Goal: Task Accomplishment & Management: Manage account settings

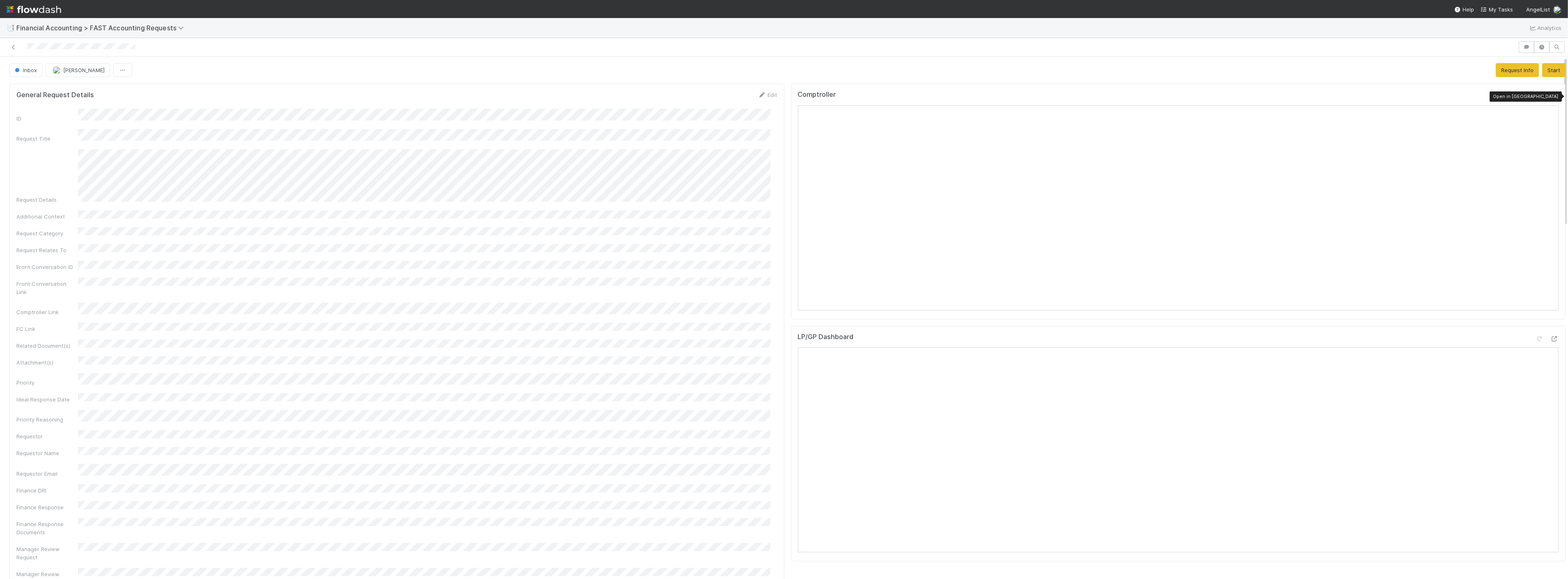
click at [692, 98] on icon at bounding box center [1555, 96] width 8 height 6
click at [692, 94] on icon at bounding box center [1555, 96] width 8 height 6
click at [60, 470] on span "[PERSON_NAME]" at bounding box center [58, 471] width 42 height 7
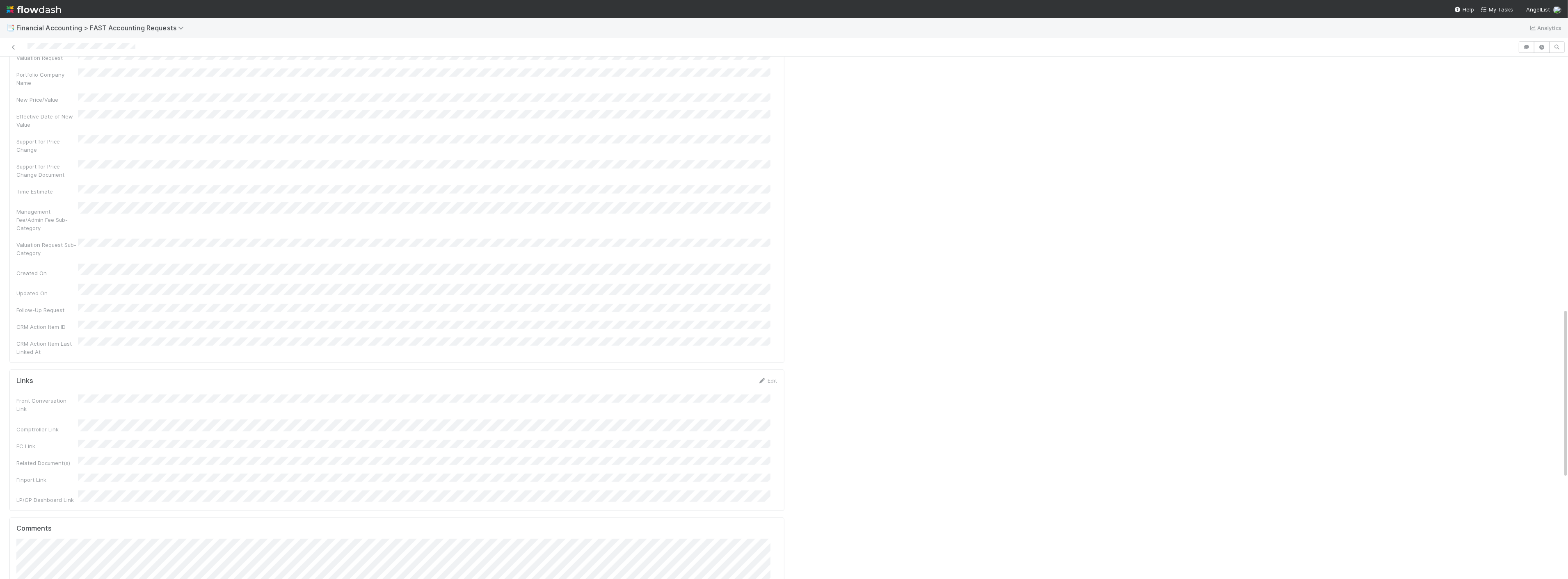
drag, startPoint x: 51, startPoint y: 496, endPoint x: 56, endPoint y: 497, distance: 5.1
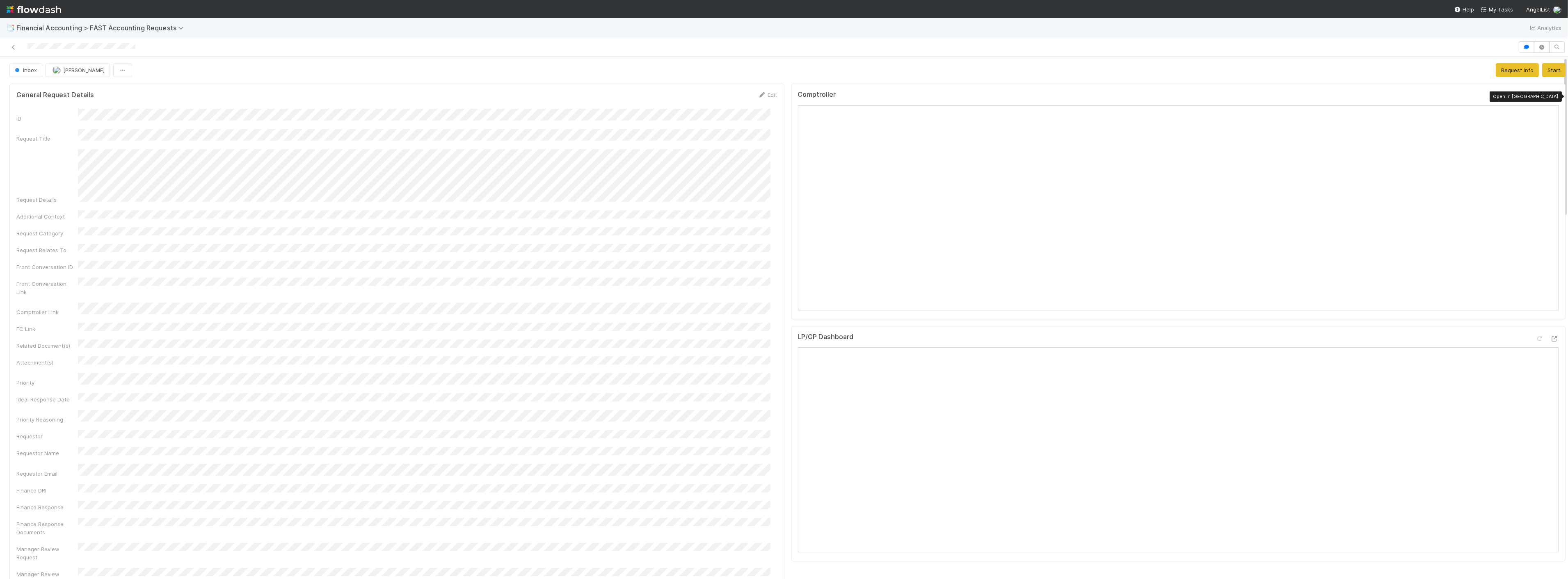
click at [1551, 97] on icon at bounding box center [1555, 96] width 8 height 6
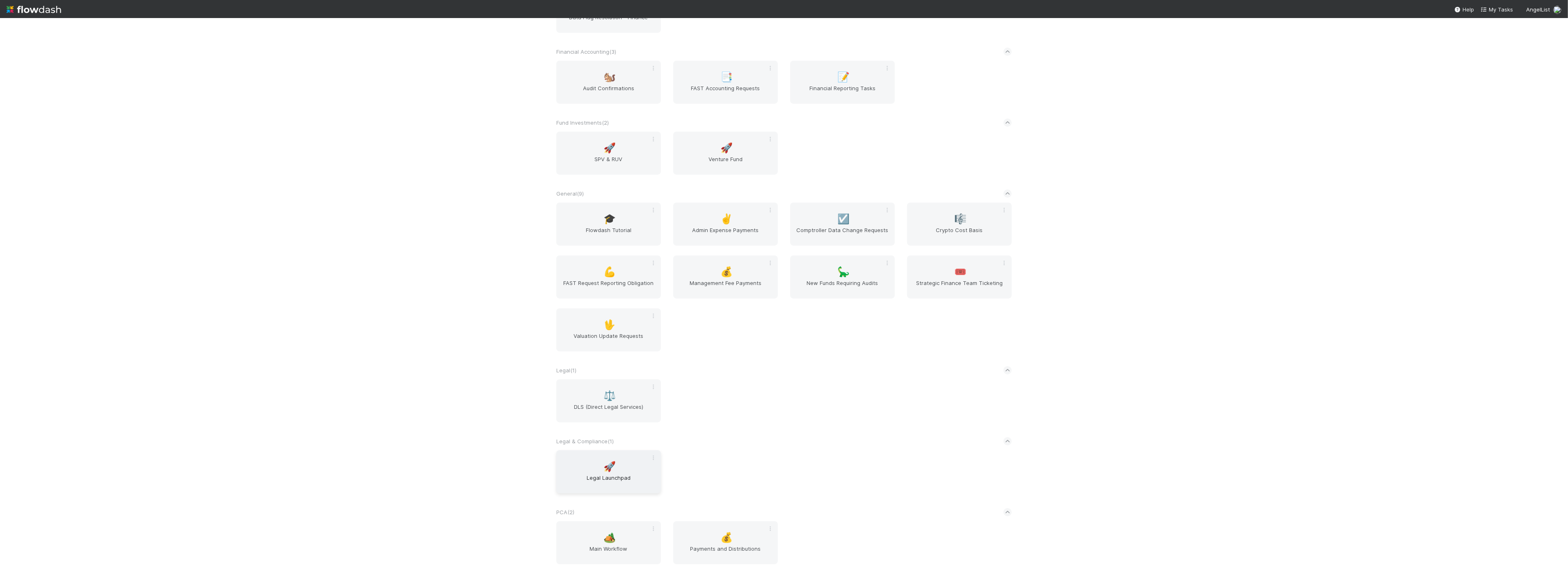
scroll to position [182, 0]
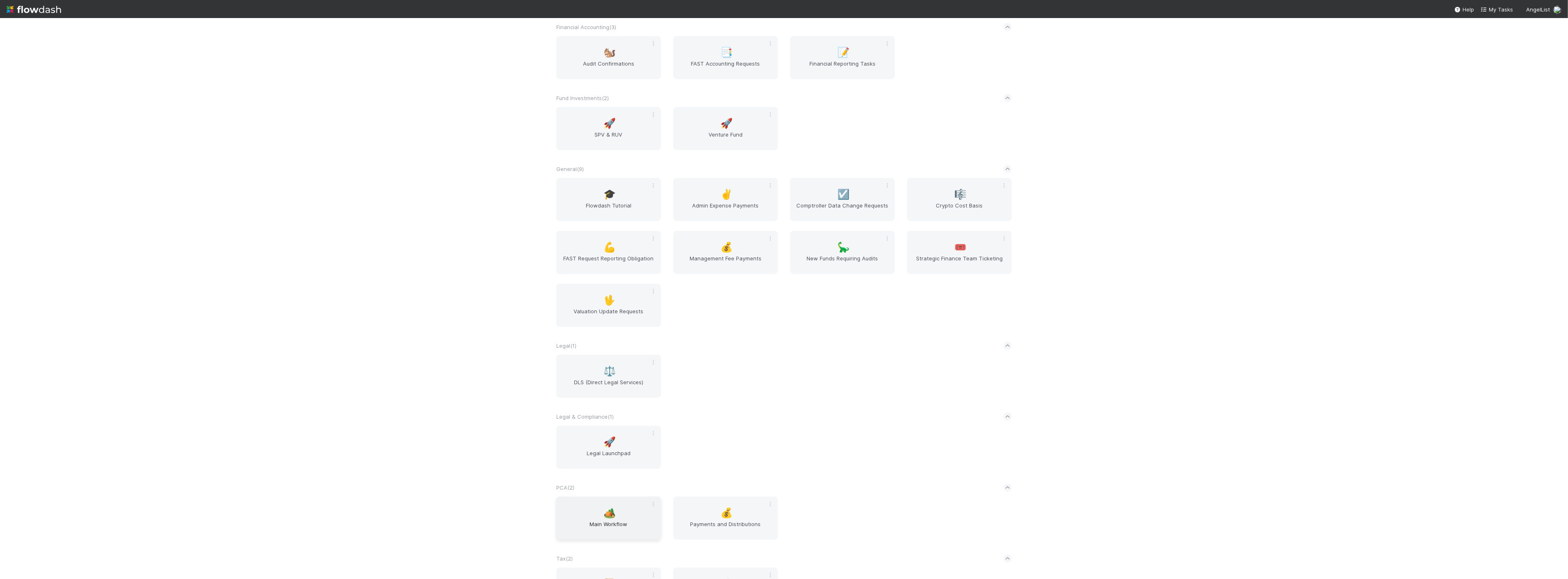
click at [596, 522] on span "Main Workflow" at bounding box center [609, 528] width 98 height 16
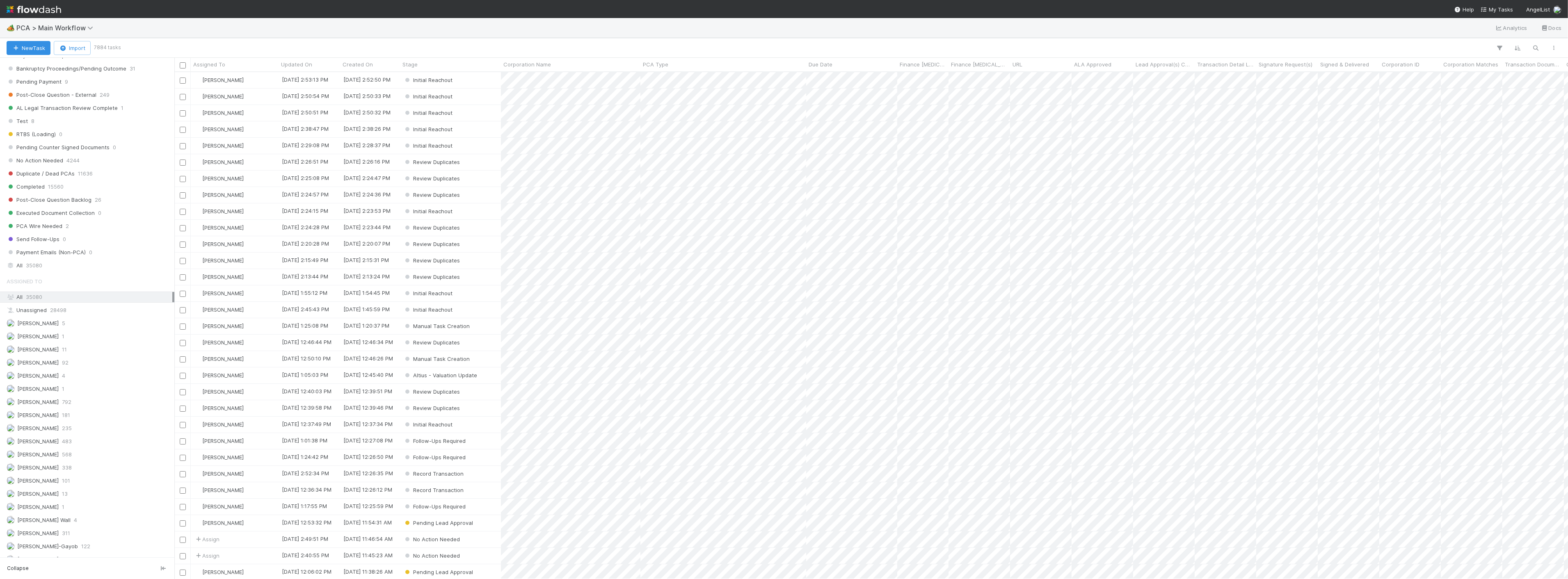
scroll to position [729, 0]
click at [35, 308] on span "35080" at bounding box center [34, 305] width 16 height 11
click at [1499, 49] on icon "button" at bounding box center [1500, 47] width 8 height 7
click at [1380, 73] on button "Add Filter" at bounding box center [1374, 73] width 246 height 12
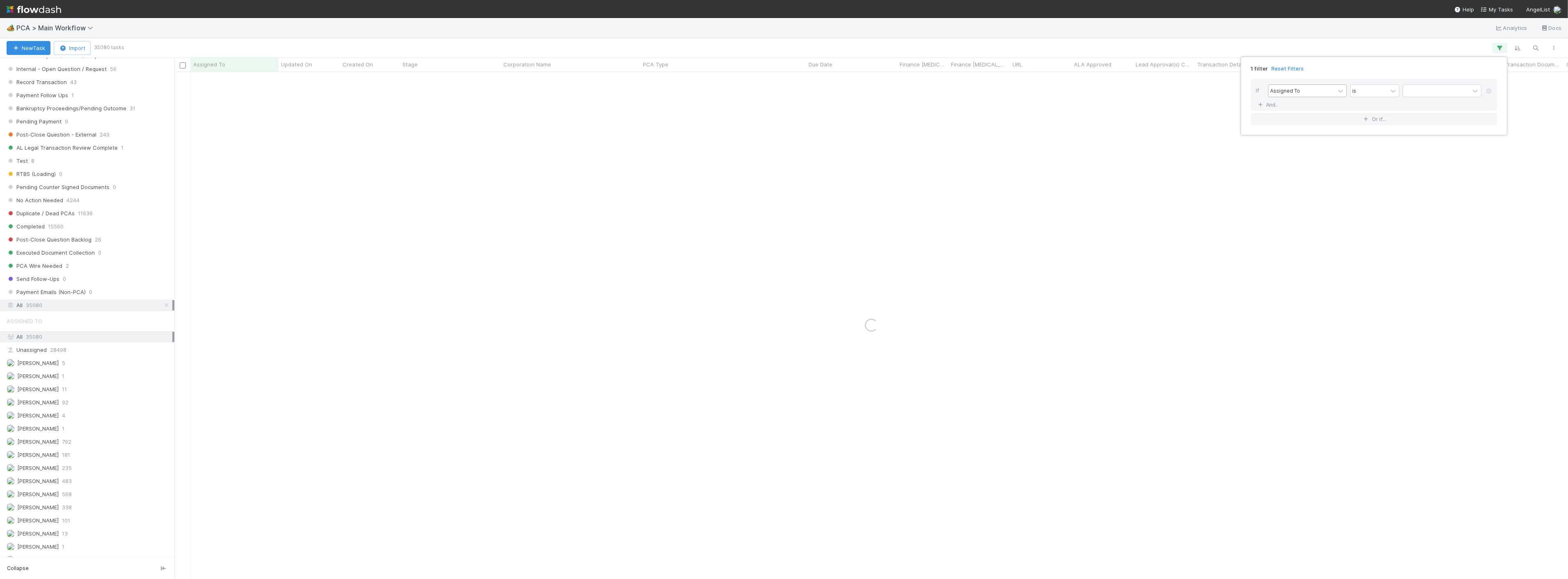
click at [1330, 89] on div "Assigned To" at bounding box center [1301, 91] width 66 height 12
click at [1300, 143] on div "Corporation Name" at bounding box center [1308, 137] width 79 height 14
click at [1412, 93] on input "text" at bounding box center [1442, 91] width 79 height 12
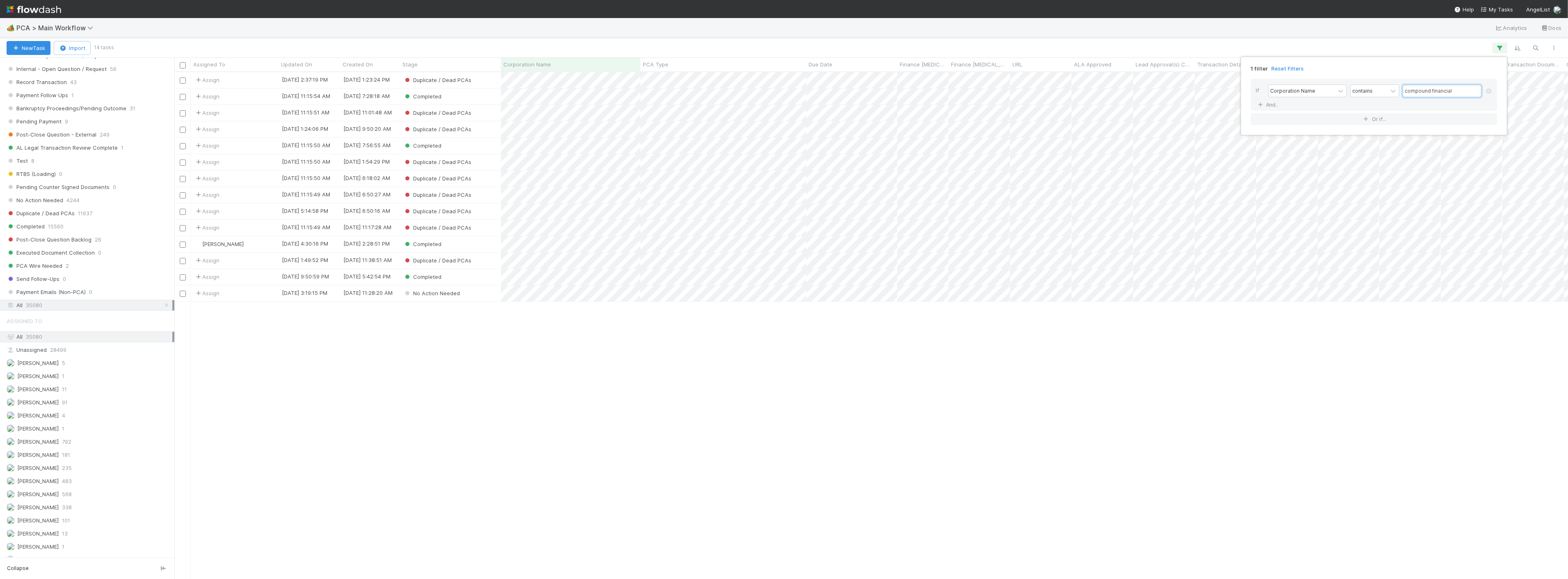
scroll to position [500, 1387]
type input "compound financial"
click at [255, 91] on div "1 filter Reset Filters If Corporation Name contains compound financial And.. Or…" at bounding box center [784, 290] width 1568 height 579
click at [483, 98] on div "Completed" at bounding box center [450, 97] width 101 height 16
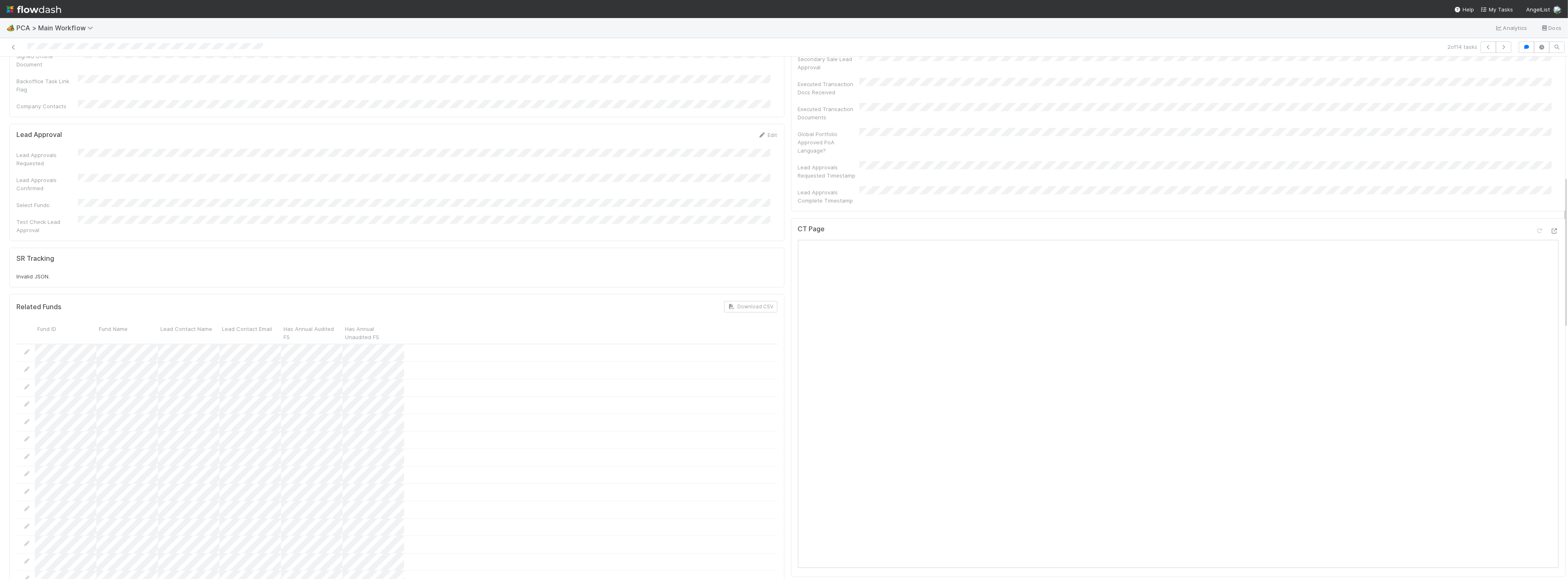
scroll to position [273, 0]
click at [1551, 296] on icon at bounding box center [1555, 298] width 8 height 6
click at [16, 46] on icon at bounding box center [14, 47] width 8 height 6
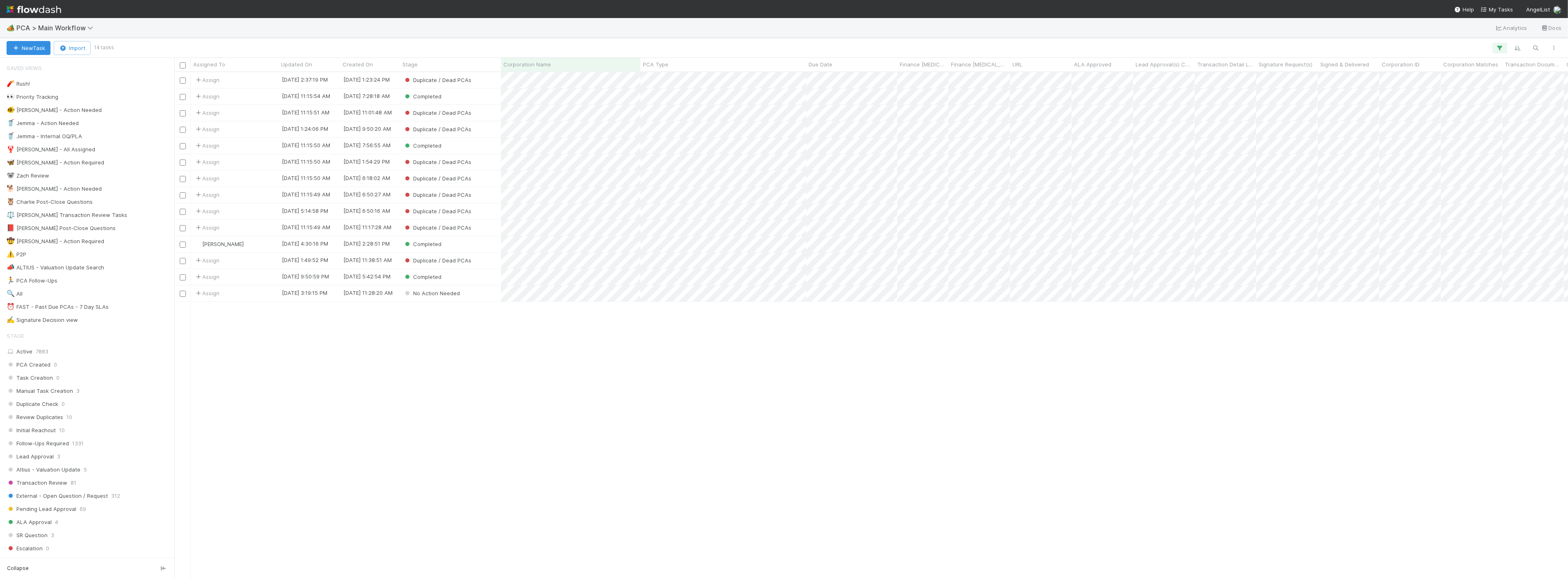
scroll to position [500, 1387]
click at [219, 368] on div "Assign 4/2/25, 2:37:19 PM 4/2/25, 1:23:24 PM Duplicate / Dead PCAs 0 0 Assign 5…" at bounding box center [871, 325] width 1394 height 506
click at [456, 245] on div "Completed" at bounding box center [450, 245] width 101 height 16
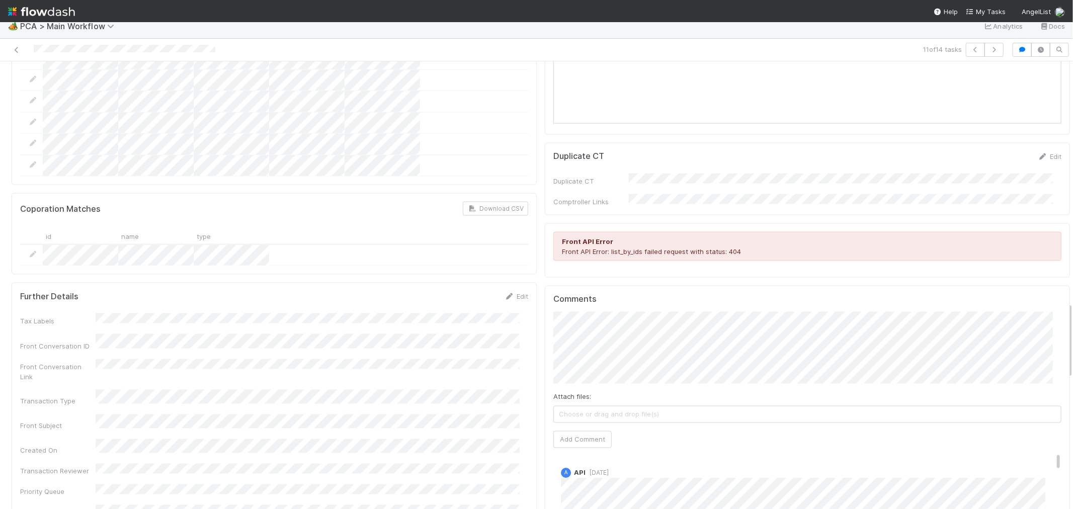
scroll to position [1266, 0]
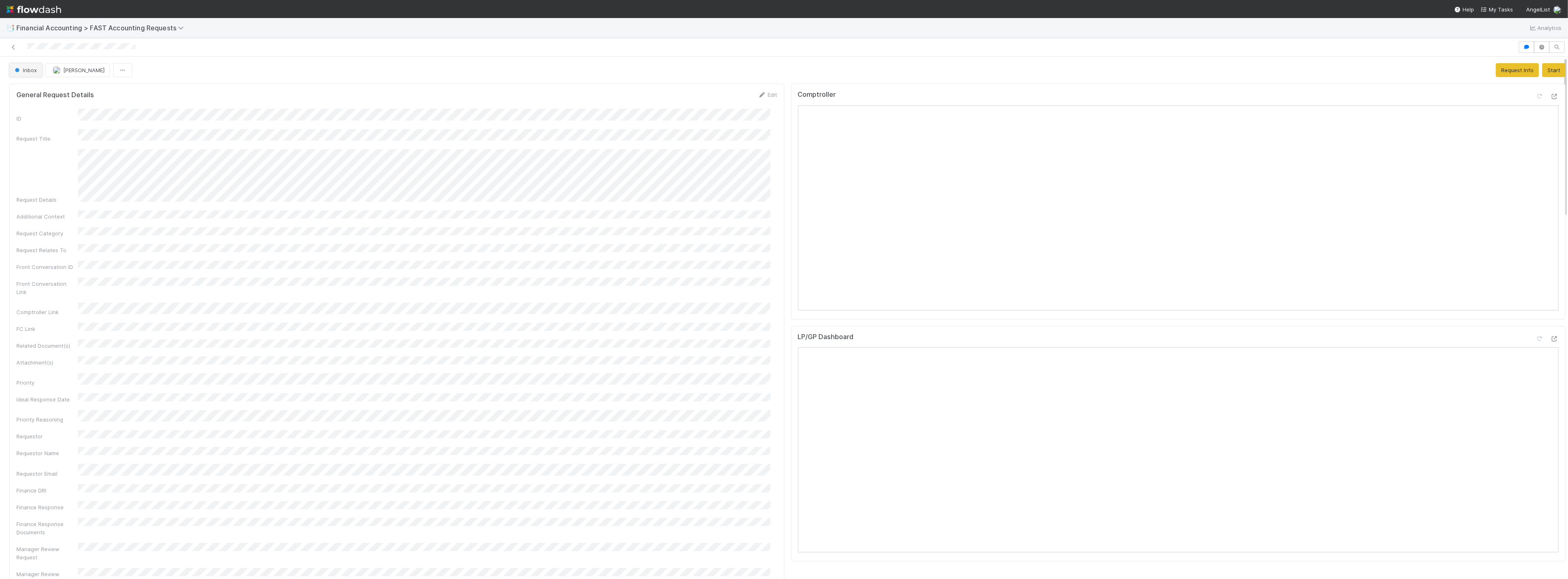
click at [33, 64] on button "Inbox" at bounding box center [26, 69] width 33 height 14
click at [54, 140] on div "Information Required" at bounding box center [64, 135] width 116 height 15
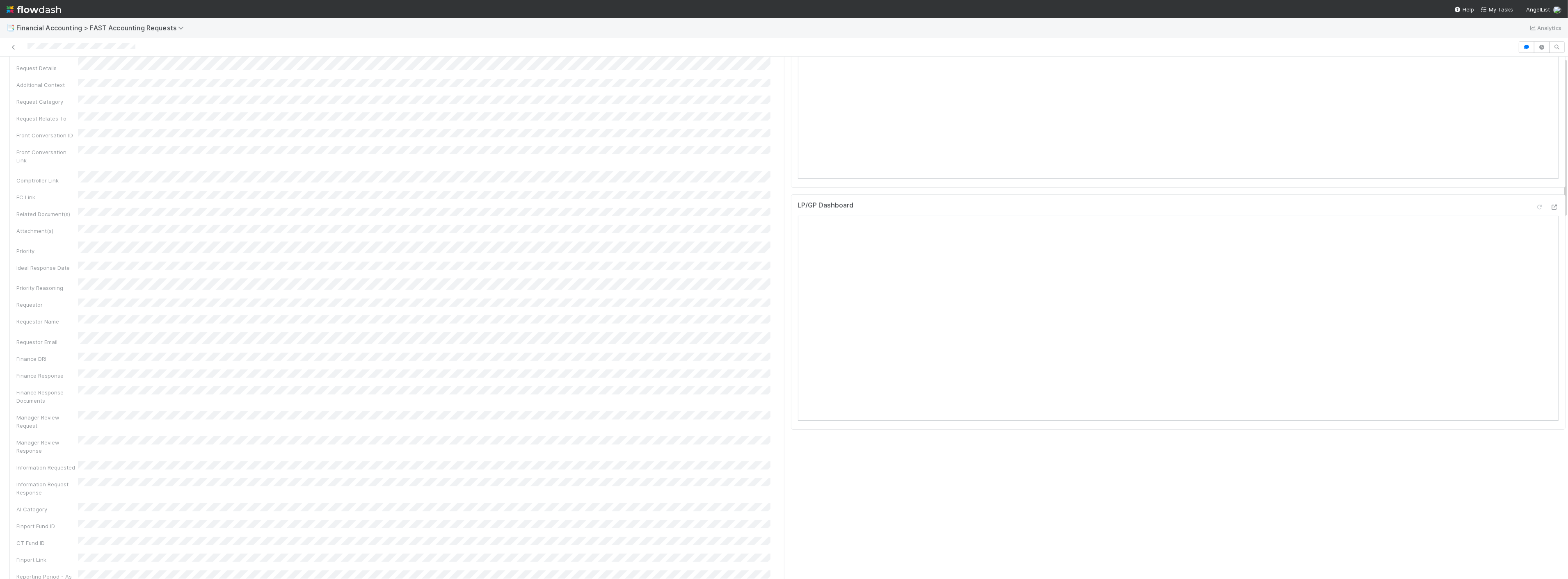
scroll to position [0, 0]
click at [60, 28] on span "Financial Accounting > FAST Accounting Requests" at bounding box center [102, 28] width 171 height 8
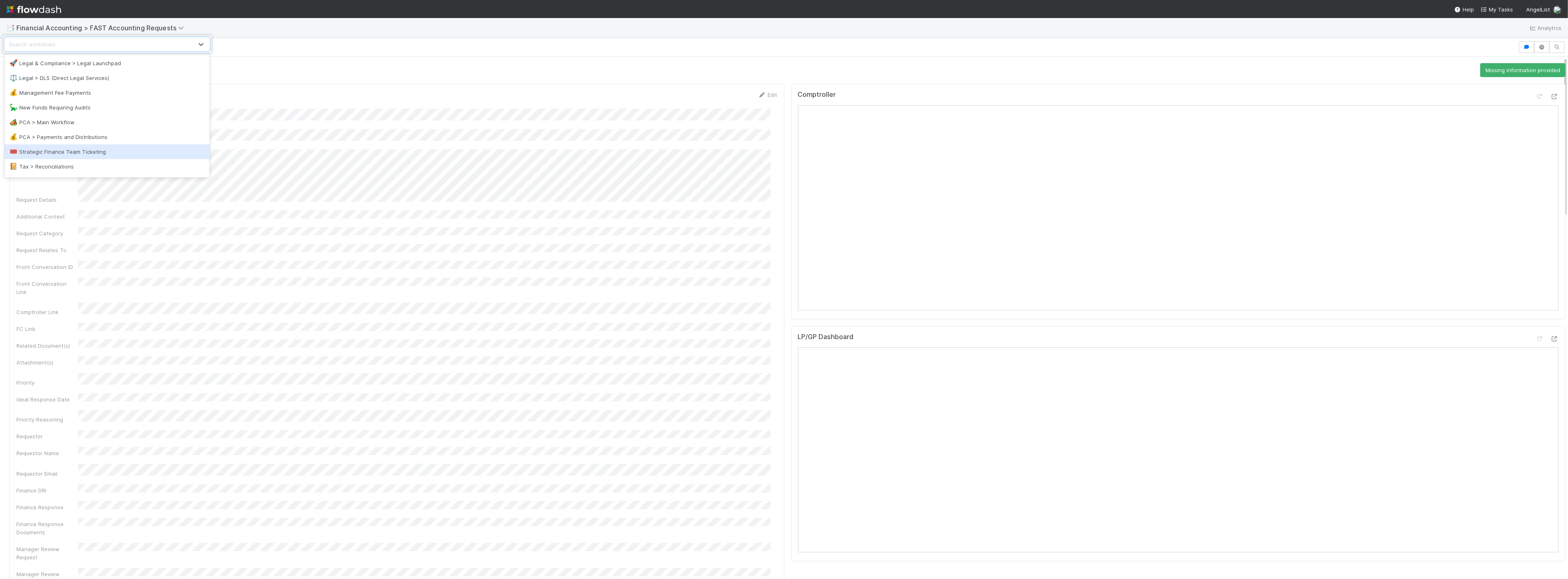
scroll to position [182, 0]
click at [53, 100] on div "🏕️ PCA > Main Workflow" at bounding box center [107, 103] width 195 height 8
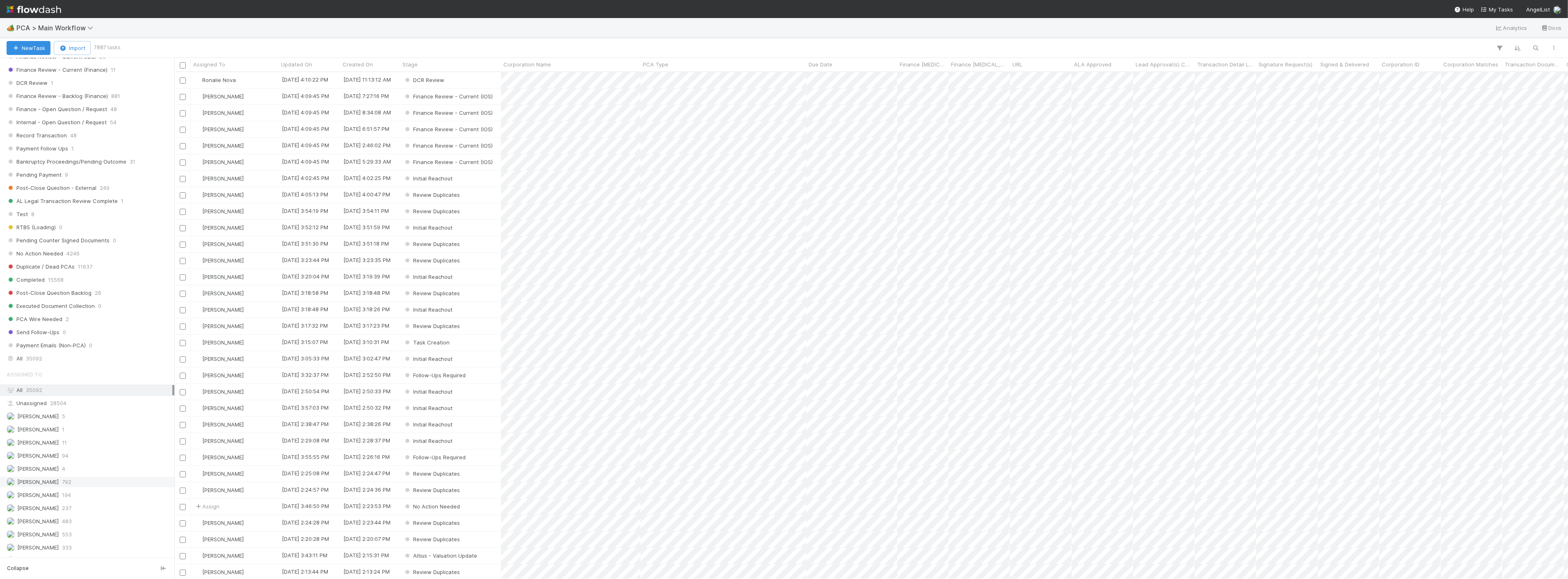
scroll to position [729, 0]
click at [46, 311] on div "All 35092" at bounding box center [89, 305] width 166 height 11
click at [88, 276] on span "Finance Review - Backlog (Finance)" at bounding box center [57, 270] width 101 height 11
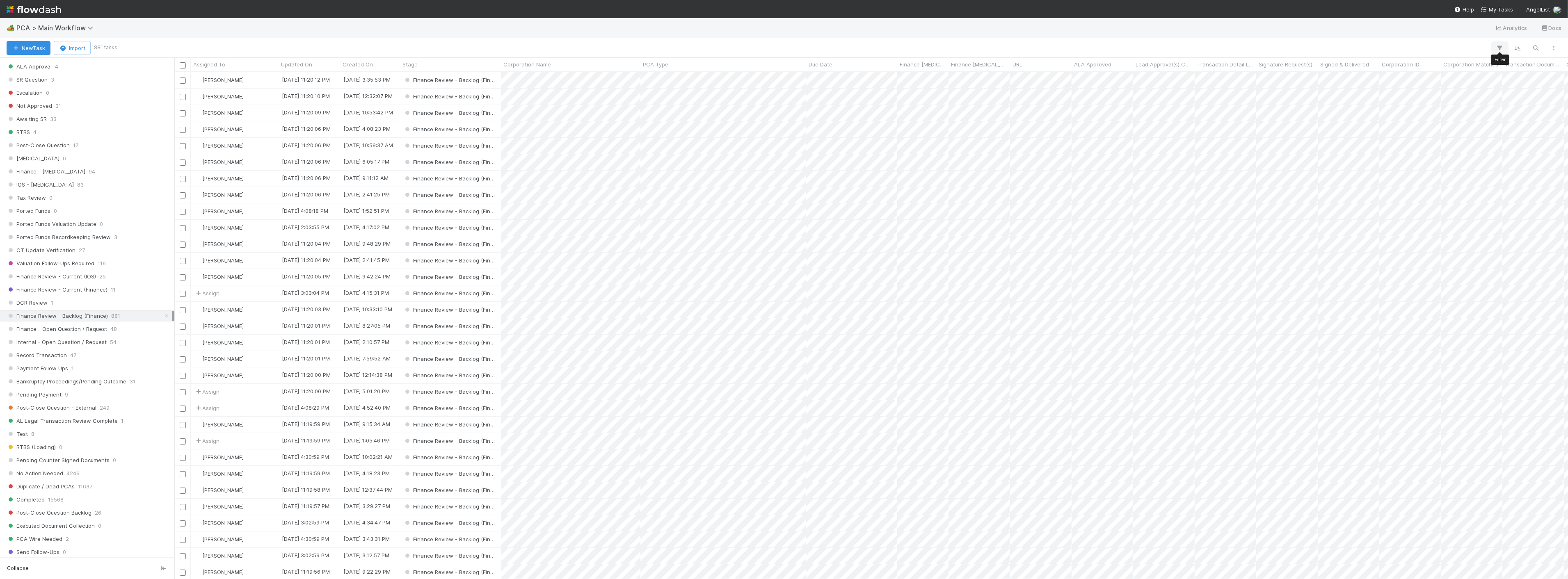
click at [1503, 47] on icon "button" at bounding box center [1500, 47] width 8 height 7
click at [1405, 73] on button "Add Filter" at bounding box center [1374, 73] width 246 height 12
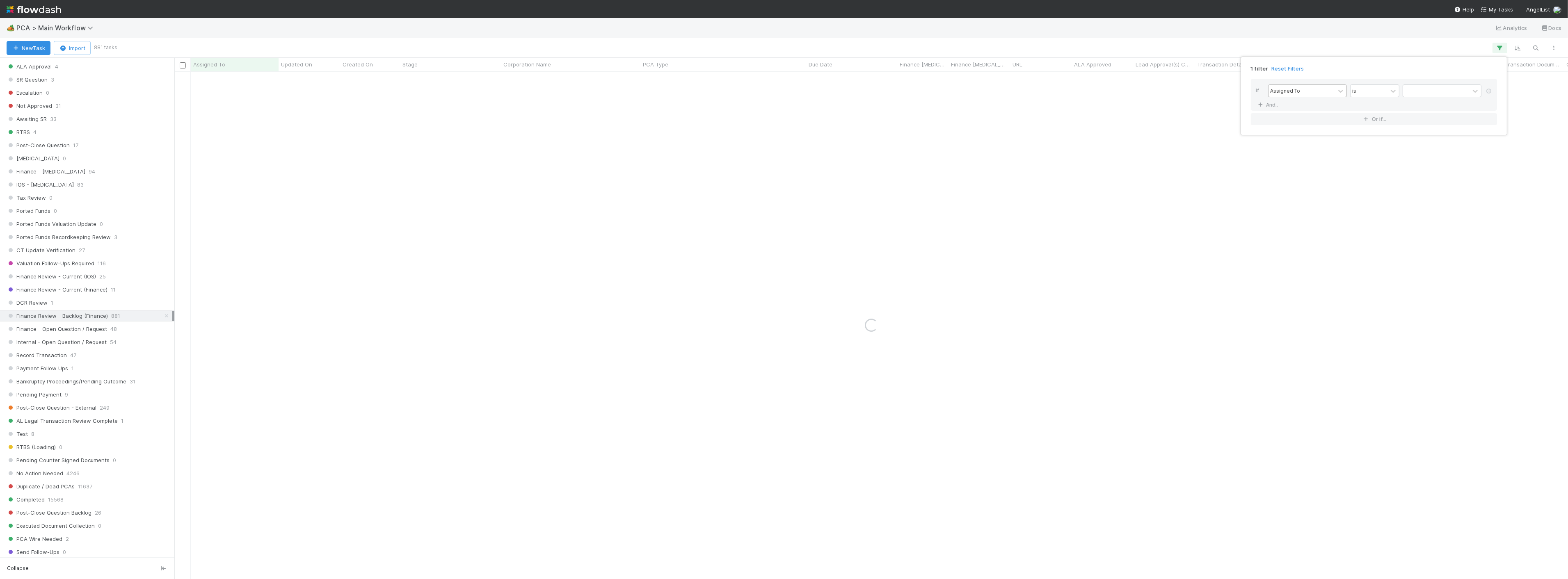
click at [1327, 87] on div "Assigned To" at bounding box center [1301, 91] width 66 height 12
click at [1304, 148] on div "PCA Type" at bounding box center [1308, 152] width 79 height 14
click at [1439, 91] on div at bounding box center [1436, 91] width 66 height 12
type input "ac"
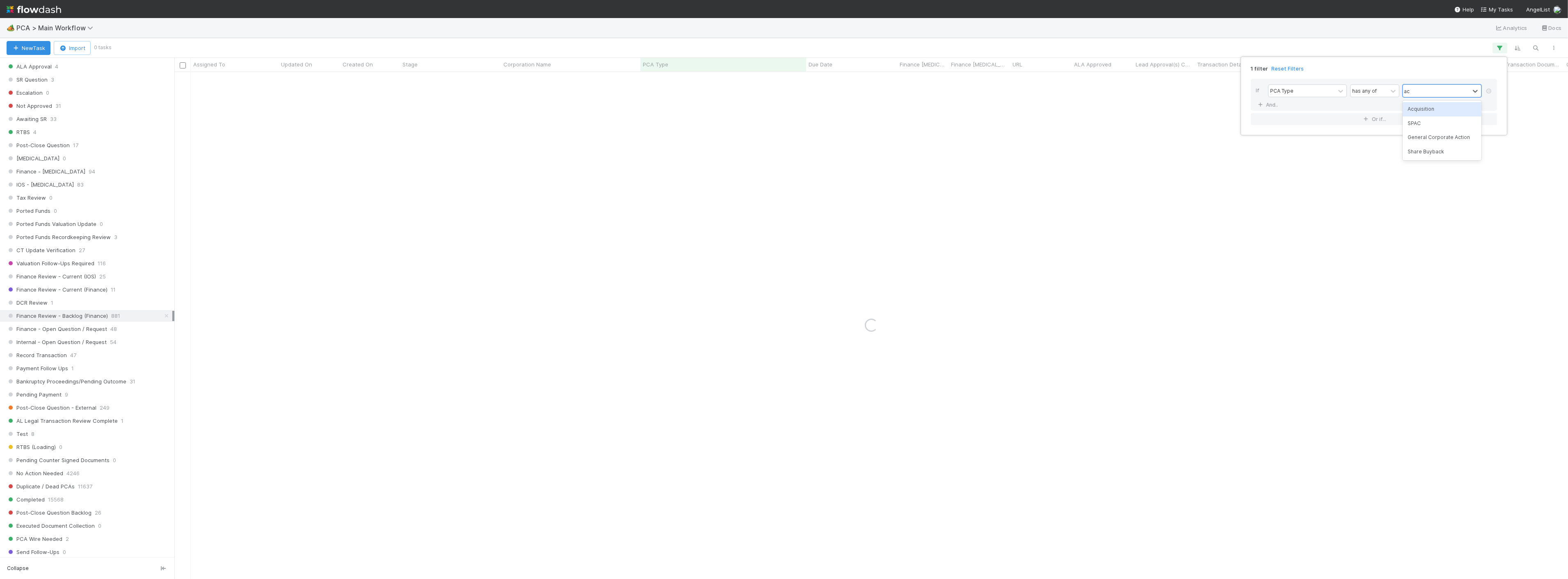
click at [1421, 108] on div "Acquisition" at bounding box center [1442, 108] width 79 height 14
click at [1249, 49] on div "1 filter Reset Filters If PCA Type has any of option Acquisition, selected. 0 r…" at bounding box center [784, 290] width 1568 height 579
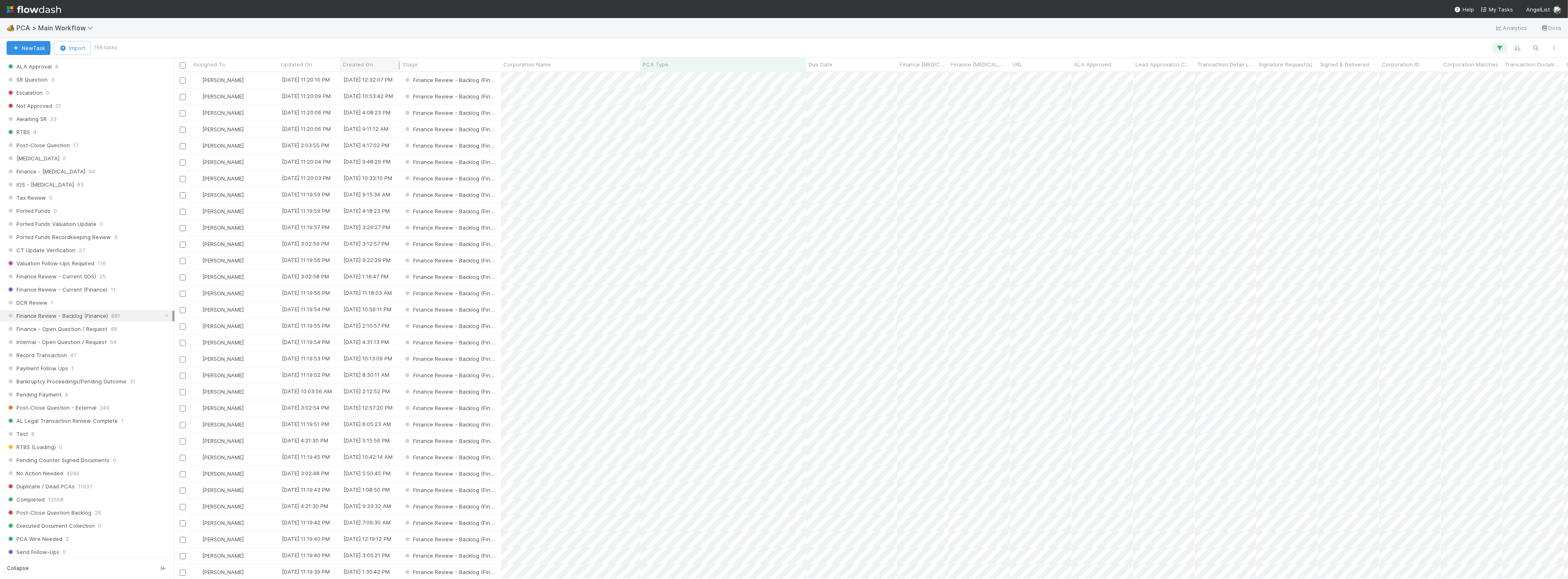
scroll to position [0, 0]
click at [368, 62] on span "Created On" at bounding box center [357, 64] width 30 height 8
click at [373, 78] on div "Sort Oldest → Newest" at bounding box center [389, 80] width 94 height 12
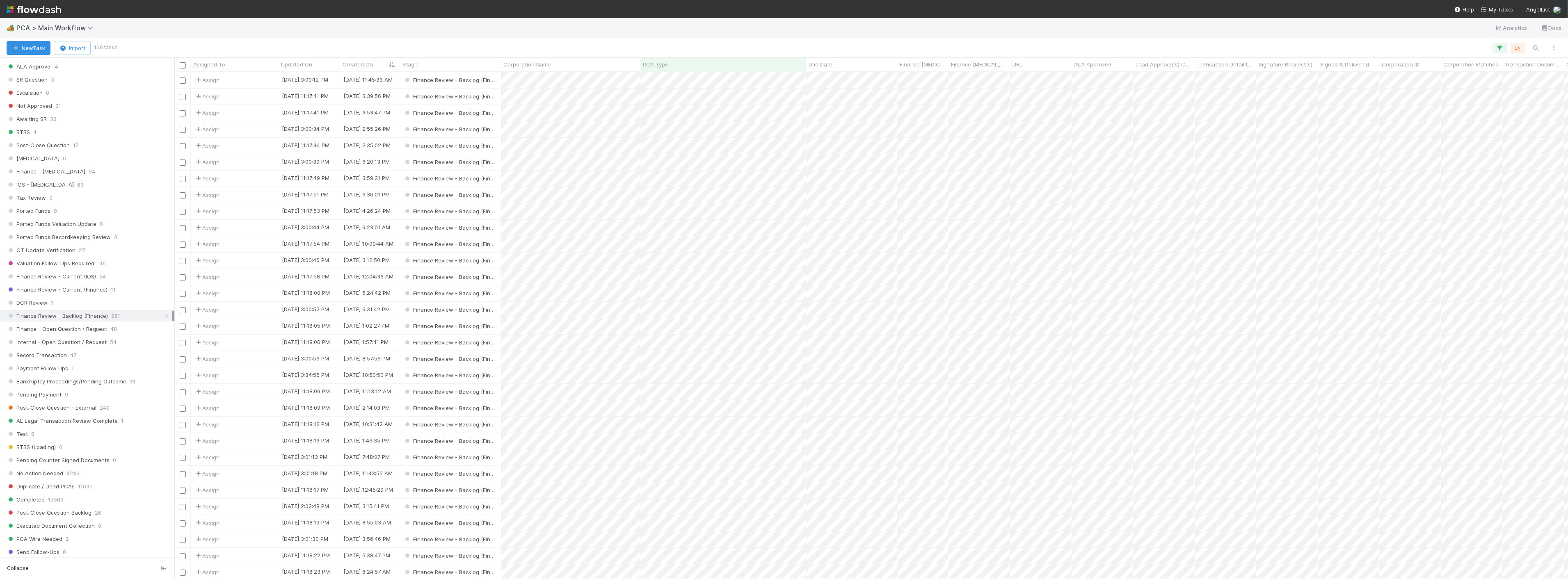
scroll to position [500, 1387]
click at [713, 40] on div "New Task Import 166 tasks" at bounding box center [784, 48] width 1568 height 20
click at [266, 78] on div "Assign" at bounding box center [235, 81] width 88 height 16
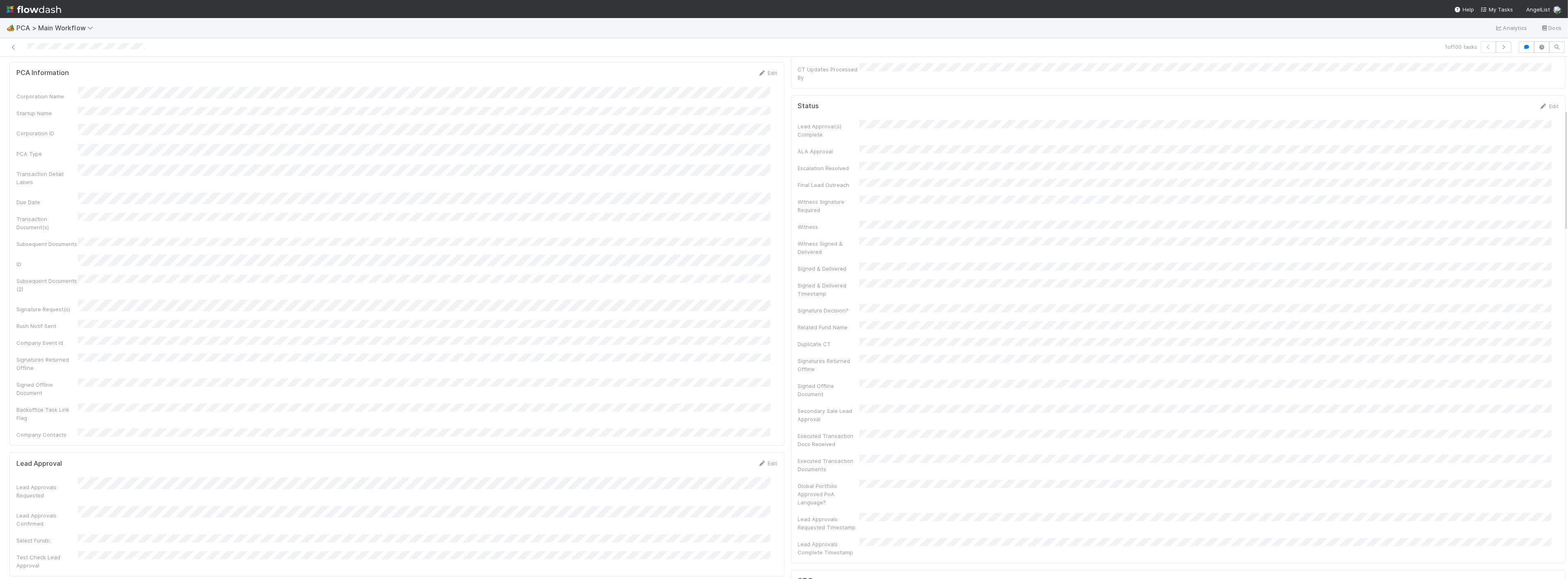
scroll to position [228, 0]
click at [11, 48] on icon at bounding box center [14, 47] width 8 height 6
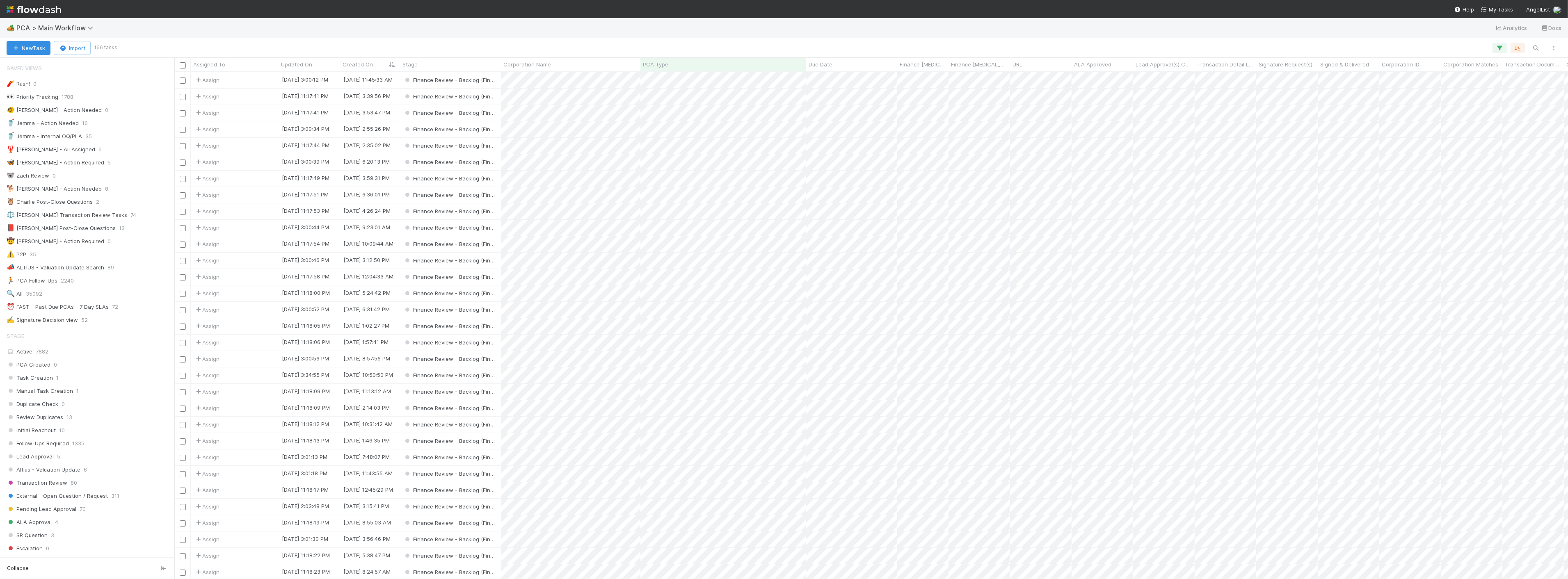
scroll to position [500, 1387]
click at [366, 64] on span "Created On" at bounding box center [357, 64] width 30 height 8
click at [371, 92] on div "Sort Newest → Oldest" at bounding box center [389, 92] width 94 height 12
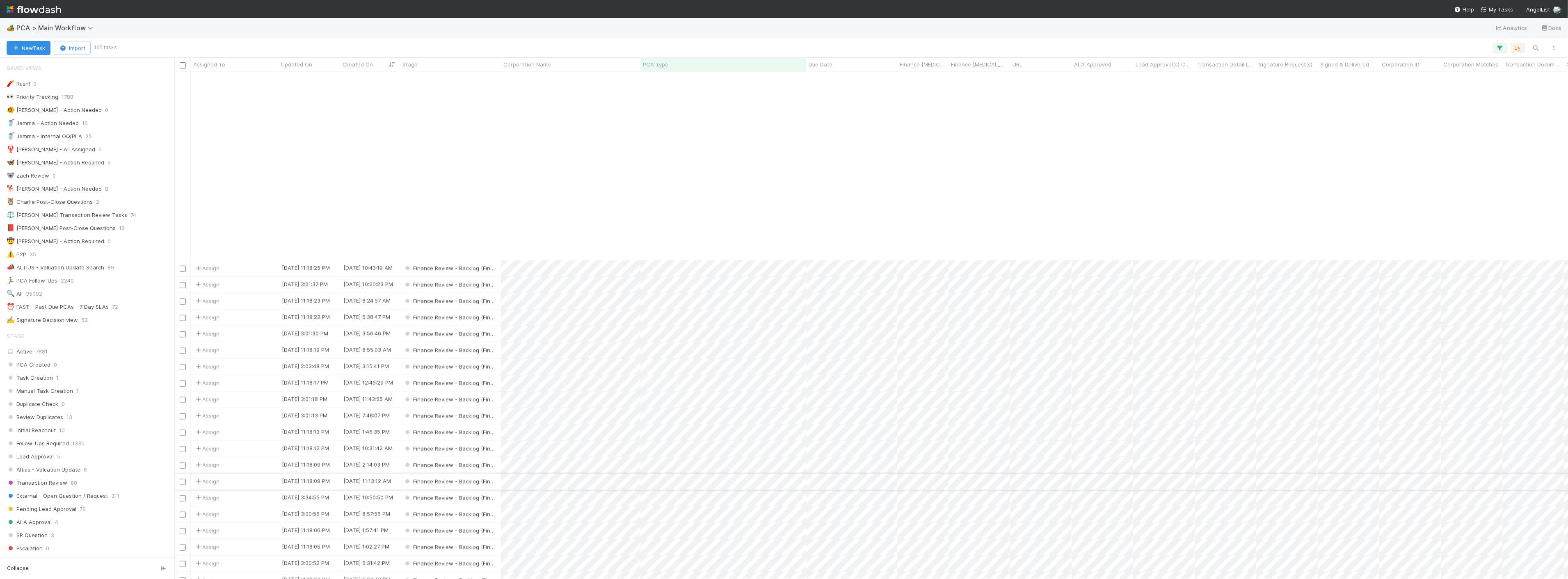
scroll to position [2189, 0]
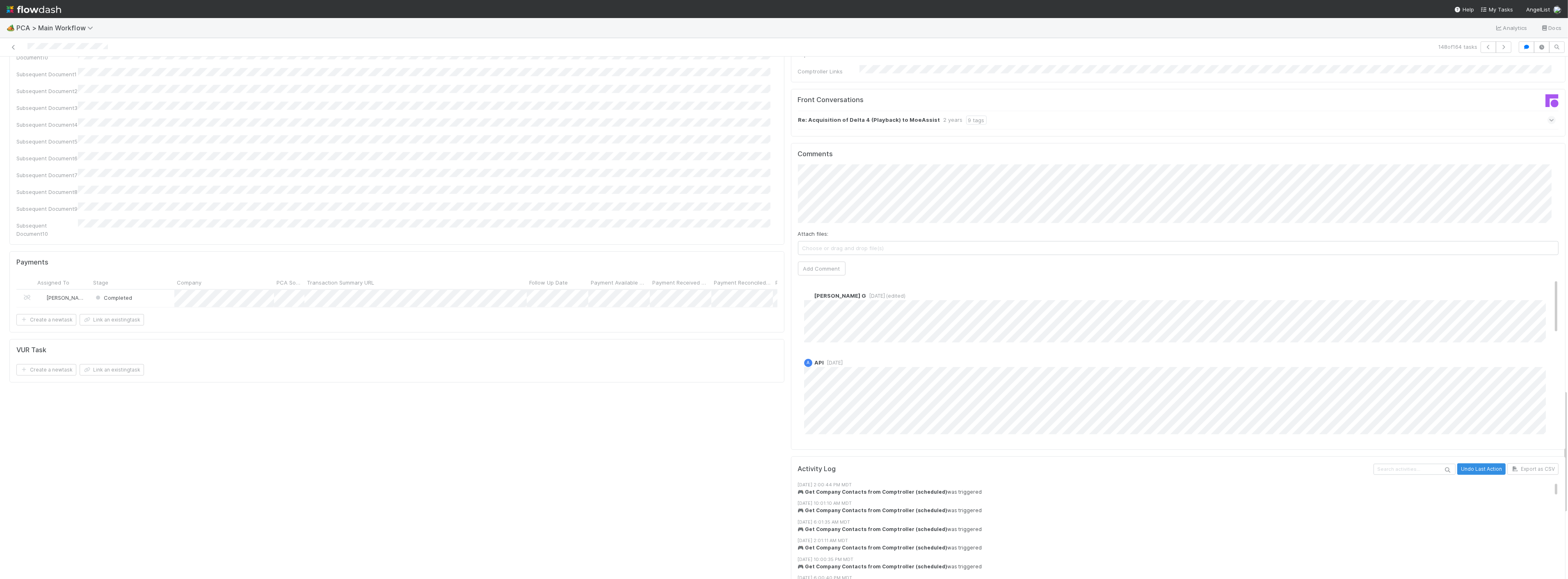
scroll to position [1321, 0]
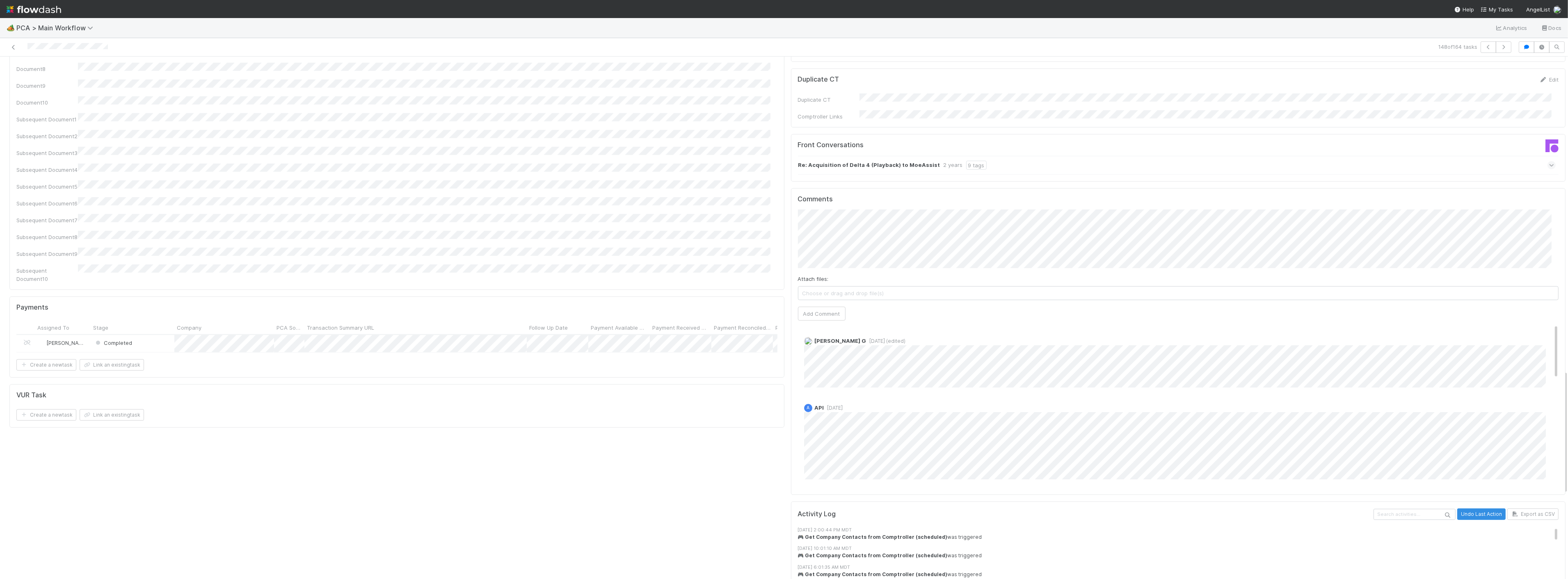
click at [836, 246] on div "Attach files: Choose or drag and drop file(s) Add Comment" at bounding box center [1178, 265] width 761 height 111
click at [835, 307] on button "Add Comment" at bounding box center [822, 313] width 47 height 14
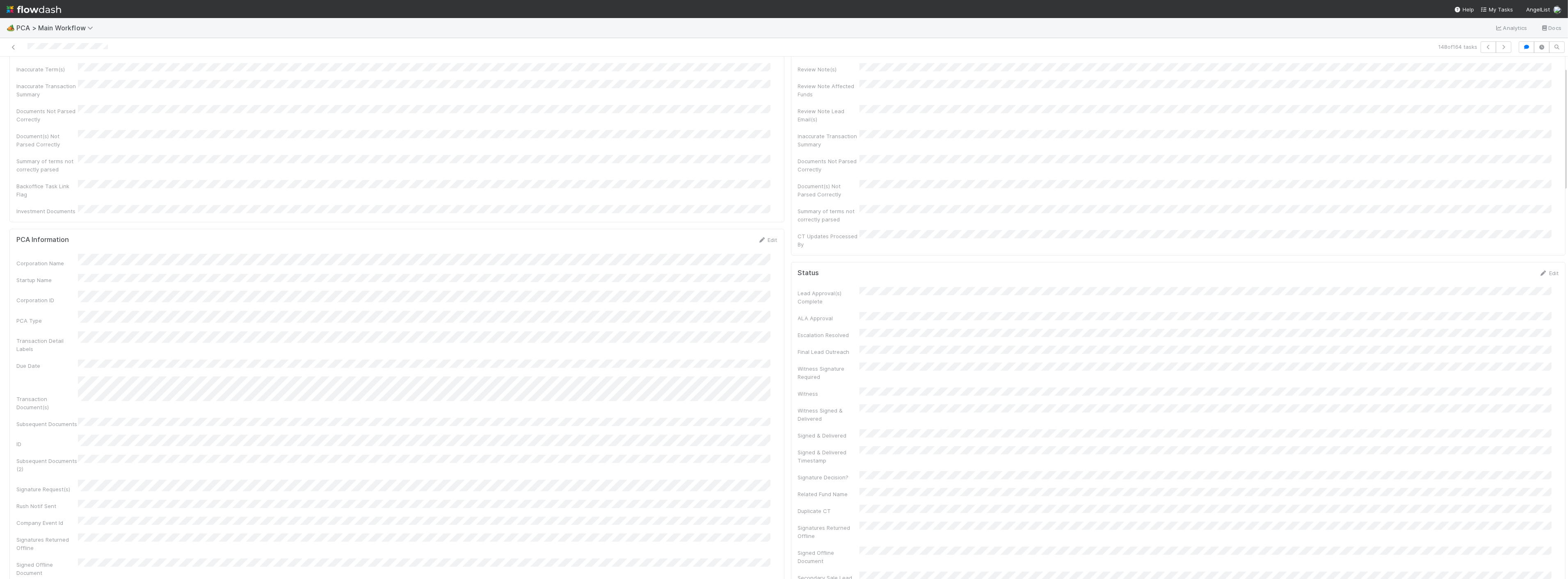
scroll to position [0, 0]
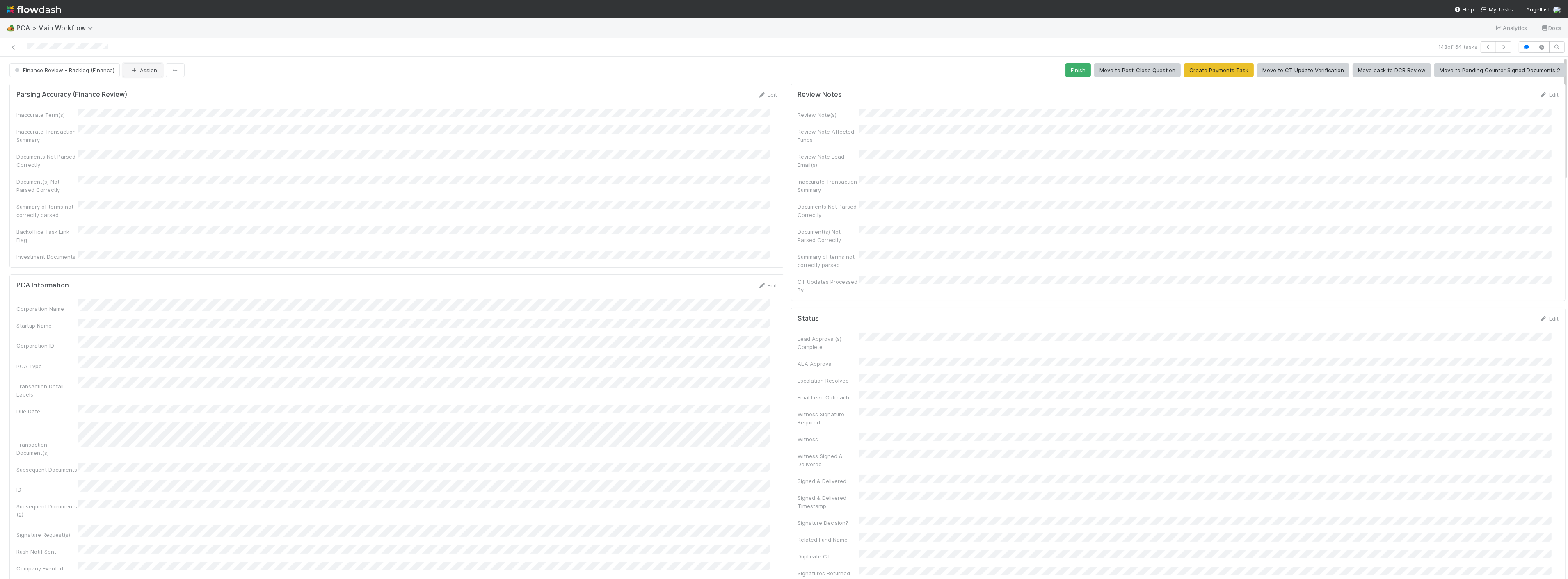
click at [154, 66] on button "Assign" at bounding box center [143, 69] width 39 height 14
click at [140, 88] on div "Zach Byers you" at bounding box center [176, 91] width 116 height 15
click at [79, 66] on button "Finance Review - Backlog (Finance)" at bounding box center [64, 69] width 110 height 14
click at [44, 123] on span "Completed" at bounding box center [30, 122] width 38 height 7
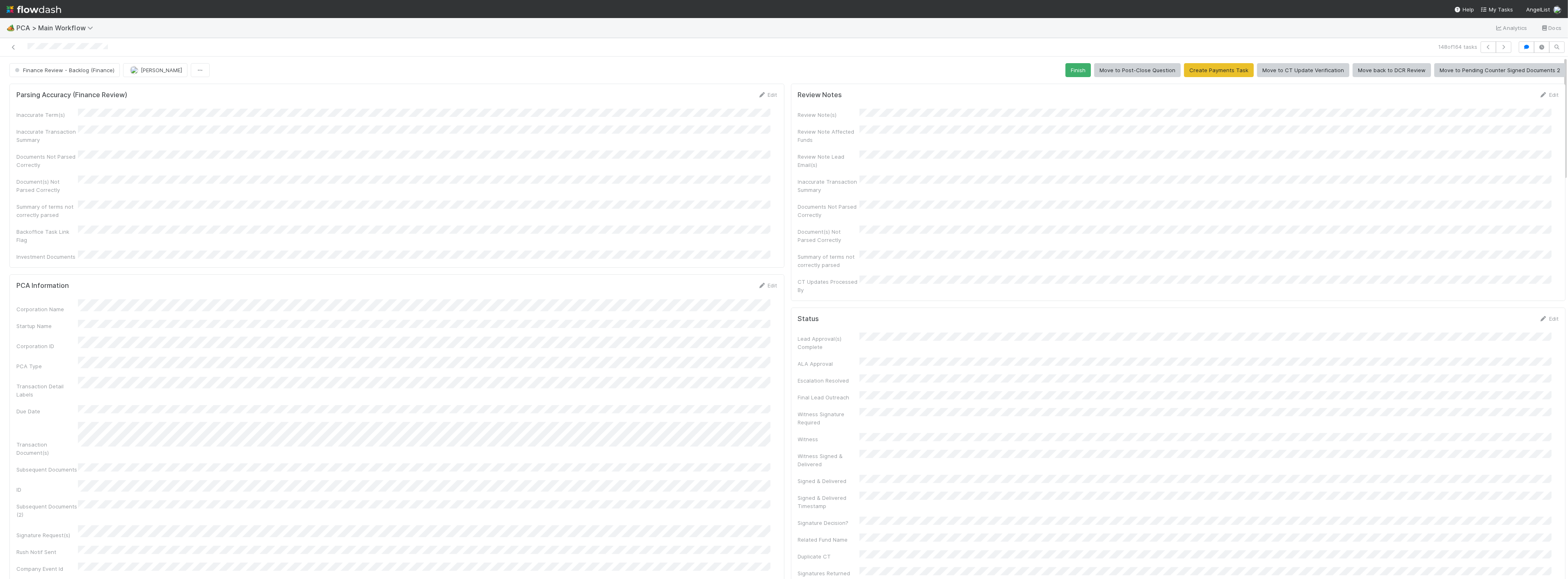
click at [492, 163] on div "Inaccurate Term(s) Inaccurate Transaction Summary Documents Not Parsed Correctl…" at bounding box center [396, 184] width 761 height 152
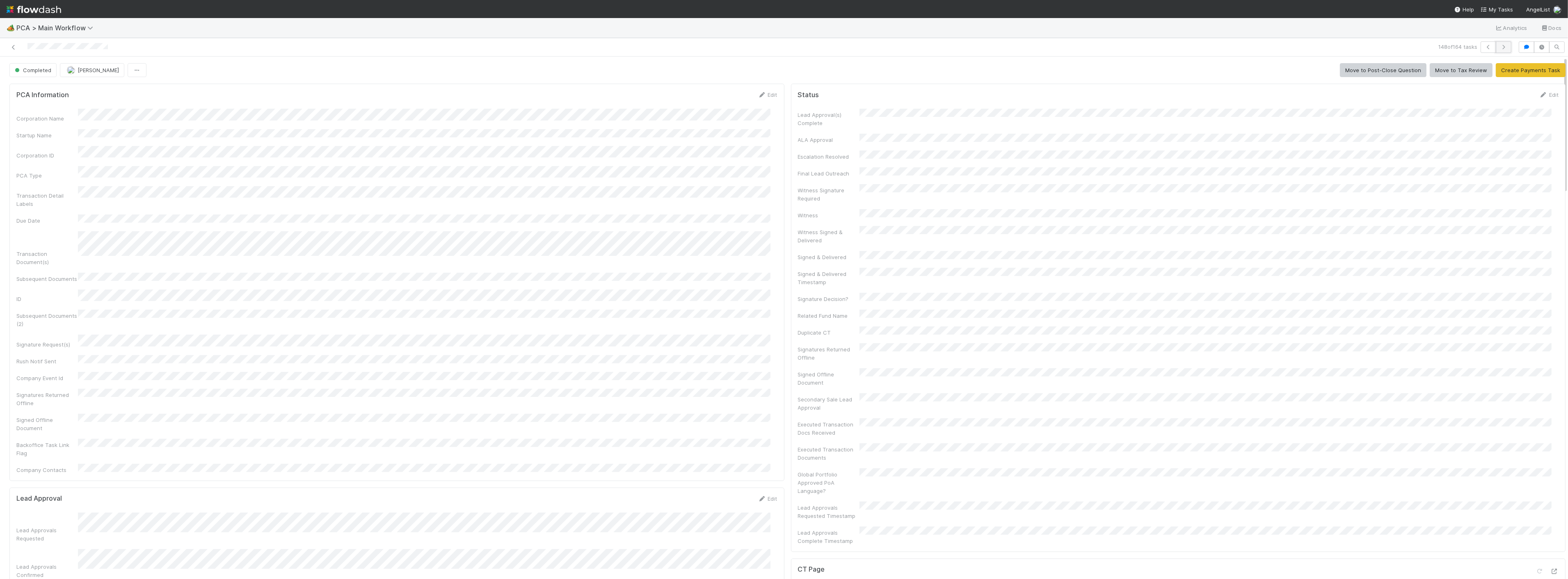
click at [1499, 45] on icon "button" at bounding box center [1504, 47] width 8 height 5
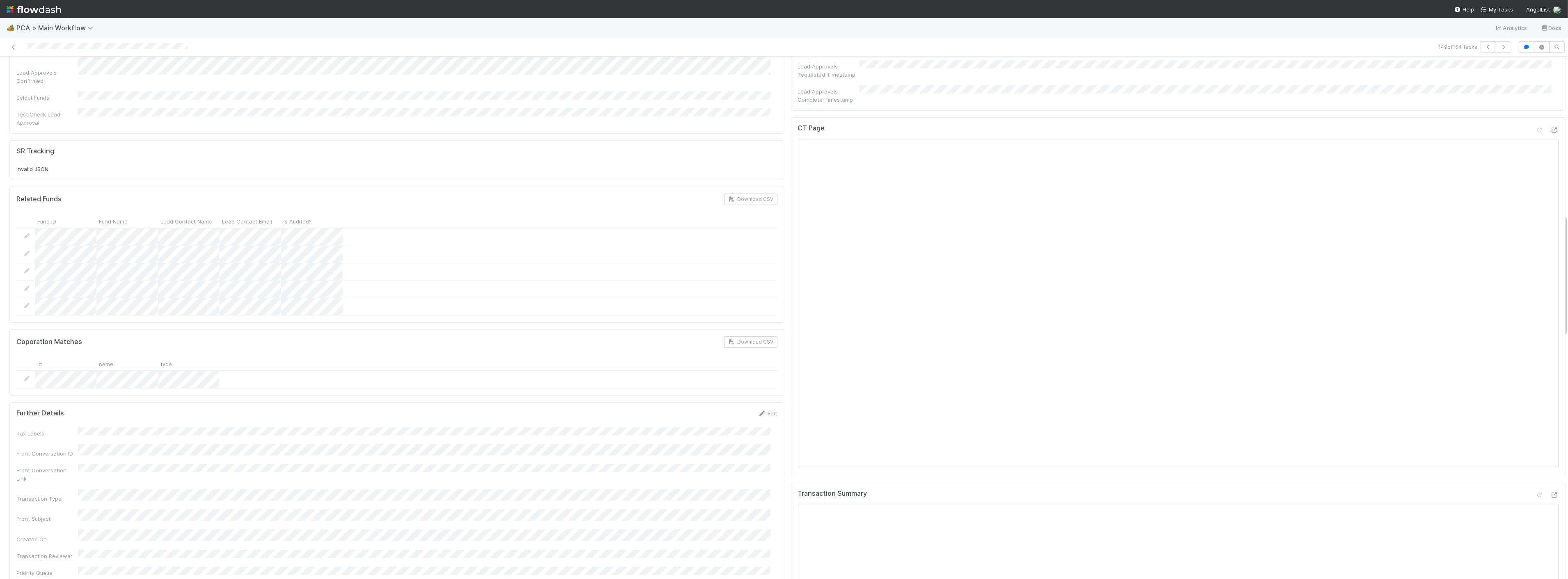
scroll to position [683, 0]
click at [1551, 113] on icon at bounding box center [1555, 115] width 8 height 6
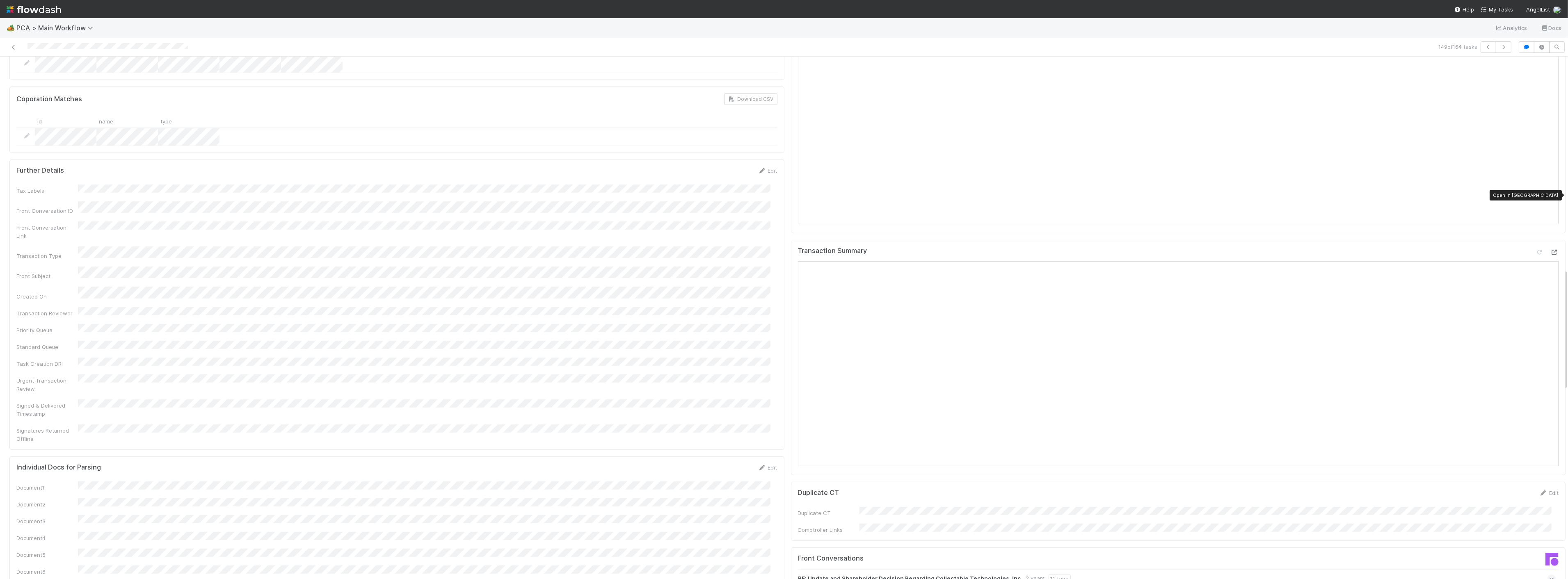
click at [1551, 250] on icon at bounding box center [1555, 252] width 8 height 6
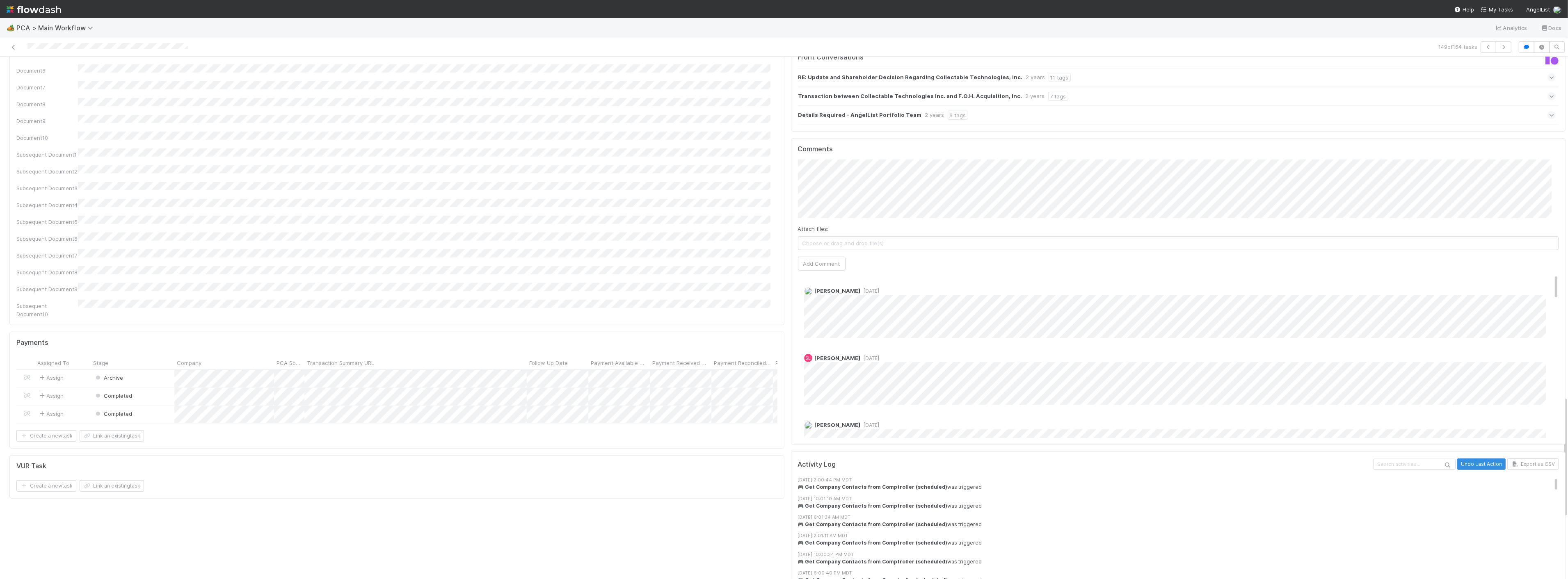
scroll to position [1458, 0]
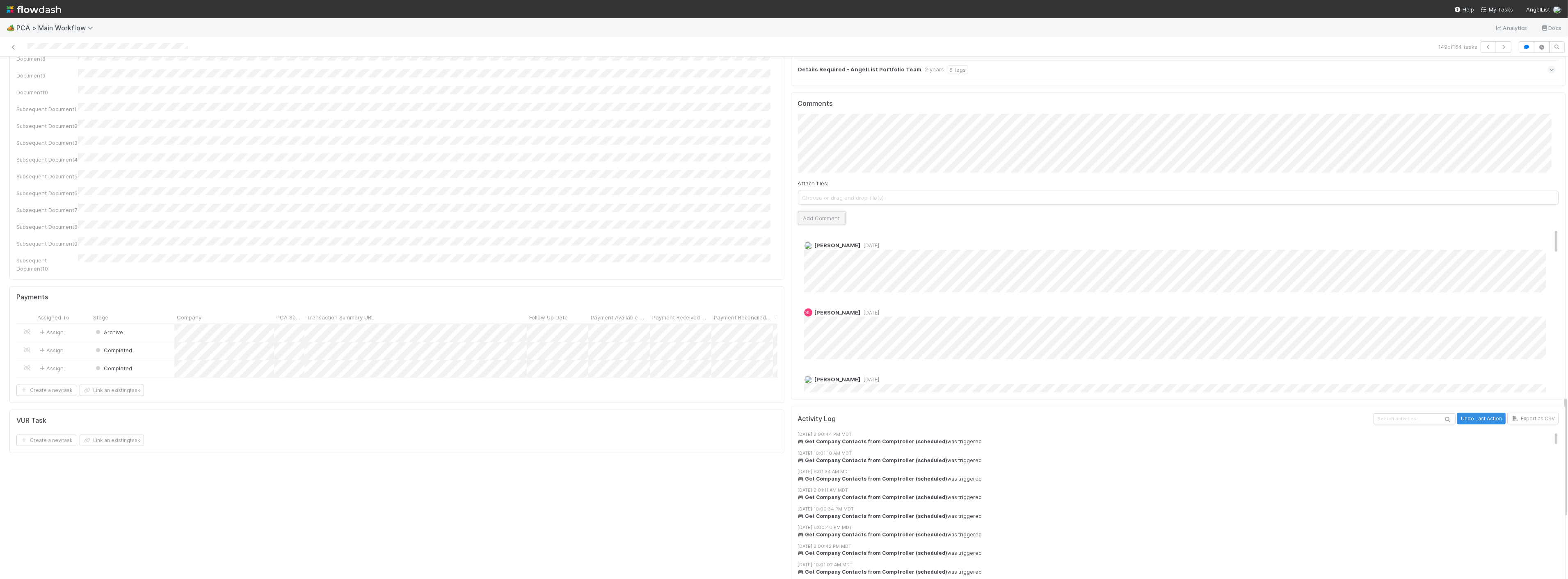
click at [800, 211] on button "Add Comment" at bounding box center [822, 218] width 47 height 14
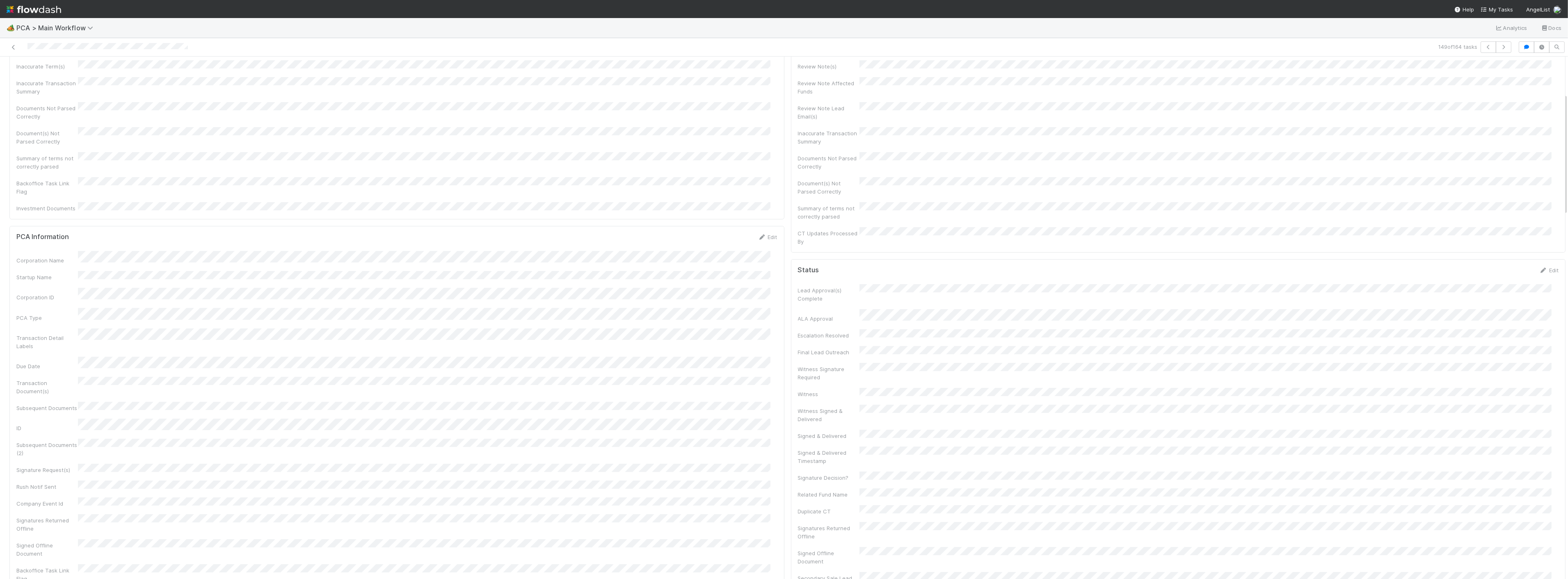
scroll to position [0, 0]
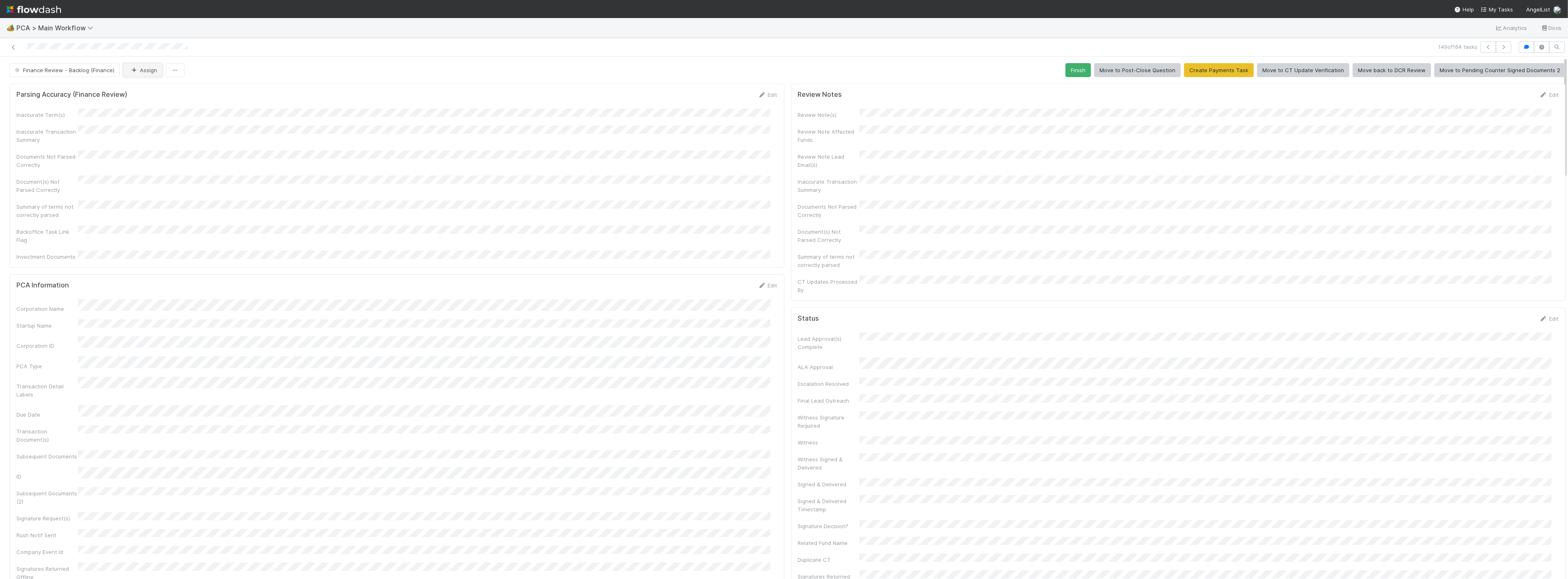
click at [144, 70] on button "Assign" at bounding box center [143, 69] width 39 height 14
click at [140, 89] on span "Zach Byers you" at bounding box center [161, 91] width 54 height 7
click at [83, 70] on span "Finance Review - Backlog (Finance)" at bounding box center [64, 70] width 101 height 7
click at [47, 126] on div "Completed" at bounding box center [64, 122] width 116 height 15
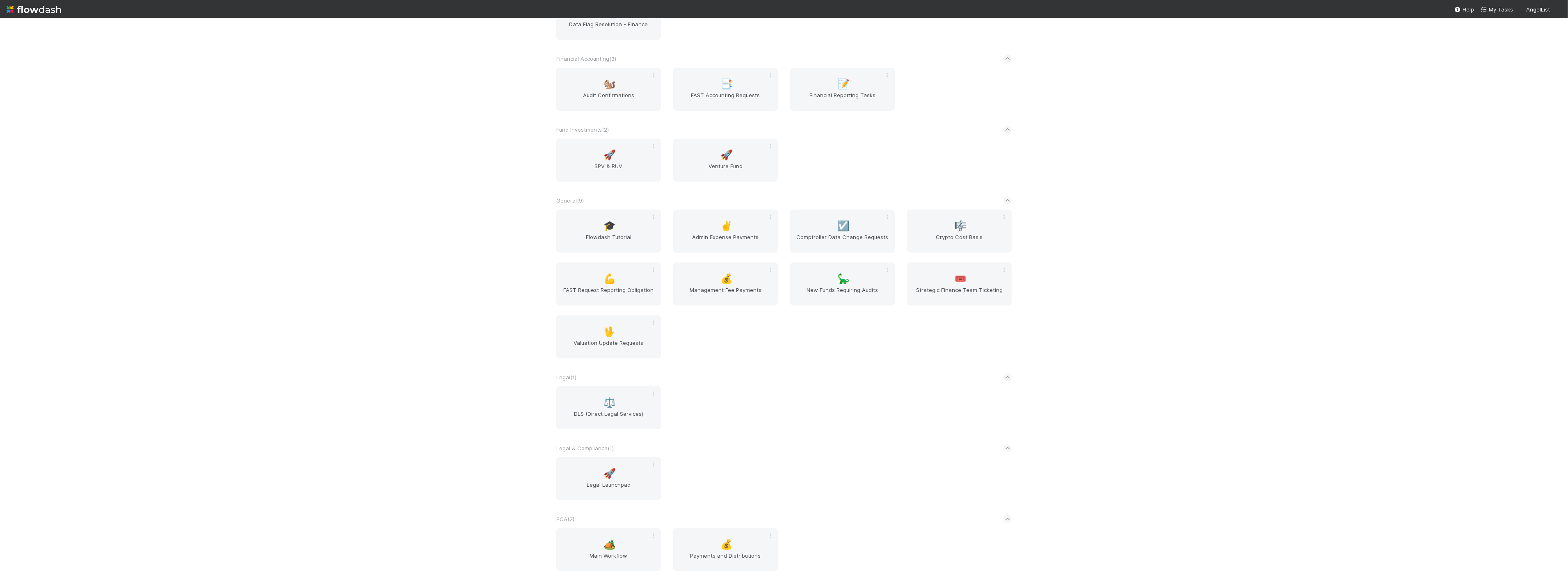
scroll to position [56, 0]
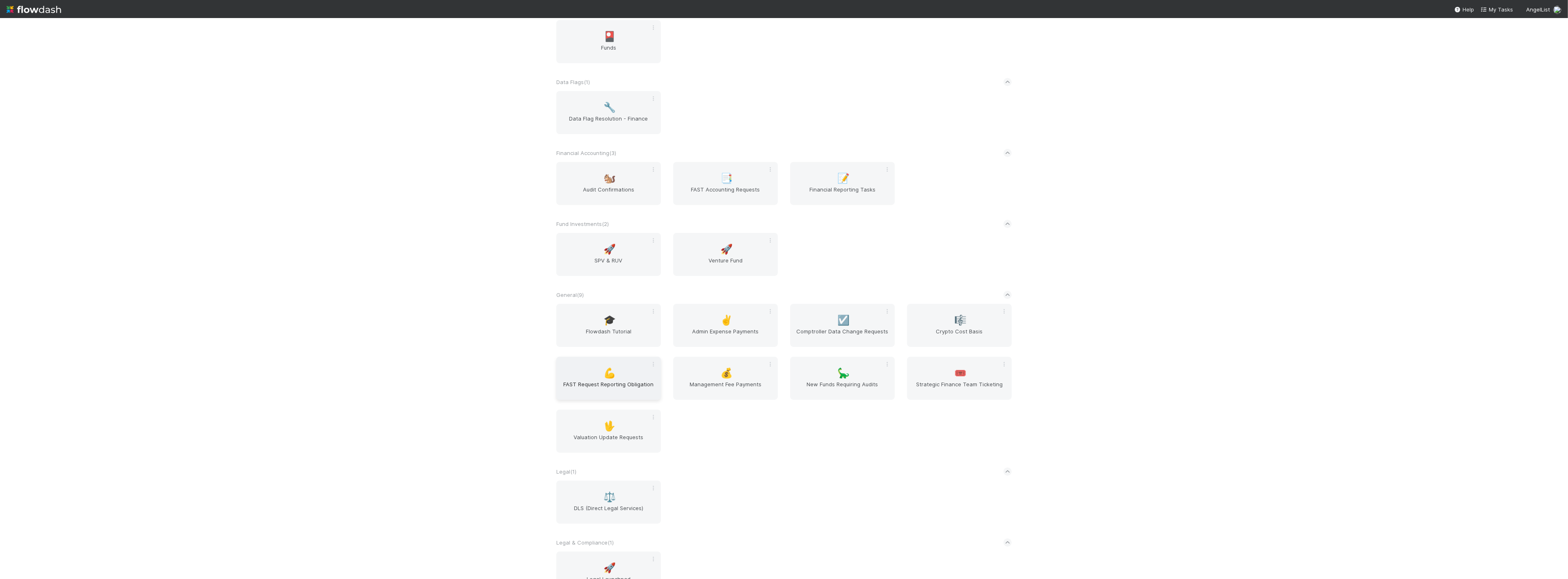
click at [591, 382] on span "FAST Request Reporting Obligation" at bounding box center [609, 388] width 98 height 16
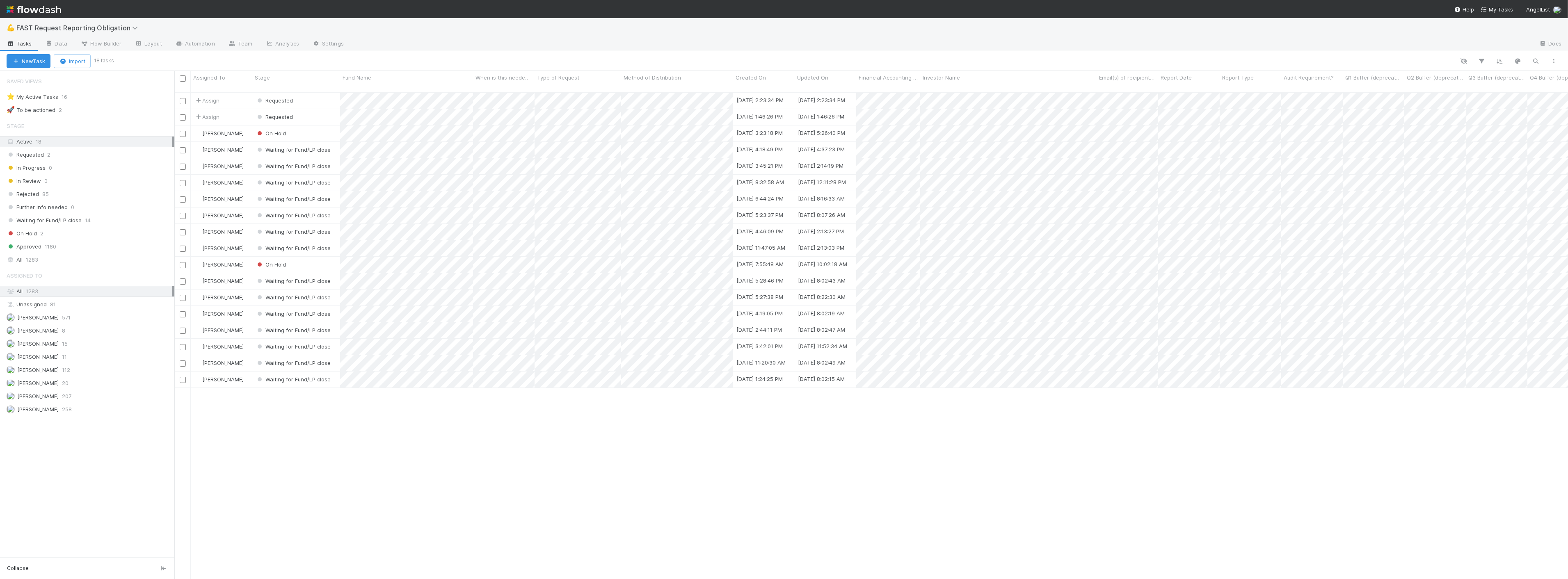
scroll to position [487, 1387]
click at [666, 422] on div "Assign Requested 8/18/25, 2:23:34 PM 8/18/25, 2:23:34 PM 0 Assign Requested 8/1…" at bounding box center [871, 339] width 1394 height 493
click at [319, 95] on div "Requested" at bounding box center [296, 101] width 88 height 16
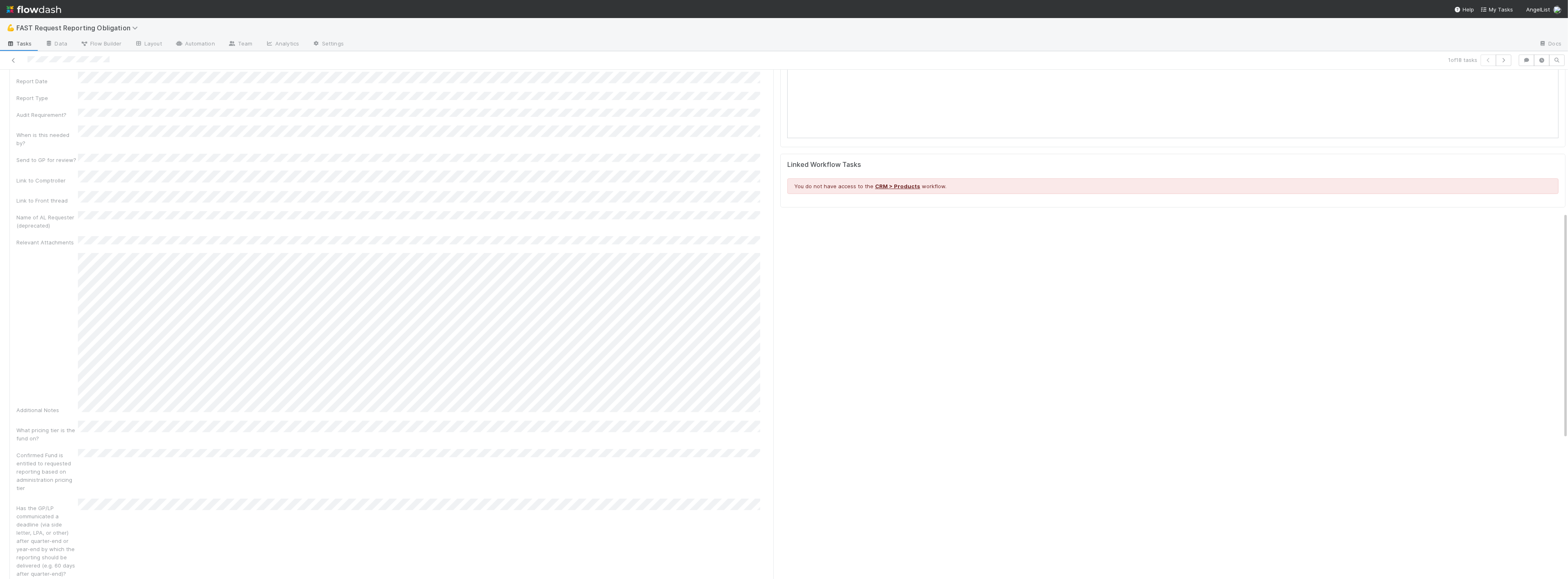
scroll to position [227, 0]
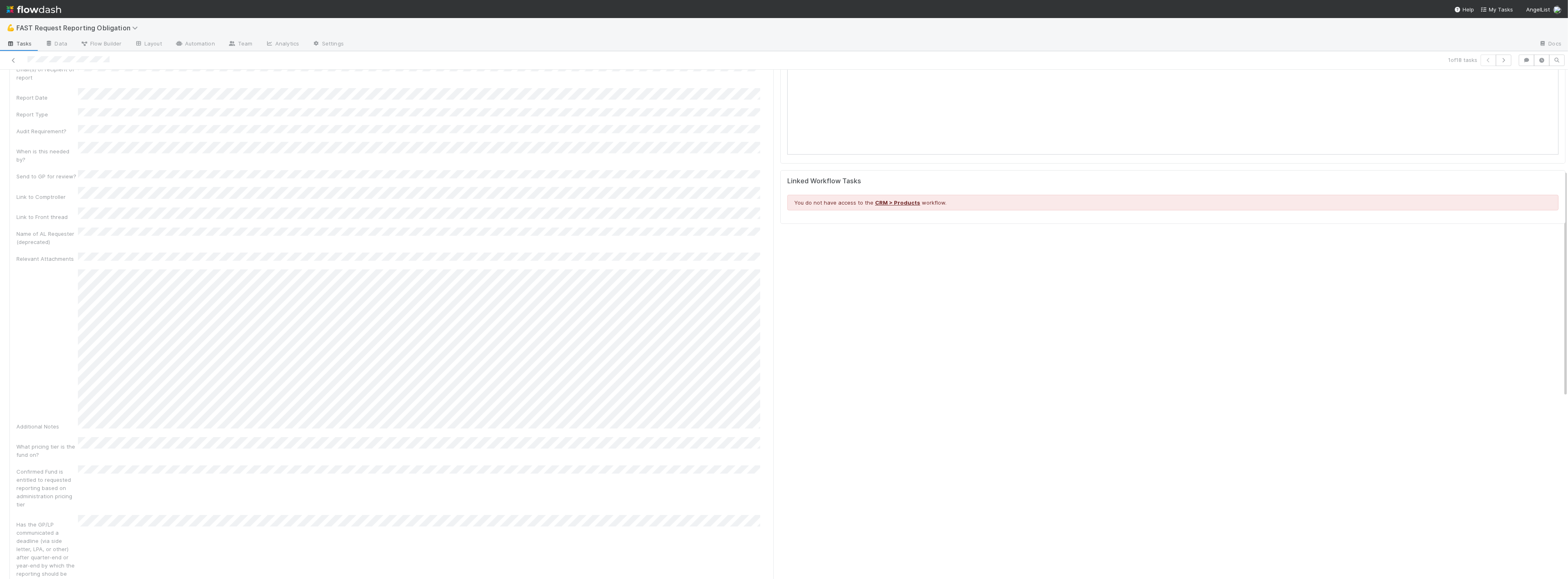
click at [140, 228] on div "Name of AL Requester (deprecated)" at bounding box center [392, 236] width 751 height 19
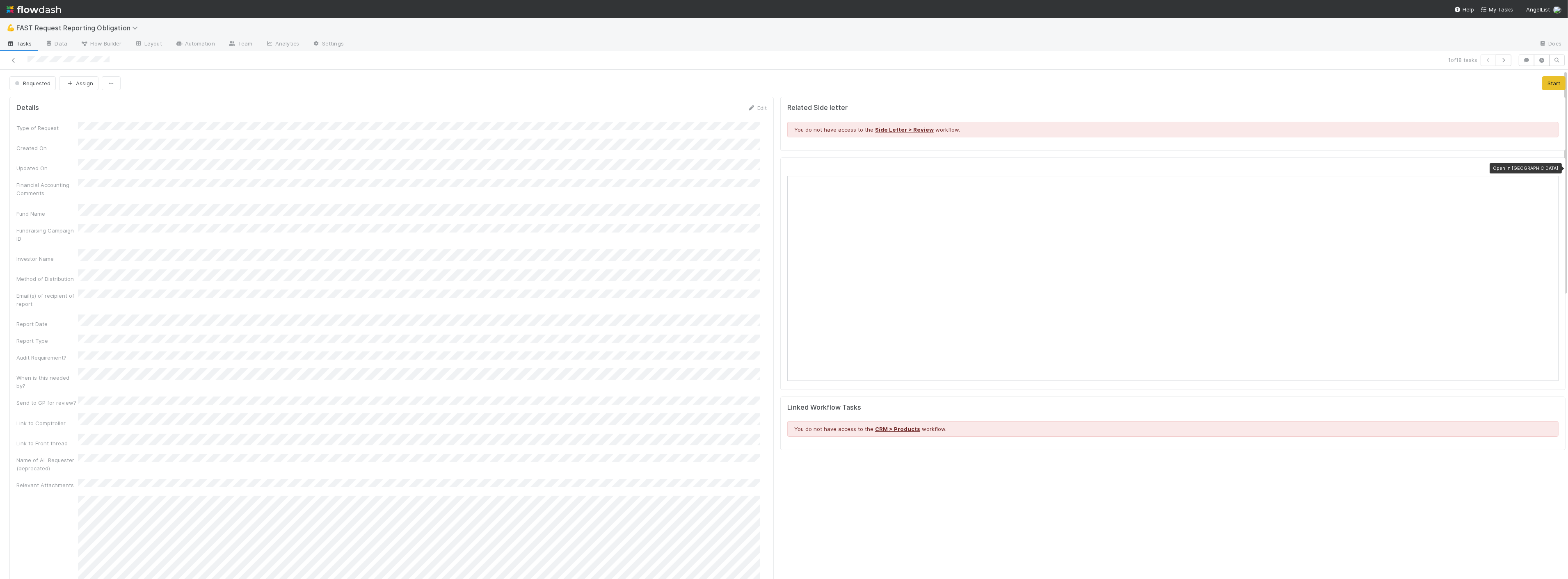
click at [1551, 168] on icon at bounding box center [1555, 169] width 8 height 6
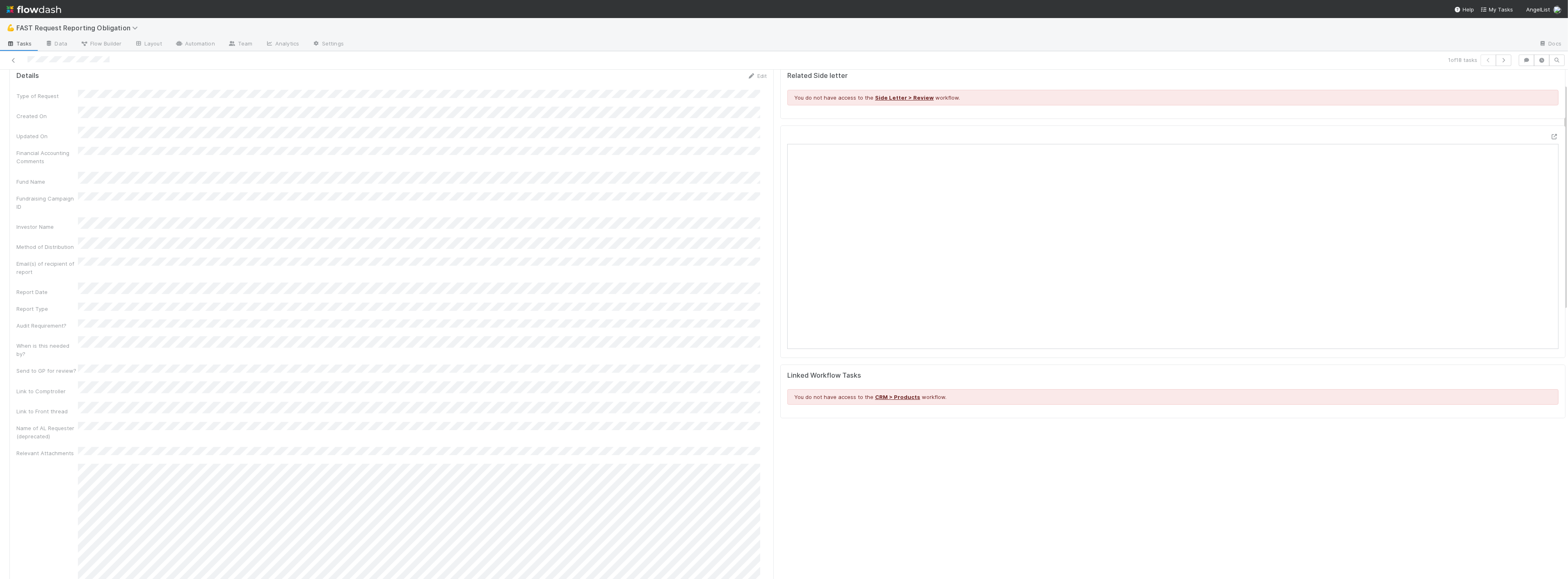
scroll to position [46, 0]
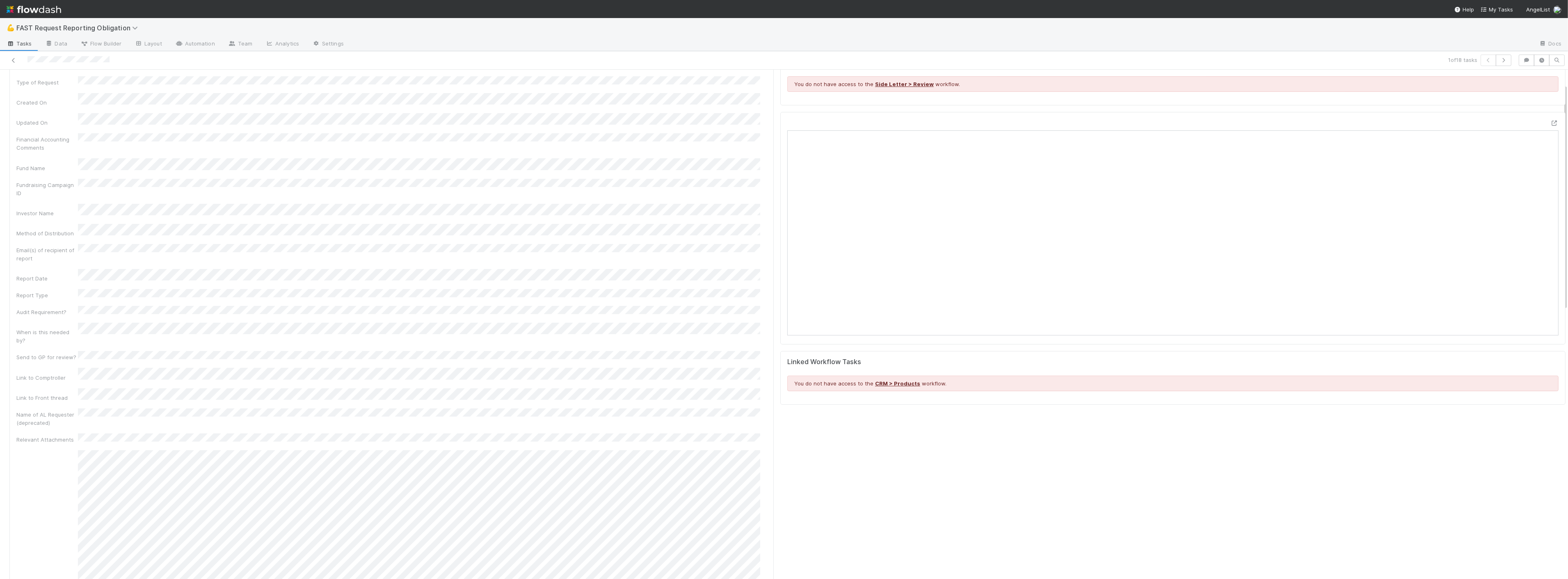
drag, startPoint x: 75, startPoint y: 241, endPoint x: 208, endPoint y: 241, distance: 133.0
click at [207, 241] on div "Type of Request Created On Updated On Financial Accounting Comments Fund Name F…" at bounding box center [392, 446] width 751 height 740
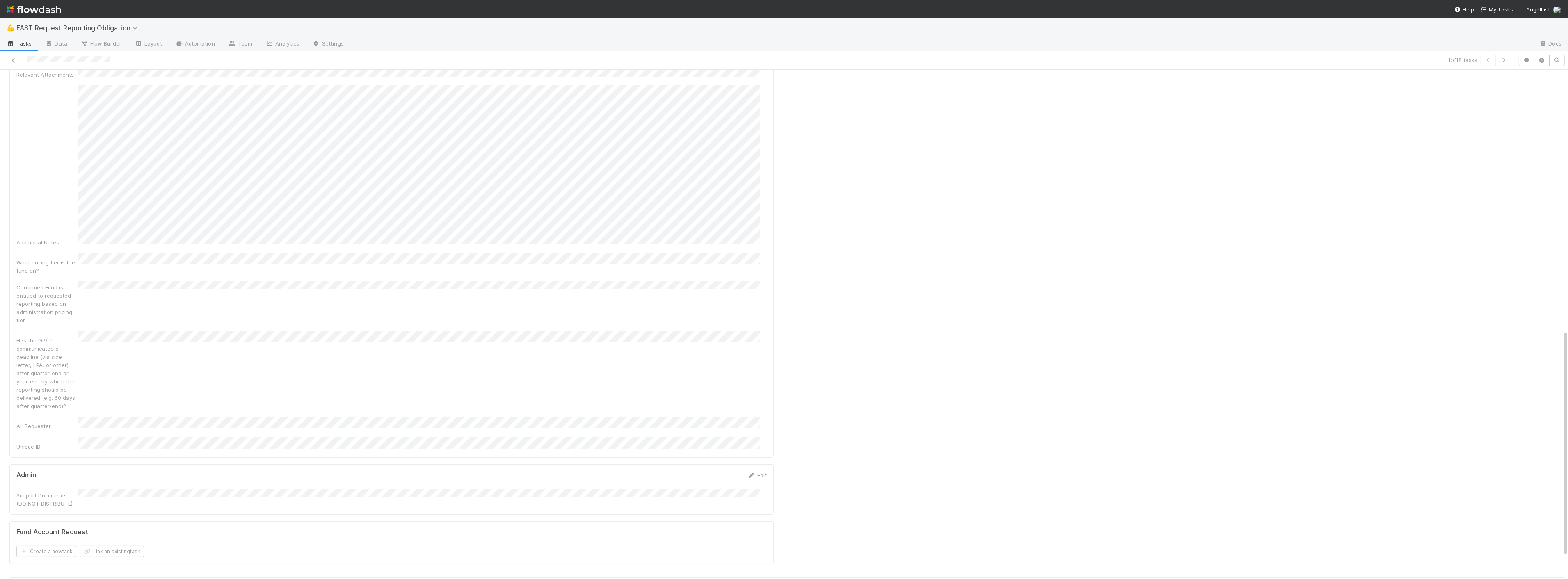
scroll to position [637, 0]
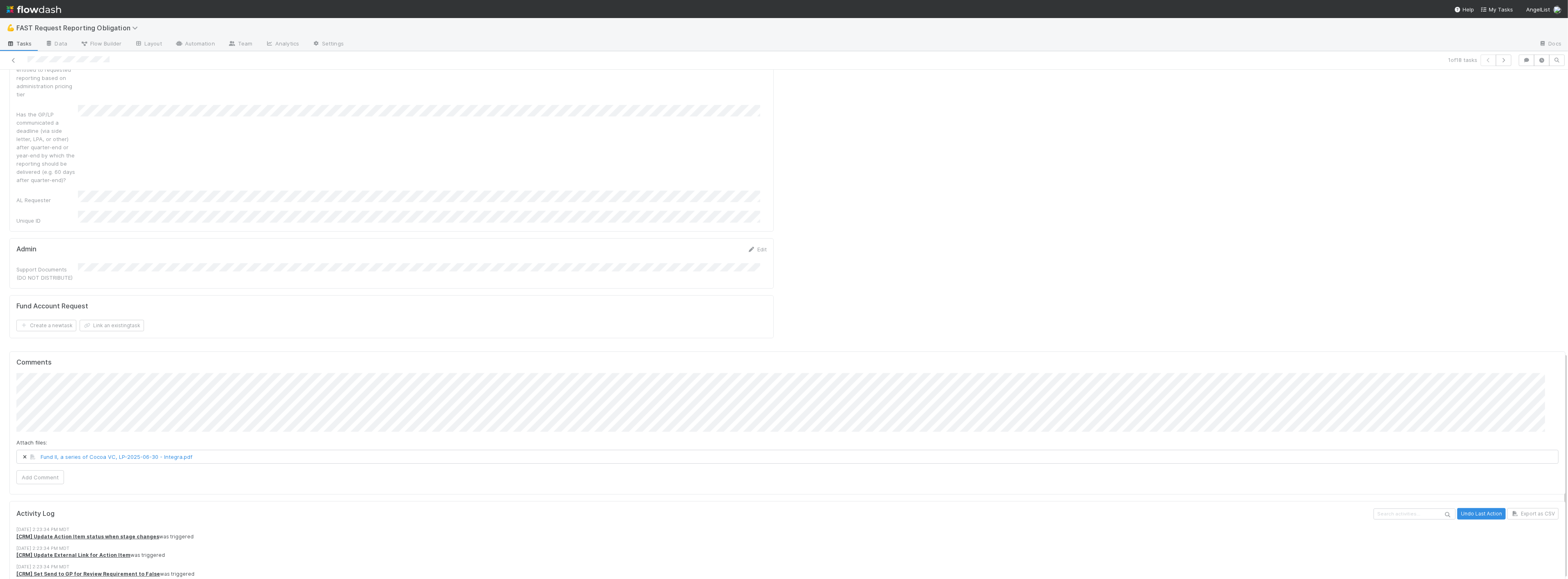
click at [35, 409] on div "Attach files: Fund II, a series of Cocoa VC, LP-2025-06-30 - Integra.pdf Add Co…" at bounding box center [787, 429] width 1543 height 112
click at [38, 471] on button "Add Comment" at bounding box center [40, 477] width 47 height 14
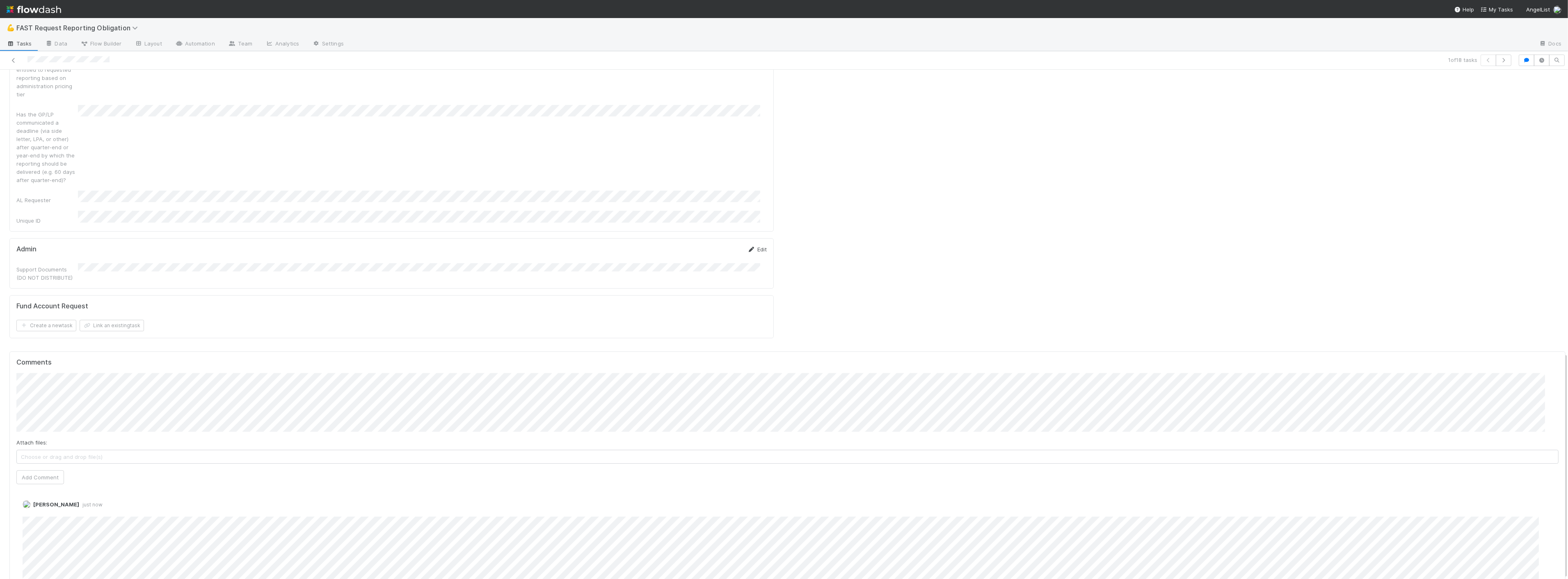
click at [757, 246] on link "Edit" at bounding box center [757, 250] width 20 height 7
click at [718, 245] on button "Save" at bounding box center [723, 252] width 24 height 14
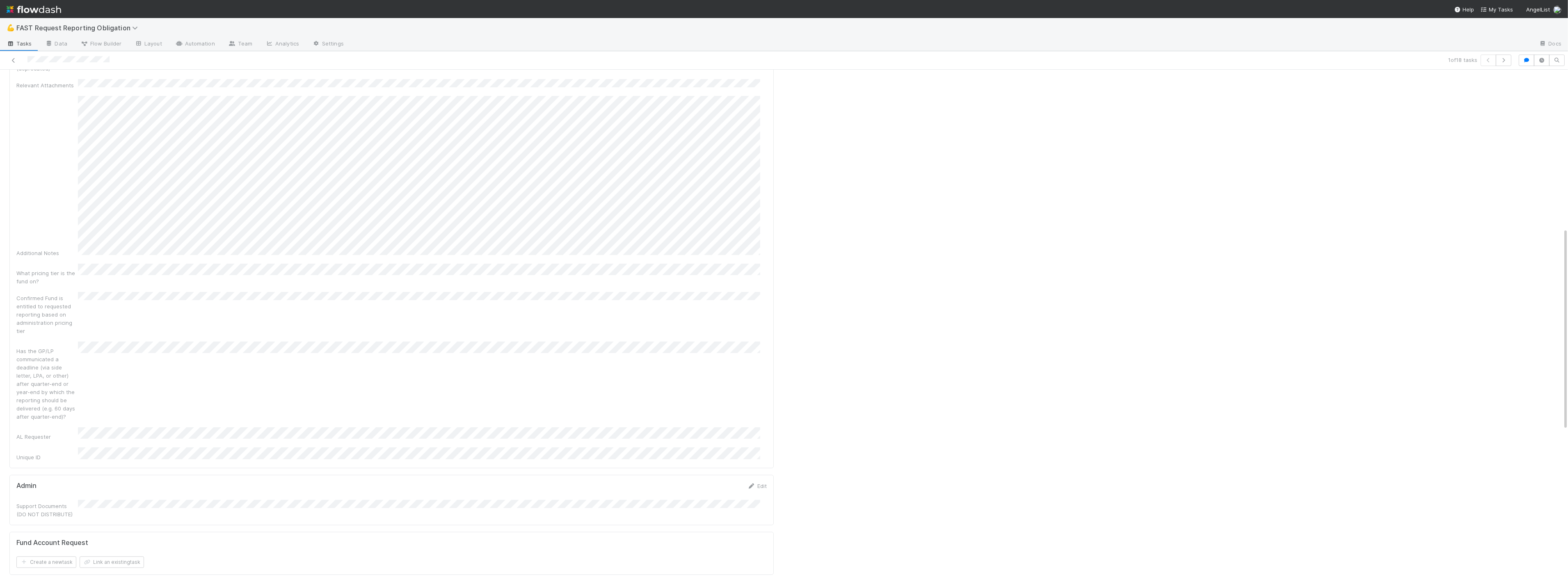
scroll to position [0, 0]
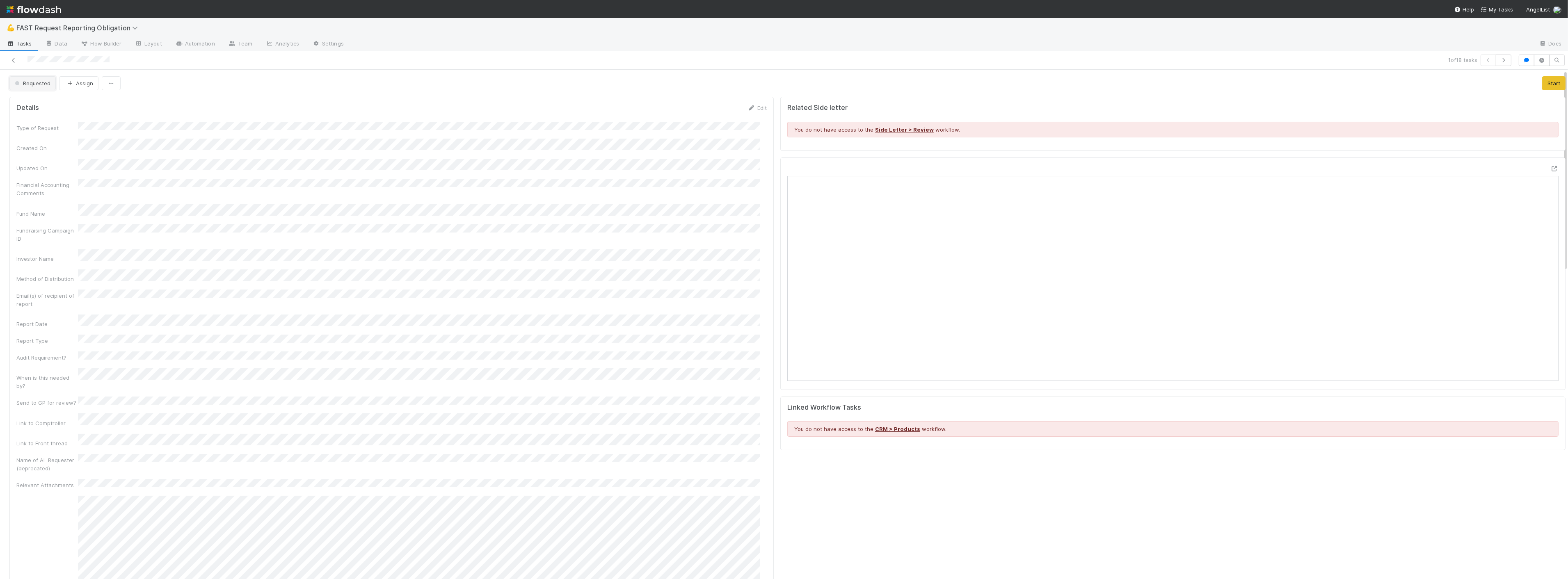
click at [38, 83] on span "Requested" at bounding box center [32, 83] width 38 height 7
click at [43, 202] on div "Approved" at bounding box center [64, 207] width 116 height 15
click at [77, 77] on button "Assign" at bounding box center [76, 83] width 39 height 14
click at [102, 100] on div "Zach Byers you" at bounding box center [111, 104] width 116 height 15
click at [333, 119] on form "Details Edit Type of Request Created On Updated On Financial Accounting Comment…" at bounding box center [392, 482] width 751 height 758
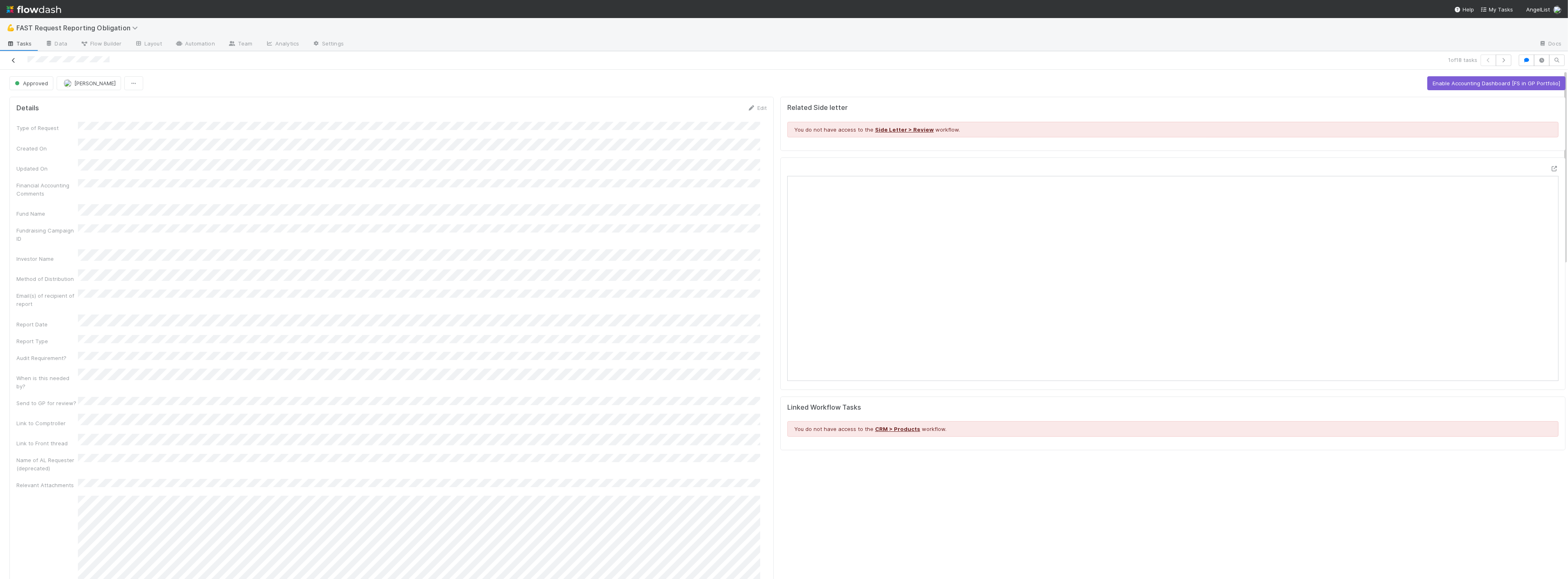
click at [15, 59] on icon at bounding box center [14, 60] width 8 height 6
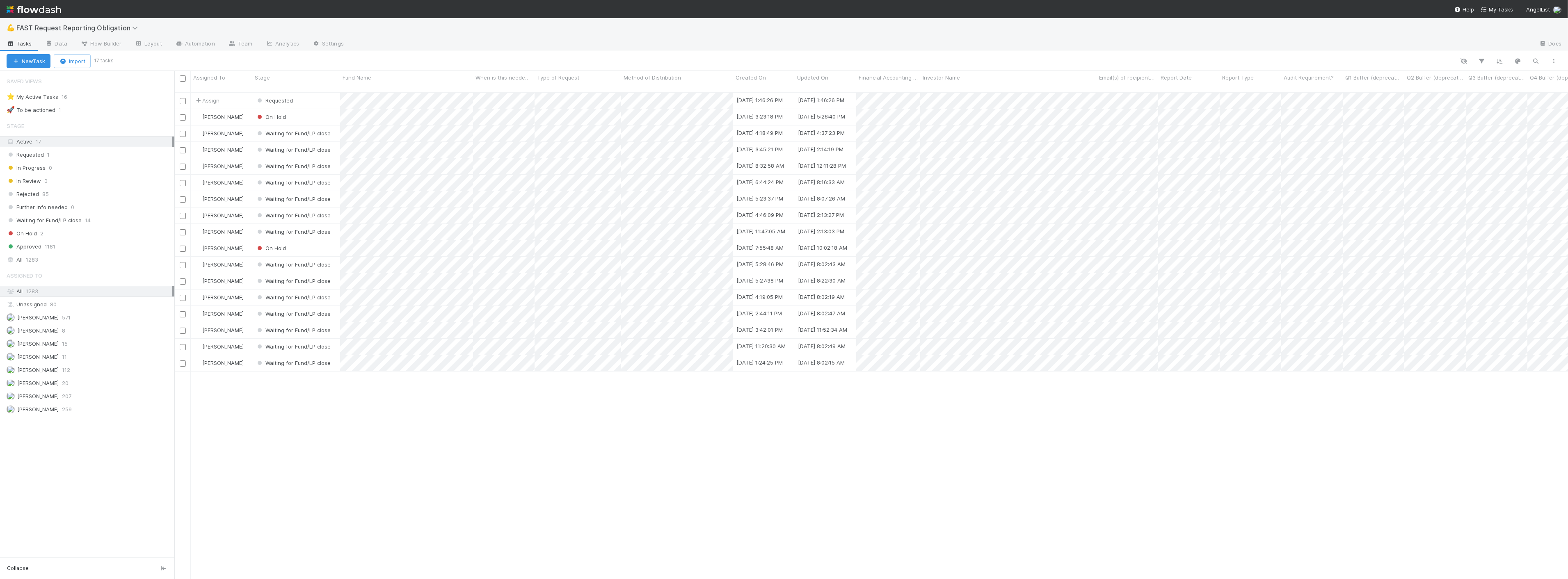
scroll to position [487, 1387]
click at [326, 93] on div "Requested" at bounding box center [296, 101] width 88 height 16
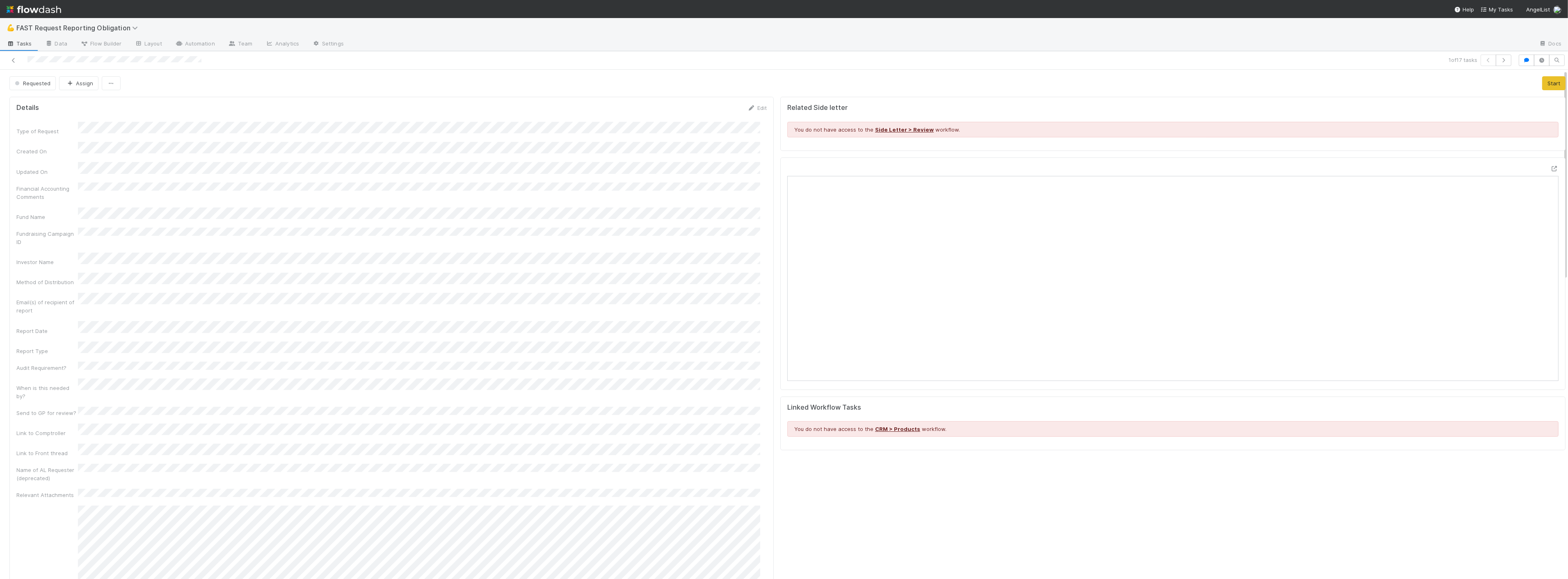
click at [445, 315] on div "Type of Request Created On Updated On Financial Accounting Comments Fund Name F…" at bounding box center [392, 480] width 751 height 717
click at [1551, 167] on icon at bounding box center [1555, 169] width 8 height 6
click at [81, 81] on button "Assign" at bounding box center [78, 83] width 39 height 14
click at [85, 117] on span "[PERSON_NAME] you" at bounding box center [99, 119] width 54 height 7
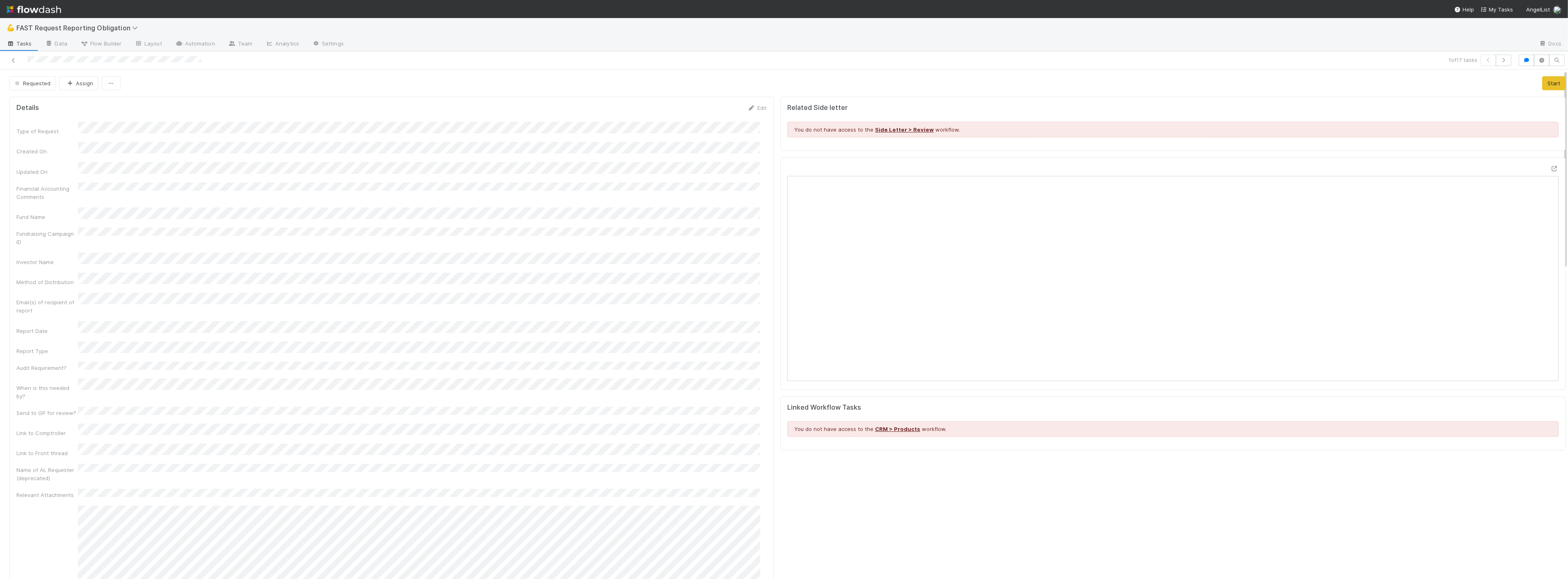
click at [472, 175] on div "Type of Request Created On Updated On Financial Accounting Comments Fund Name F…" at bounding box center [392, 480] width 751 height 717
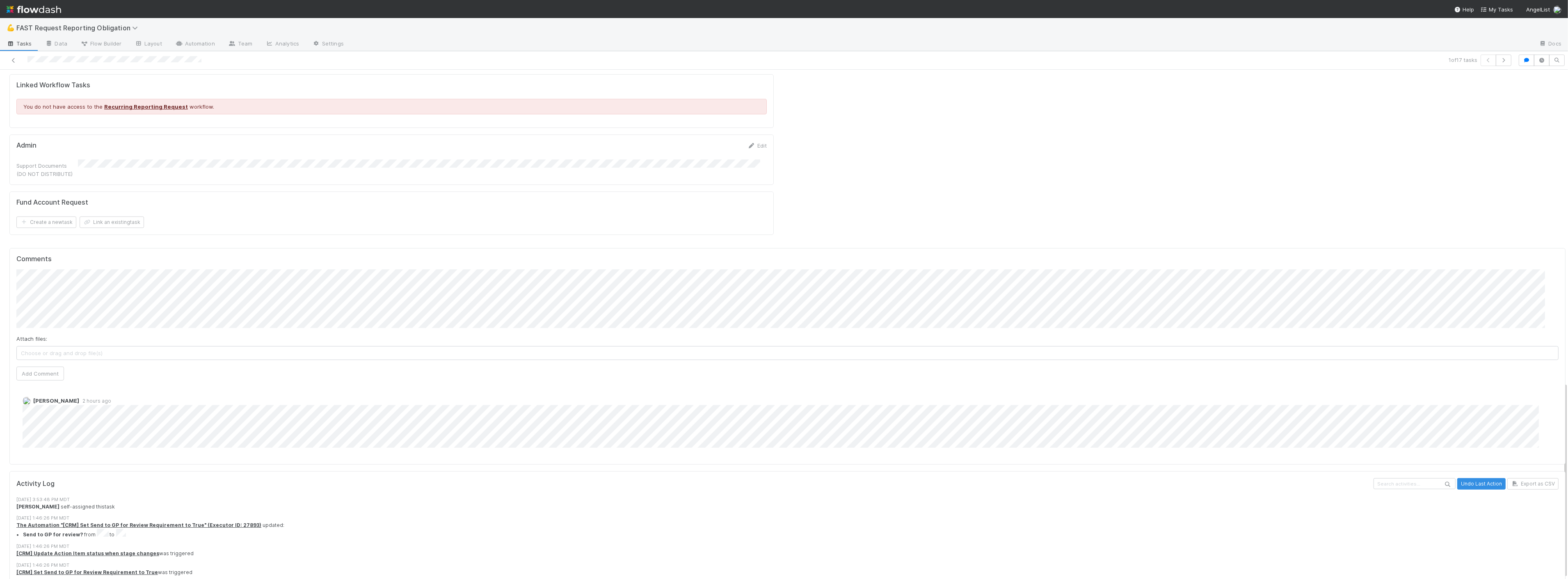
scroll to position [764, 0]
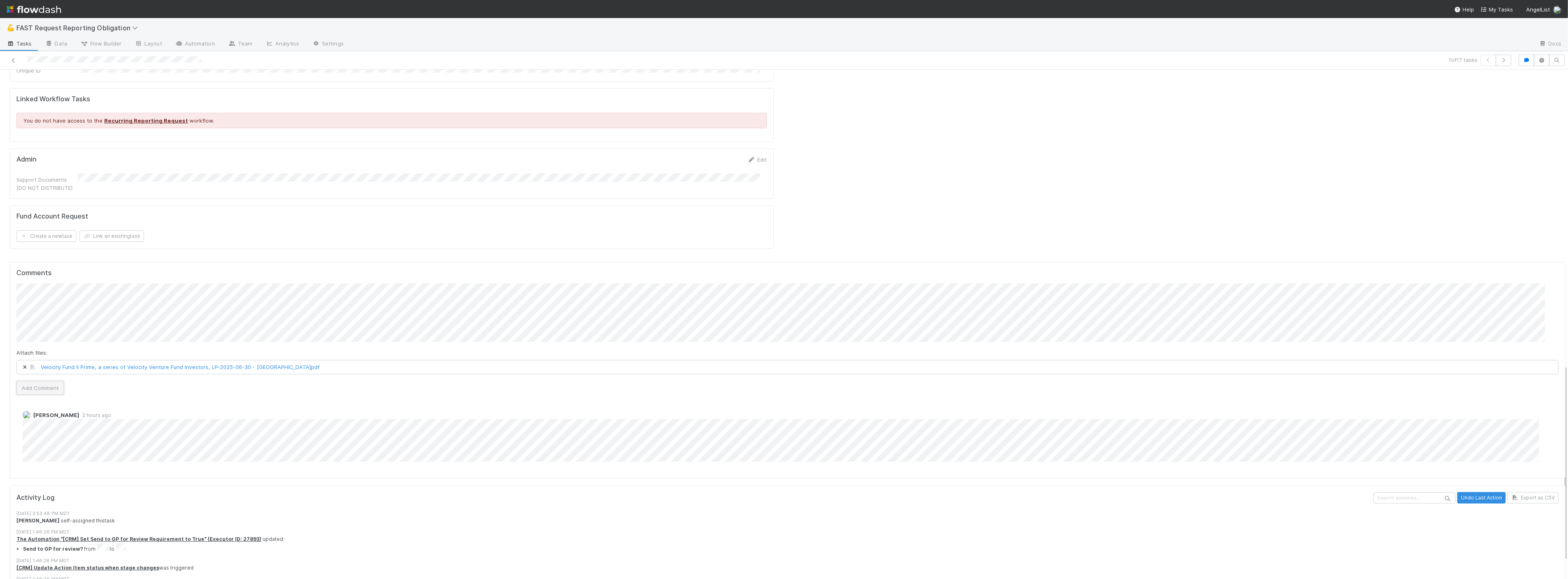
click at [55, 381] on button "Add Comment" at bounding box center [40, 387] width 47 height 14
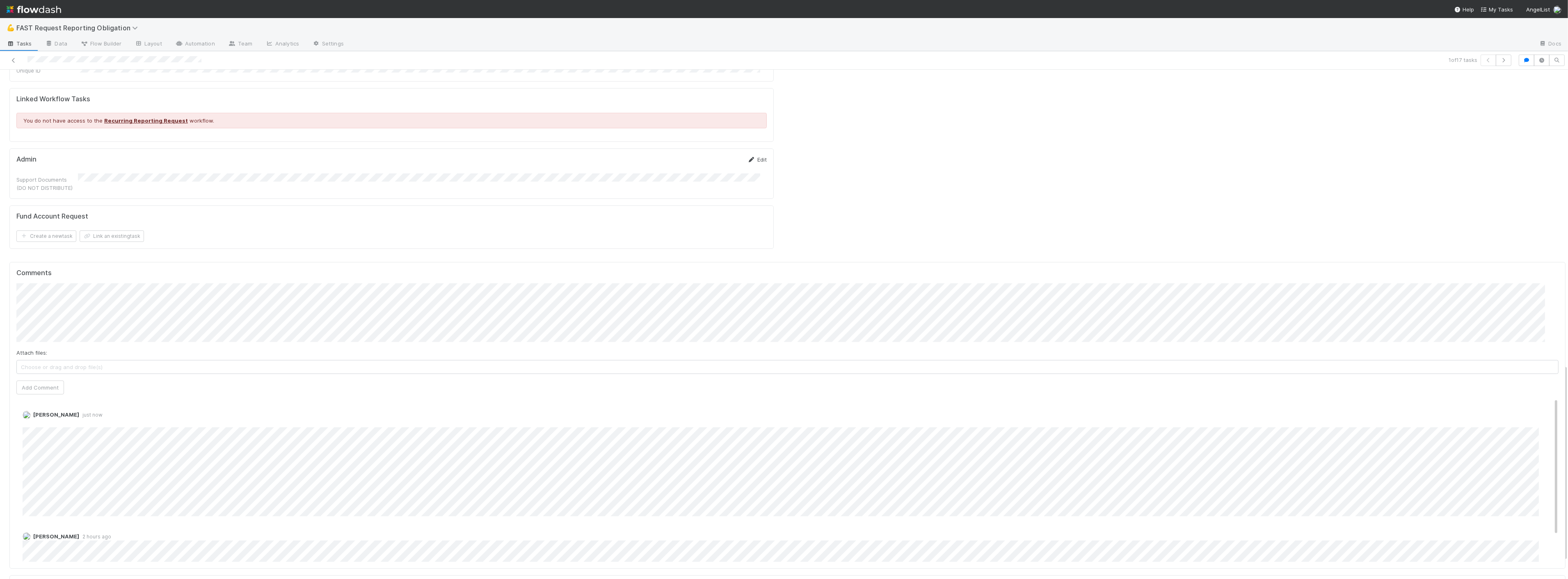
click at [756, 157] on link "Edit" at bounding box center [757, 160] width 20 height 7
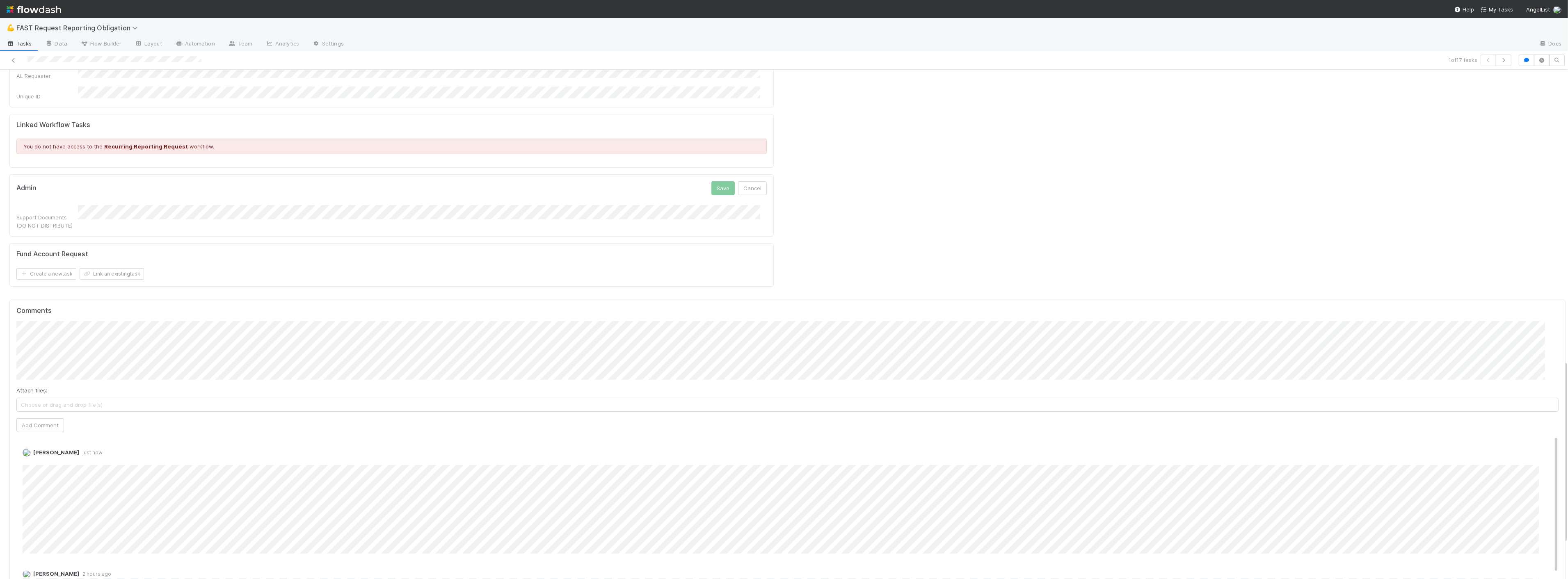
scroll to position [628, 0]
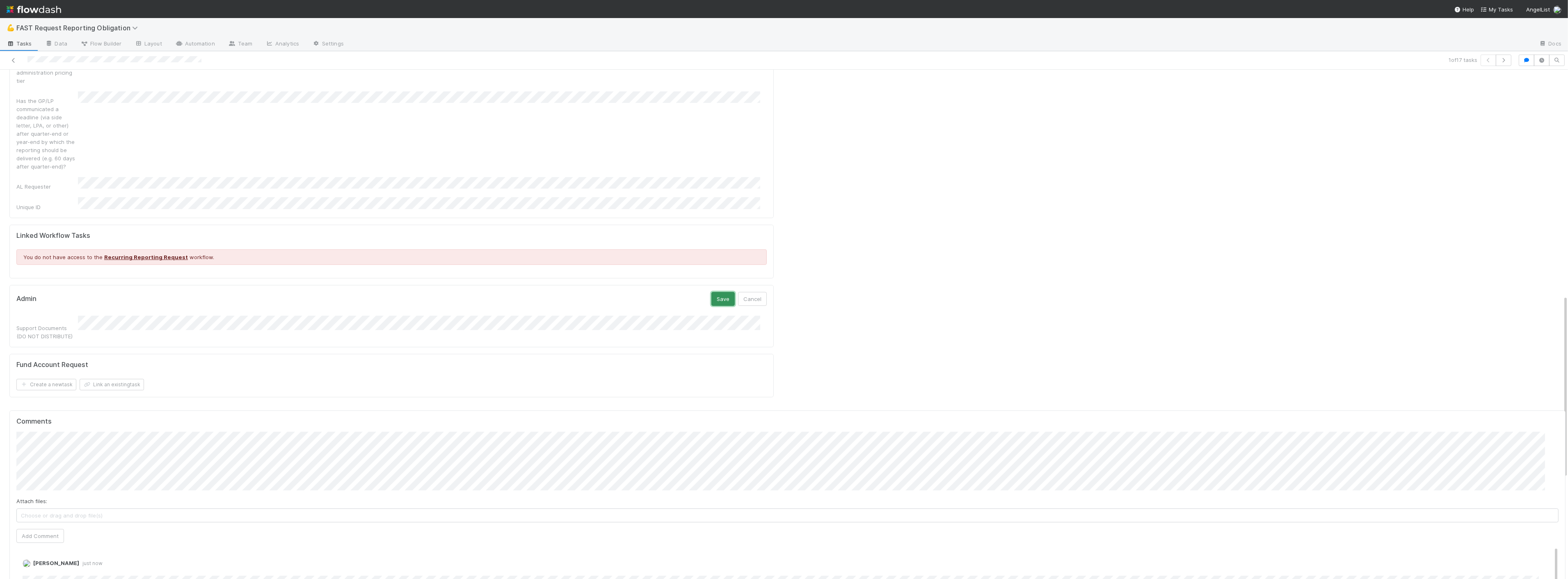
click at [712, 292] on button "Save" at bounding box center [723, 298] width 24 height 14
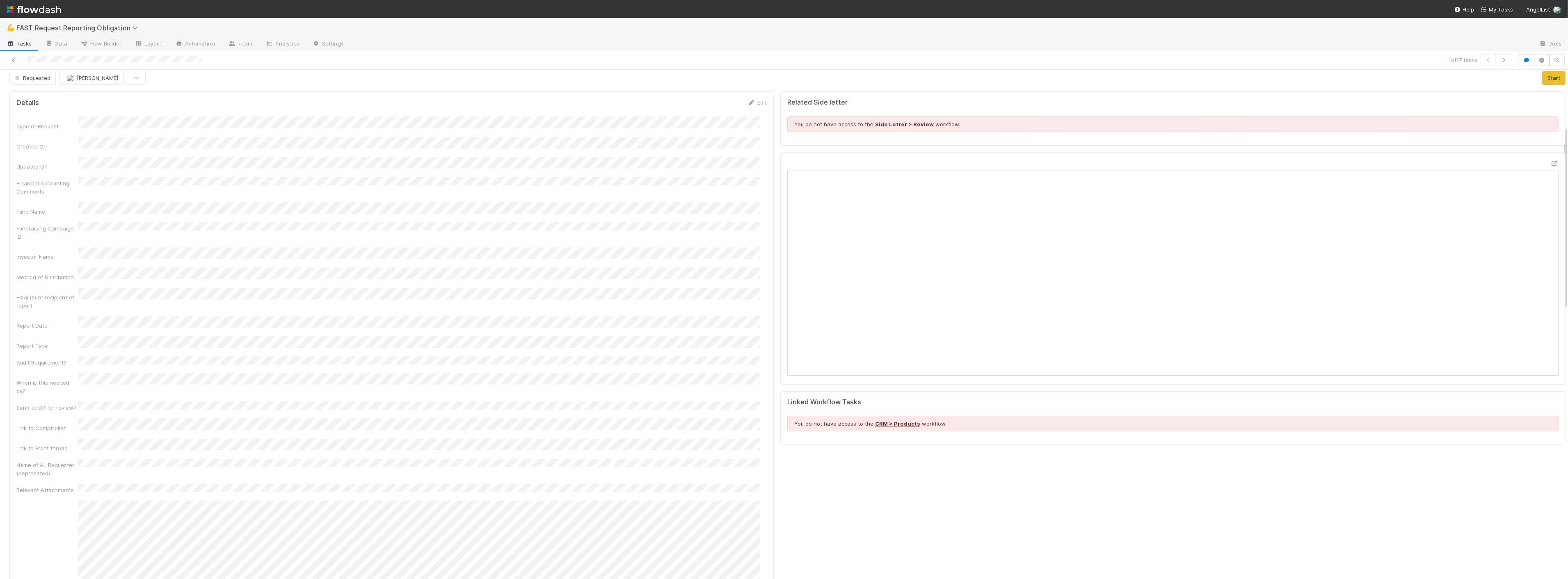
scroll to position [0, 0]
click at [1543, 86] on button "Start" at bounding box center [1554, 83] width 24 height 14
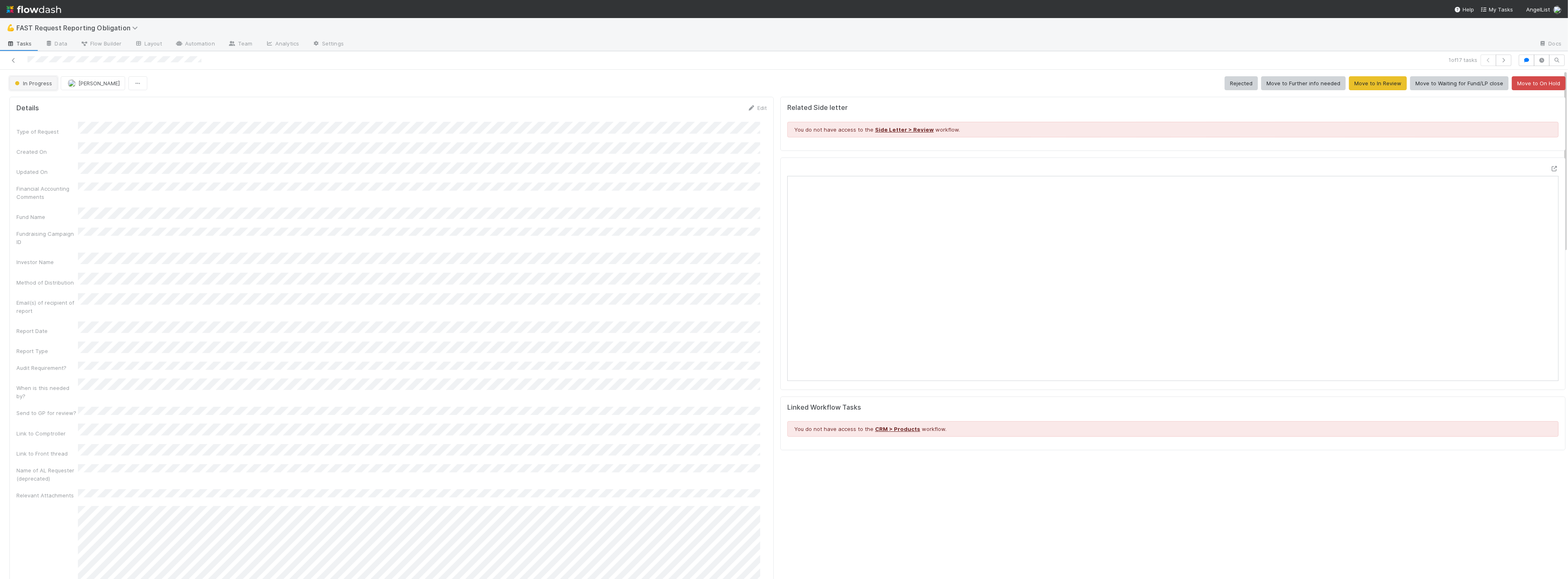
click at [31, 83] on span "In Progress" at bounding box center [33, 83] width 39 height 7
click at [42, 203] on div "Approved" at bounding box center [64, 207] width 116 height 15
click at [1413, 87] on div "Approved Zach Byers Enable Accounting Dashboard [FS in GP Portfolio]" at bounding box center [788, 83] width 1557 height 14
click at [1464, 87] on button "Enable Accounting Dashboard [FS in GP Portfolio]" at bounding box center [1496, 83] width 138 height 14
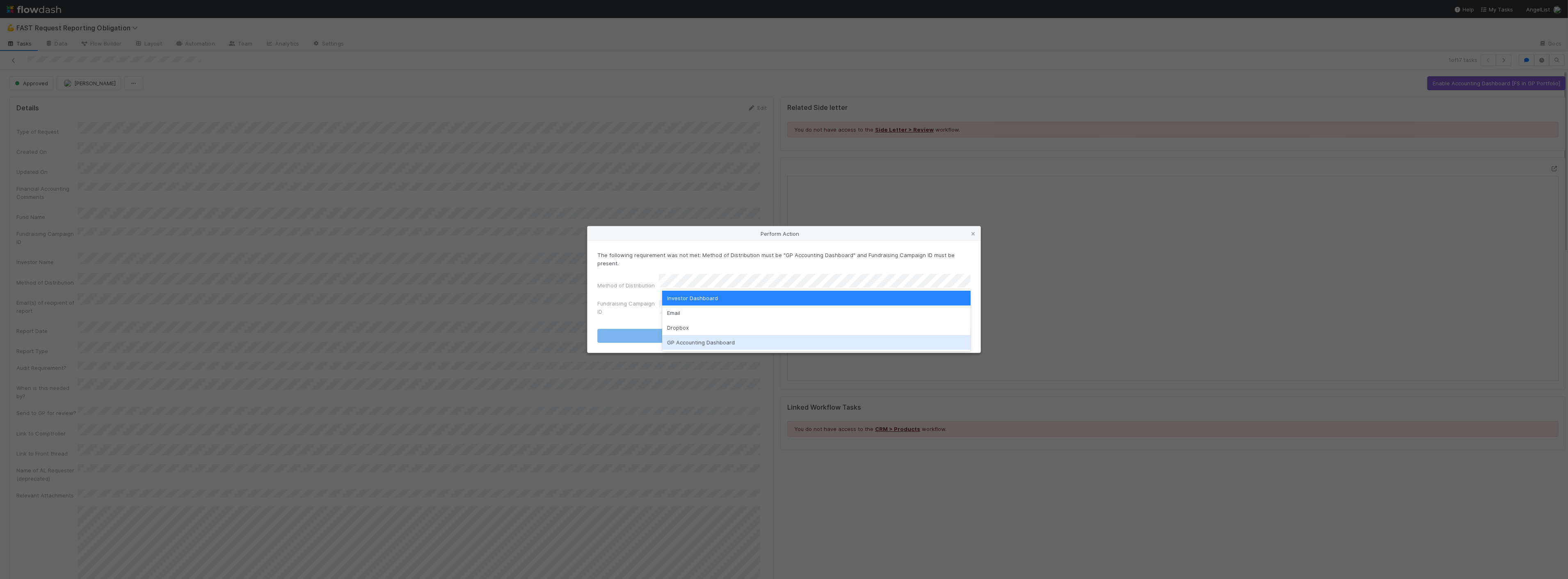
click at [701, 340] on div "GP Accounting Dashboard" at bounding box center [817, 343] width 308 height 15
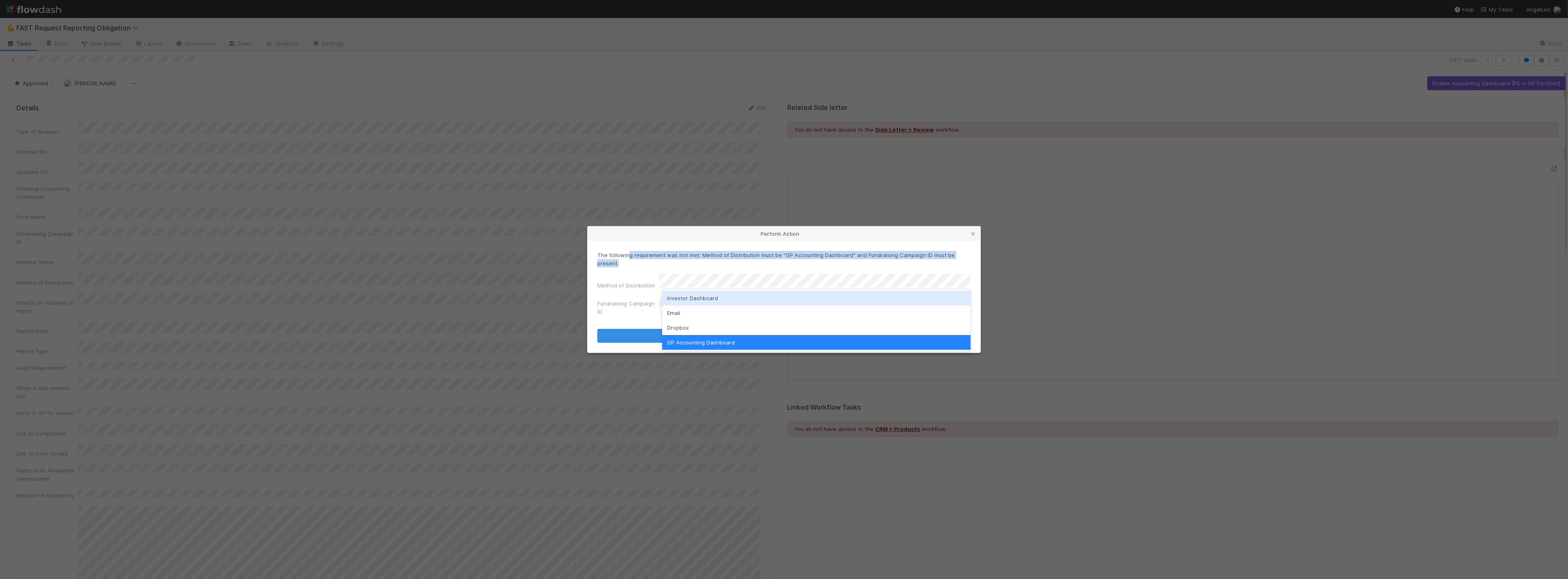
click at [628, 265] on form "The following requirement was not met: Method of Distribution must be "GP Accou…" at bounding box center [784, 297] width 374 height 92
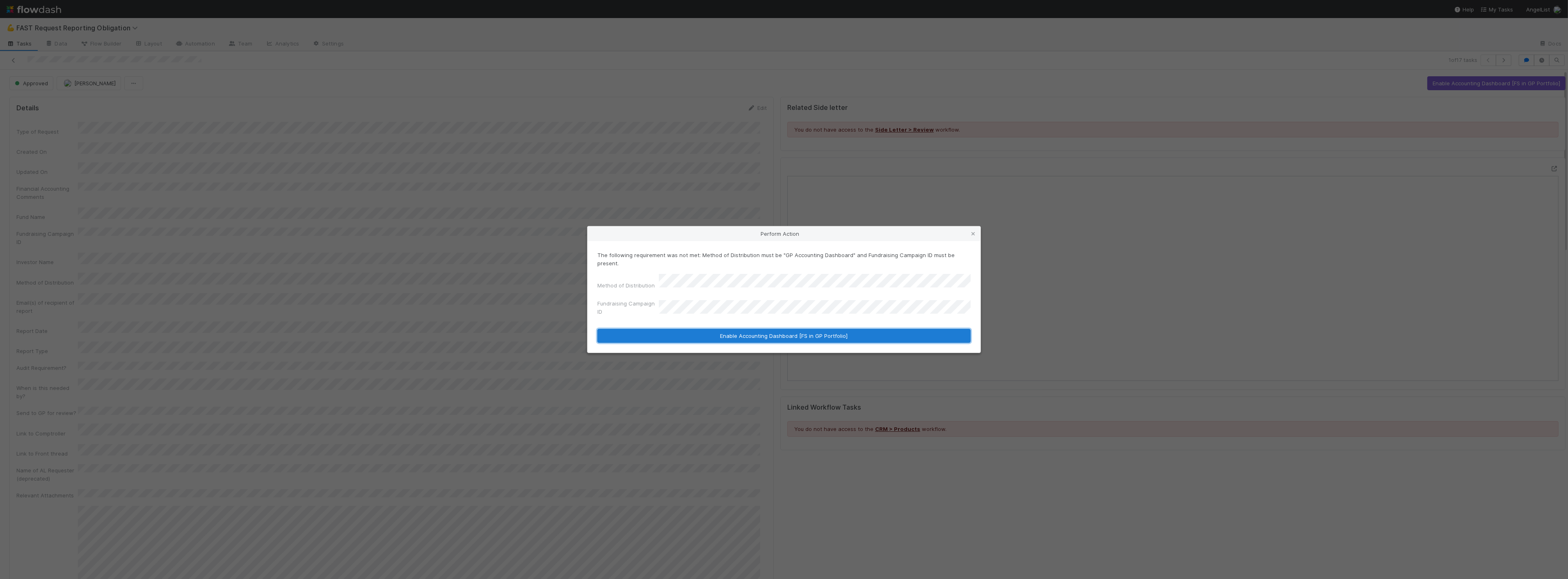
click at [683, 329] on button "Enable Accounting Dashboard [FS in GP Portfolio]" at bounding box center [784, 335] width 374 height 14
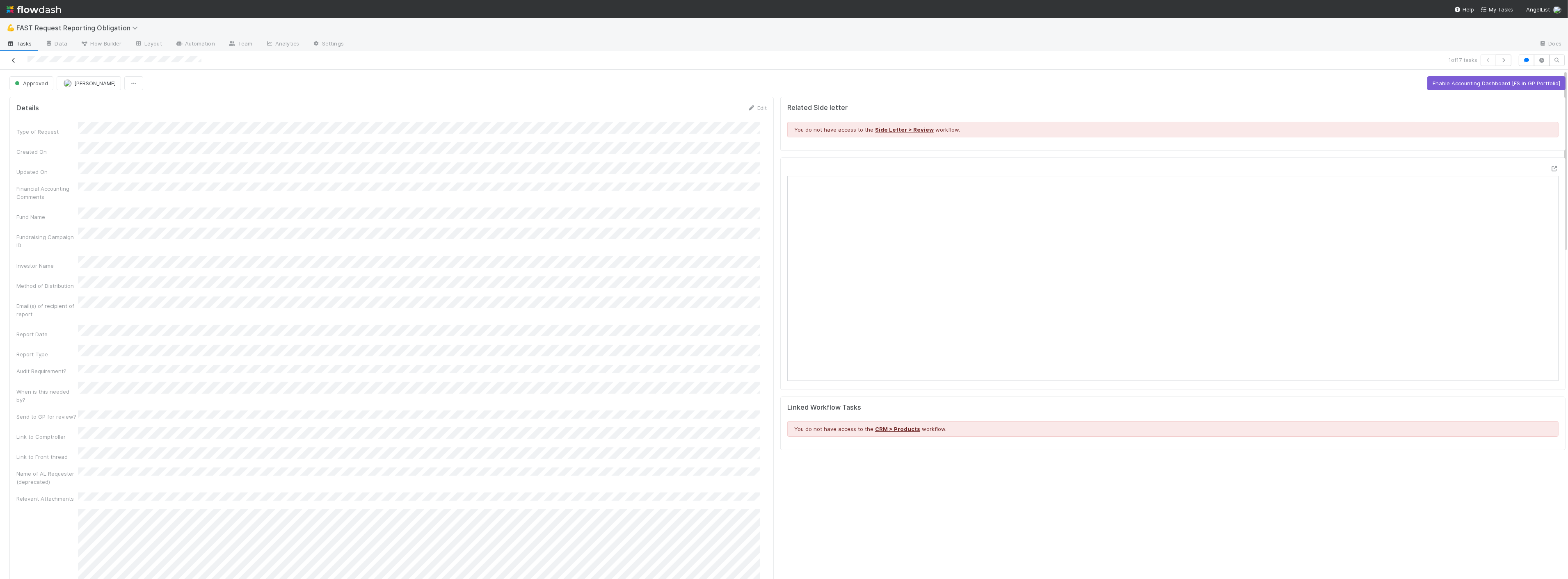
click at [16, 59] on icon at bounding box center [14, 60] width 8 height 6
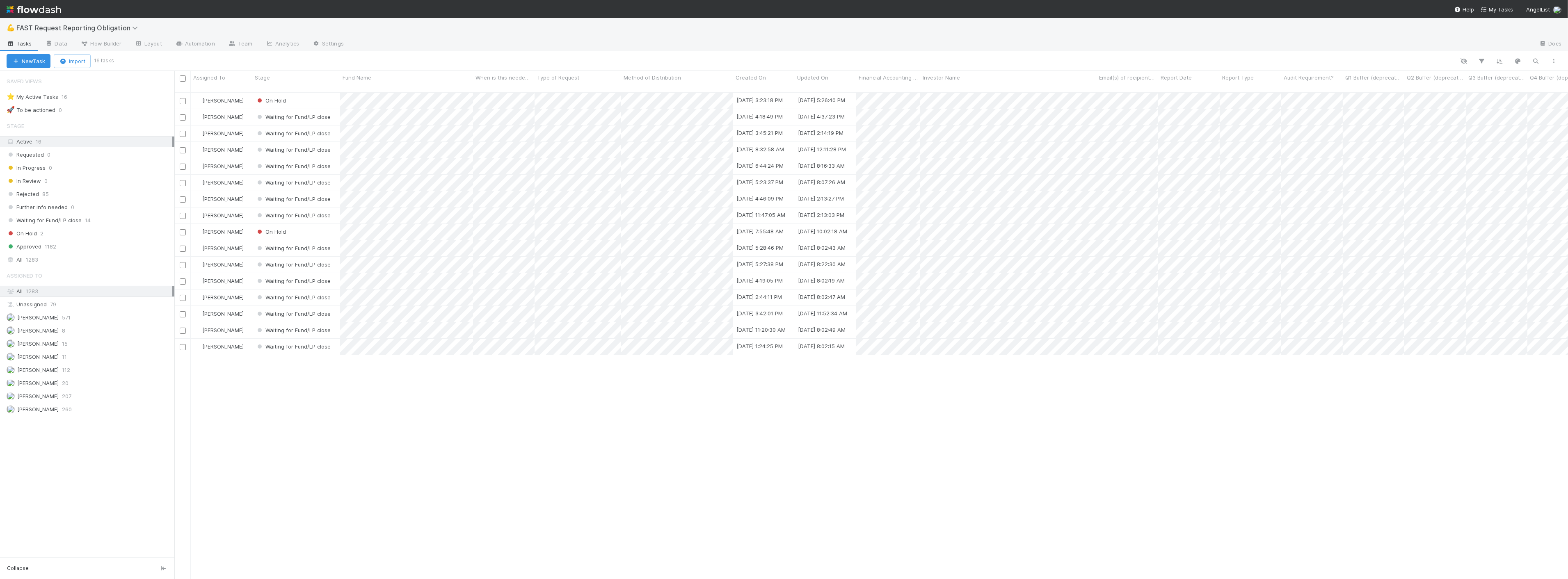
scroll to position [487, 1387]
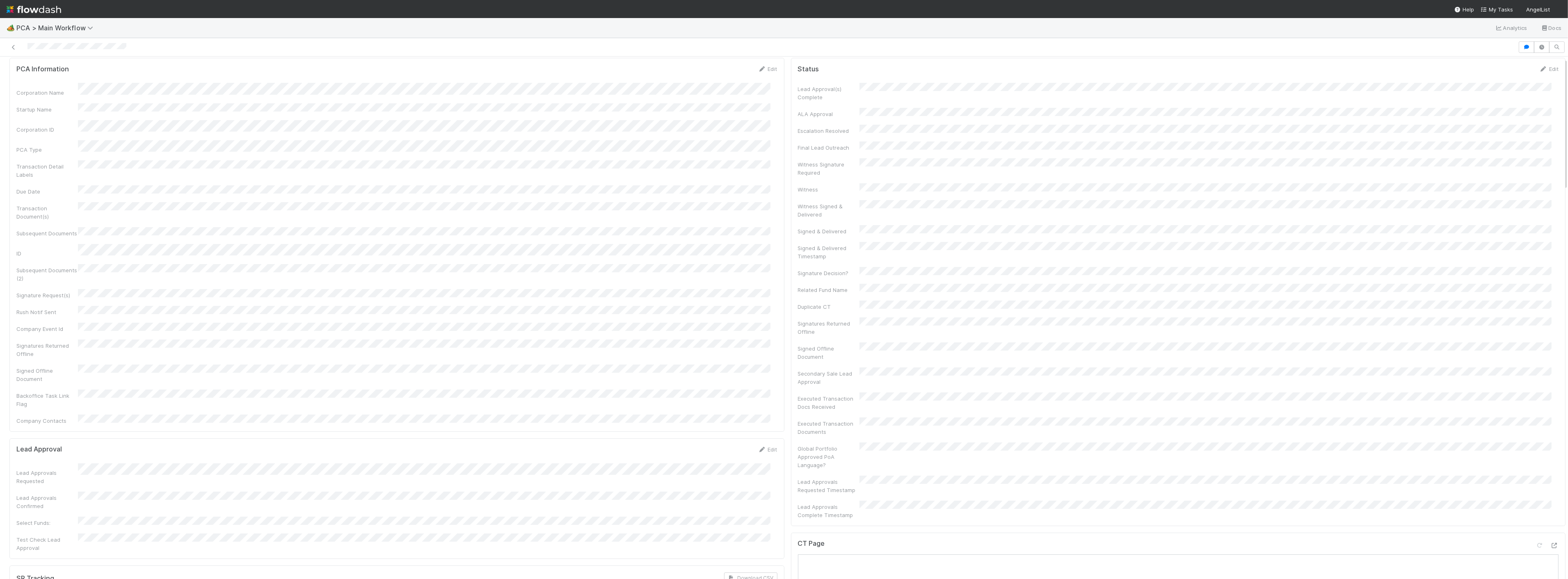
scroll to position [46, 0]
click at [1499, 47] on icon "button" at bounding box center [1504, 47] width 8 height 5
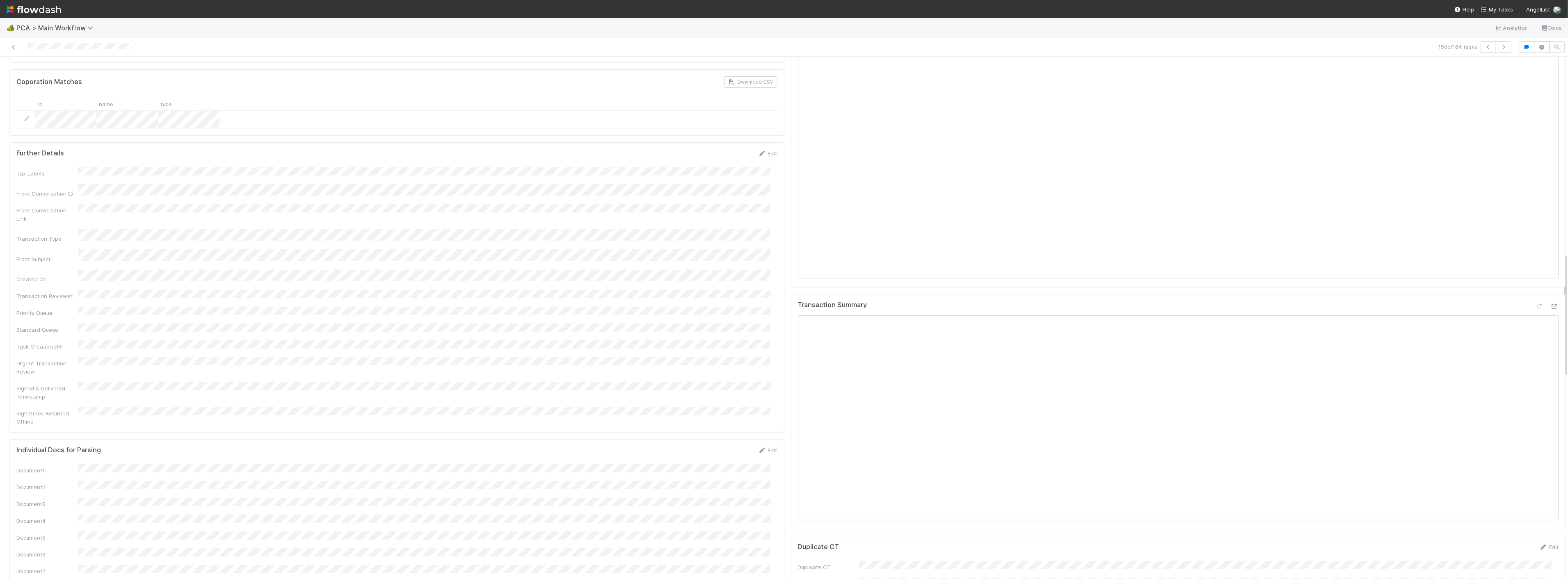
scroll to position [866, 0]
click at [1551, 292] on icon at bounding box center [1555, 294] width 8 height 6
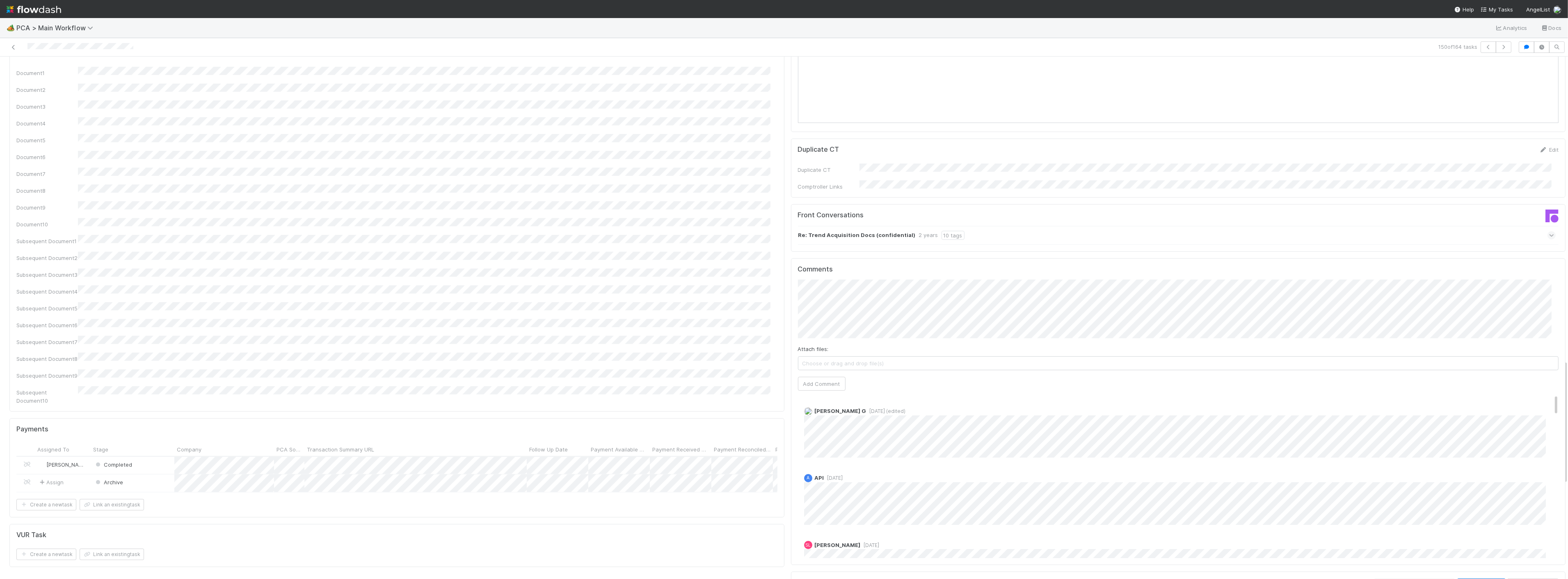
scroll to position [1231, 0]
click at [817, 398] on button "Add Comment" at bounding box center [822, 404] width 47 height 14
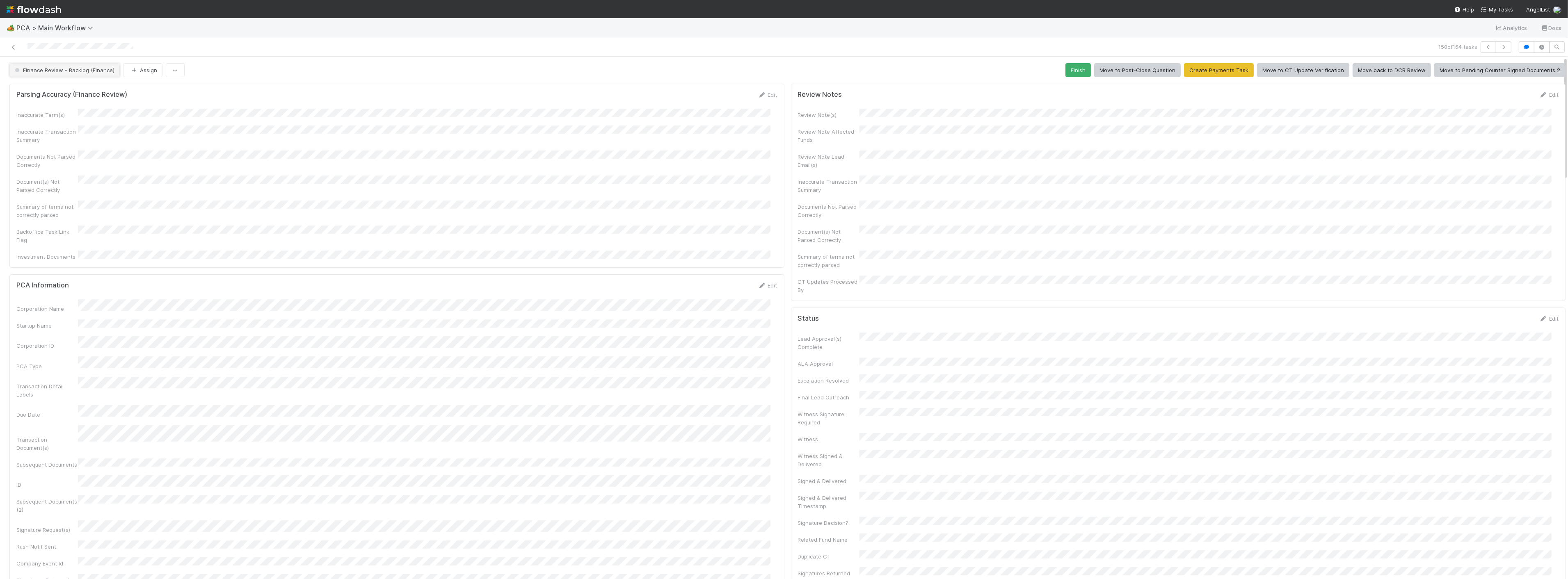
click at [96, 72] on span "Finance Review - Backlog (Finance)" at bounding box center [64, 70] width 101 height 7
click at [54, 120] on div "Completed" at bounding box center [64, 122] width 116 height 15
click at [139, 72] on button "Assign" at bounding box center [143, 69] width 39 height 14
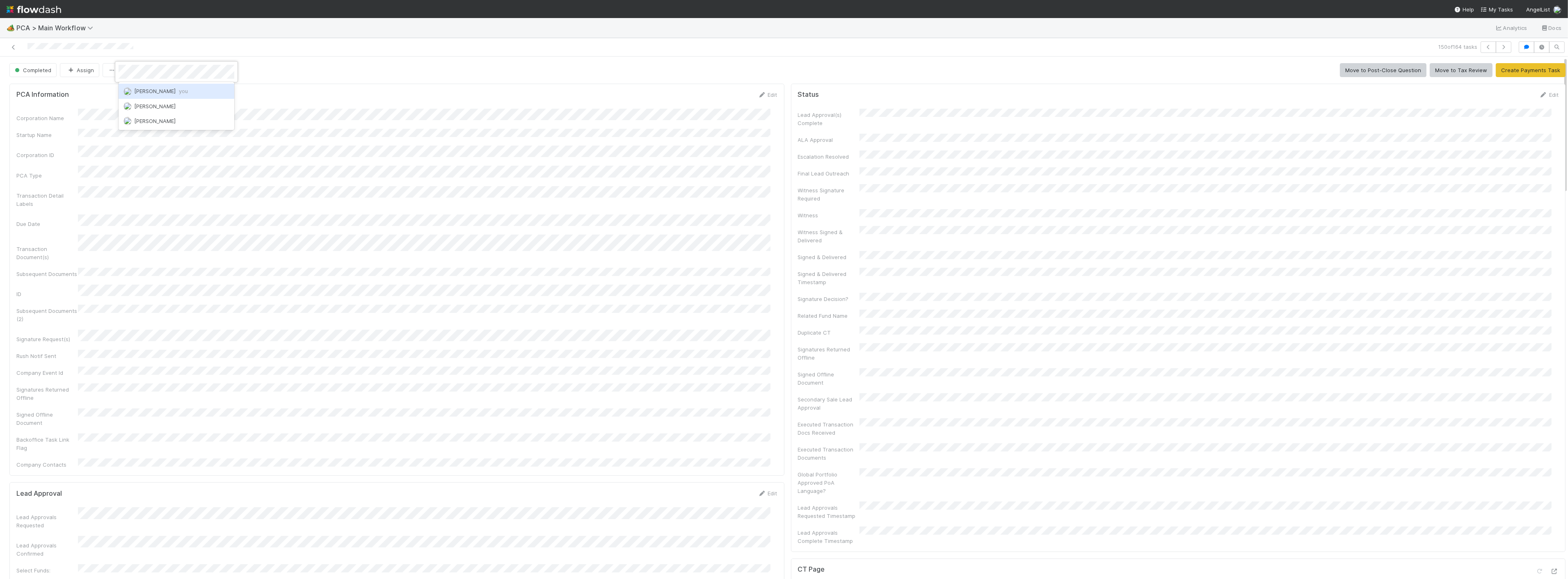
click at [147, 95] on div "Zach Byers you" at bounding box center [176, 91] width 116 height 15
click at [405, 105] on form "PCA Information Edit Corporation Name Startup Name Corporation ID PCA Type Tran…" at bounding box center [396, 280] width 761 height 378
click at [1499, 47] on icon "button" at bounding box center [1504, 47] width 8 height 5
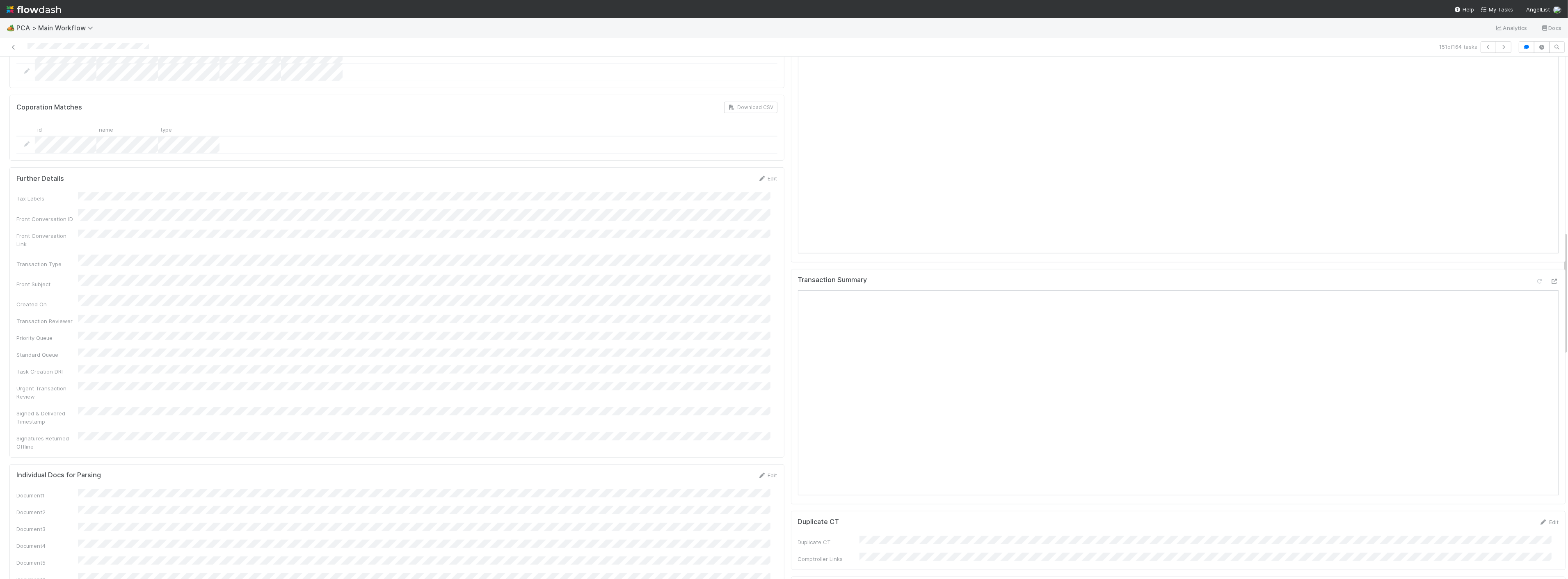
scroll to position [729, 0]
click at [1551, 429] on icon at bounding box center [1555, 431] width 8 height 6
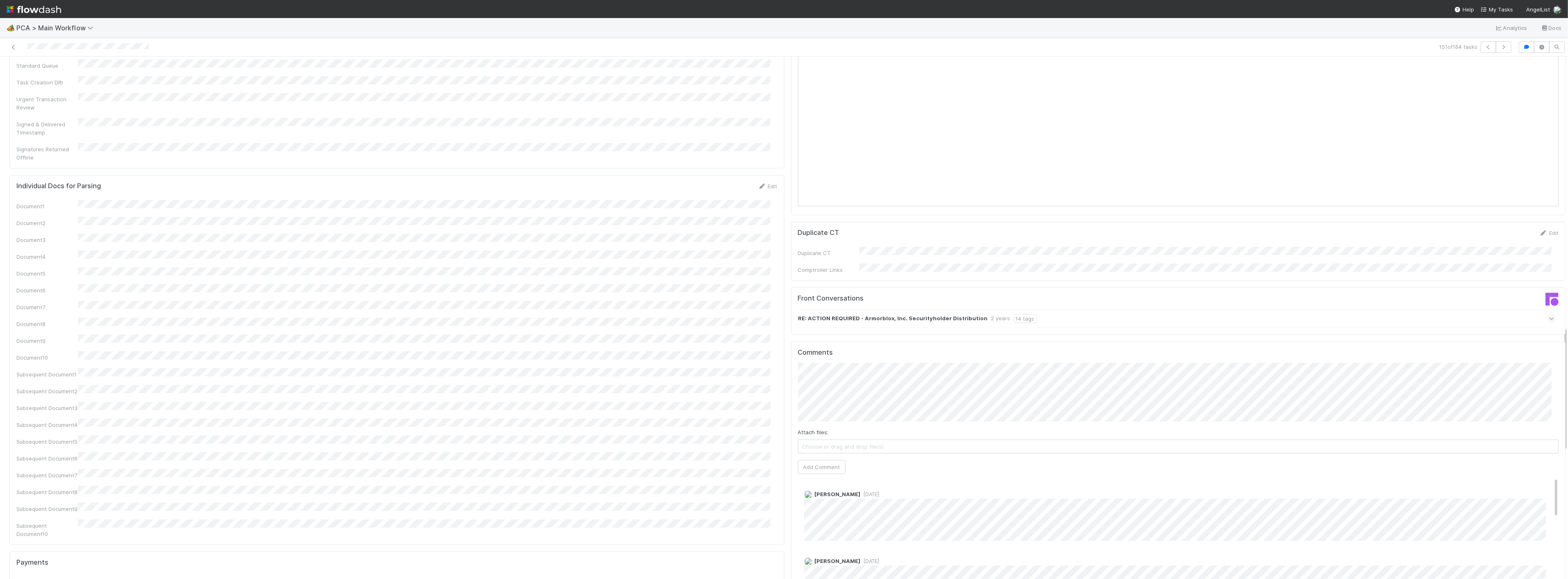
scroll to position [1139, 0]
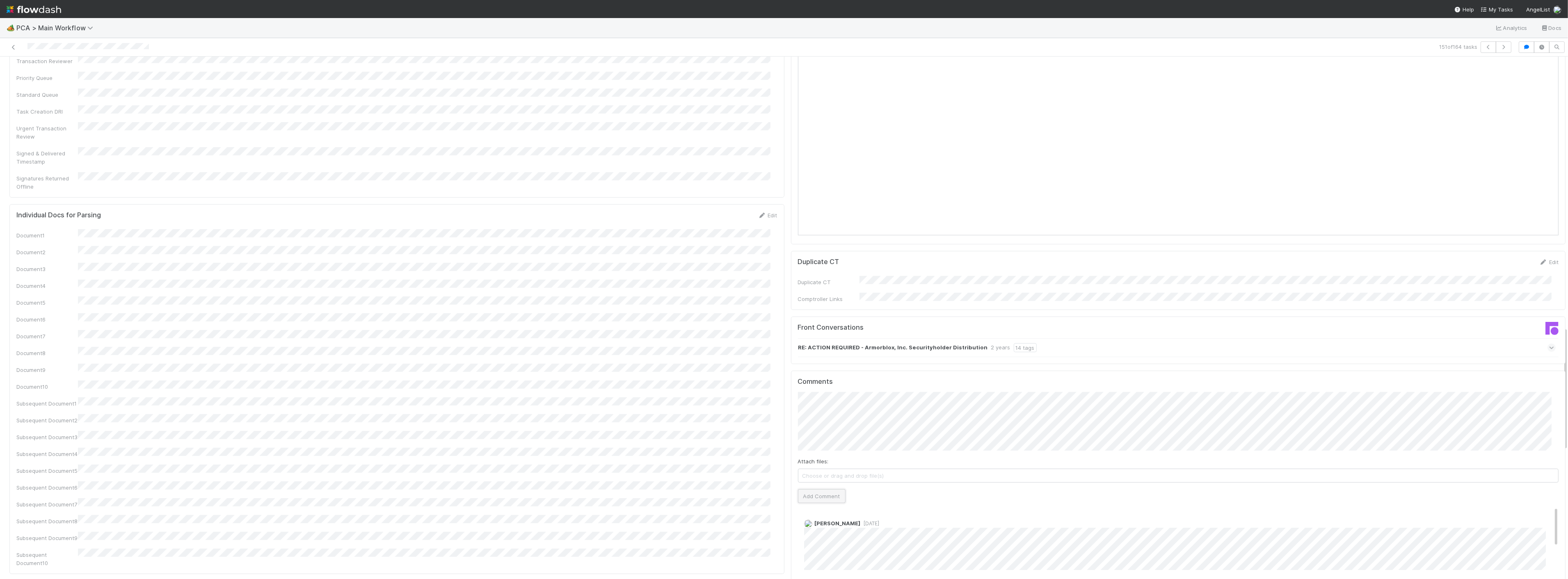
click at [803, 489] on button "Add Comment" at bounding box center [822, 496] width 47 height 14
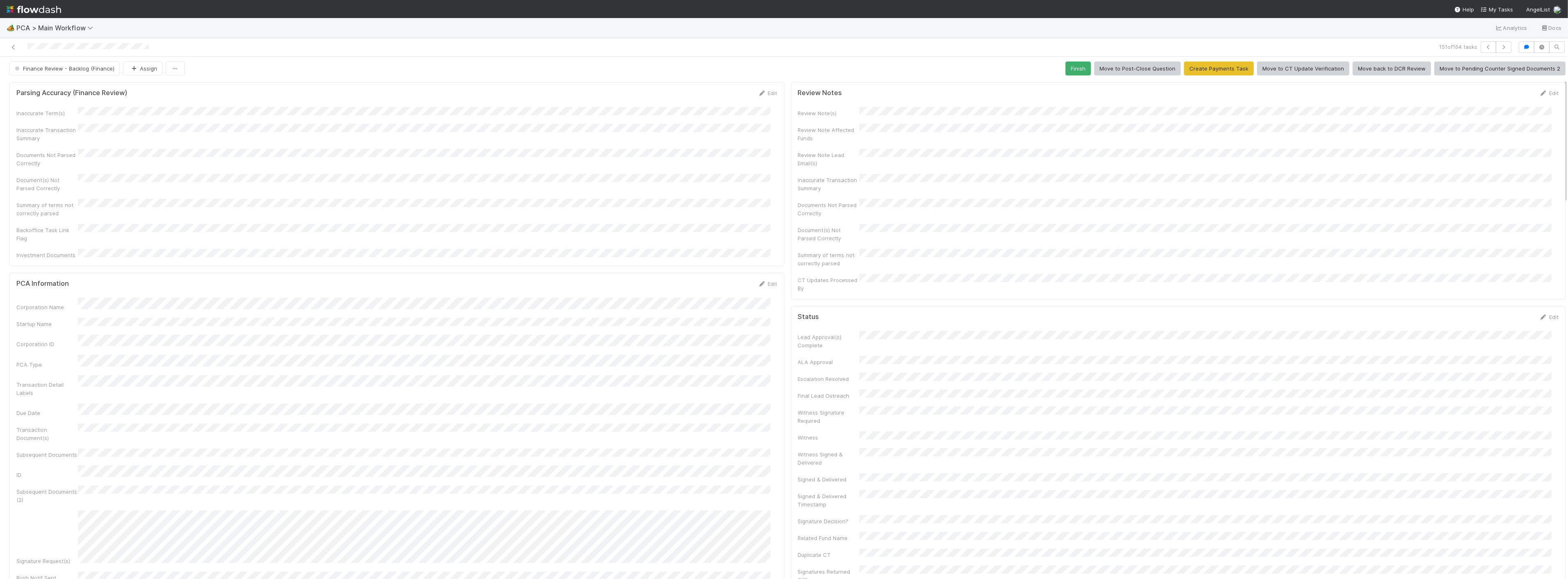
scroll to position [0, 0]
click at [155, 70] on button "Assign" at bounding box center [143, 69] width 39 height 14
click at [147, 95] on div "Zach Byers you" at bounding box center [176, 91] width 116 height 15
click at [87, 72] on span "Finance Review - Backlog (Finance)" at bounding box center [64, 70] width 101 height 7
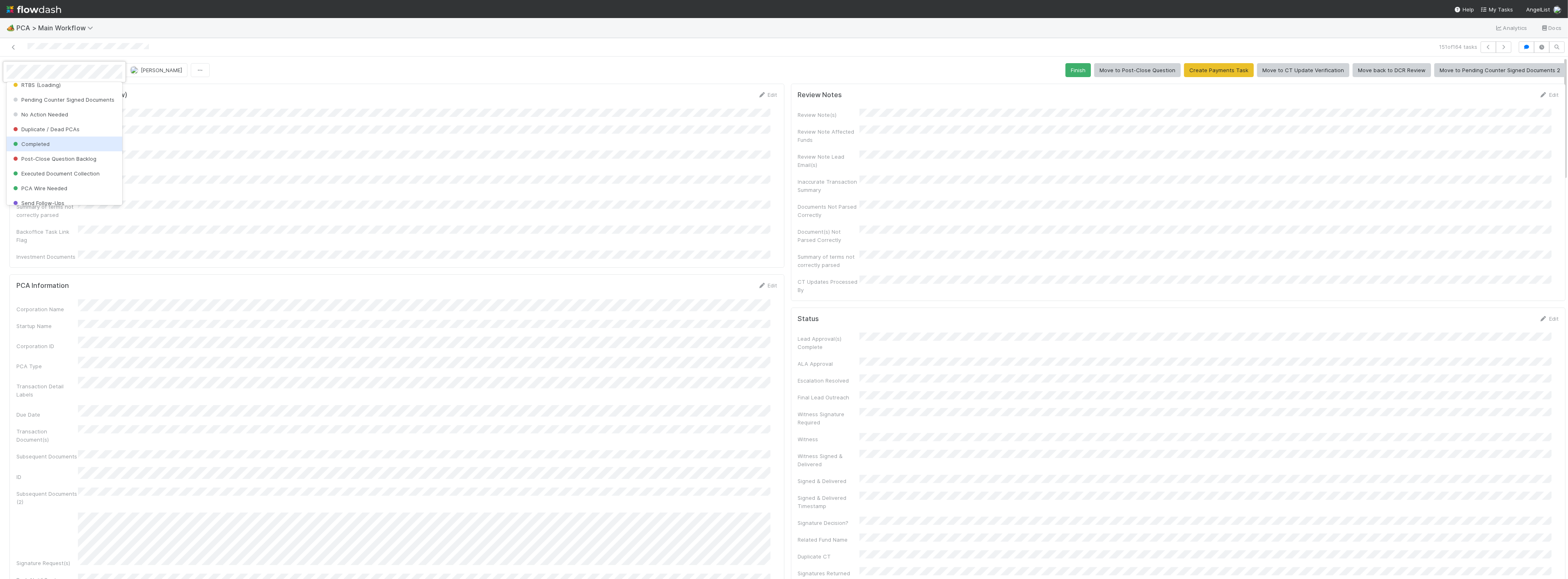
click at [44, 148] on span "Completed" at bounding box center [30, 144] width 38 height 7
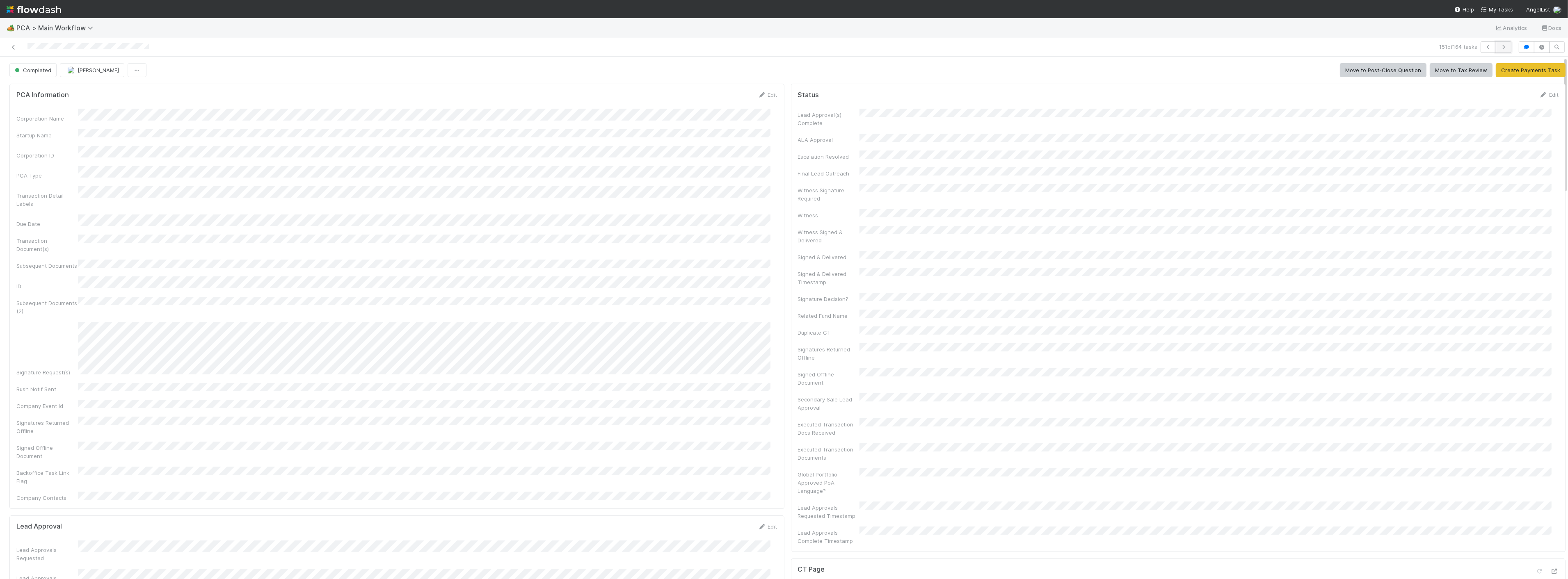
click at [1496, 50] on button "button" at bounding box center [1504, 47] width 16 height 11
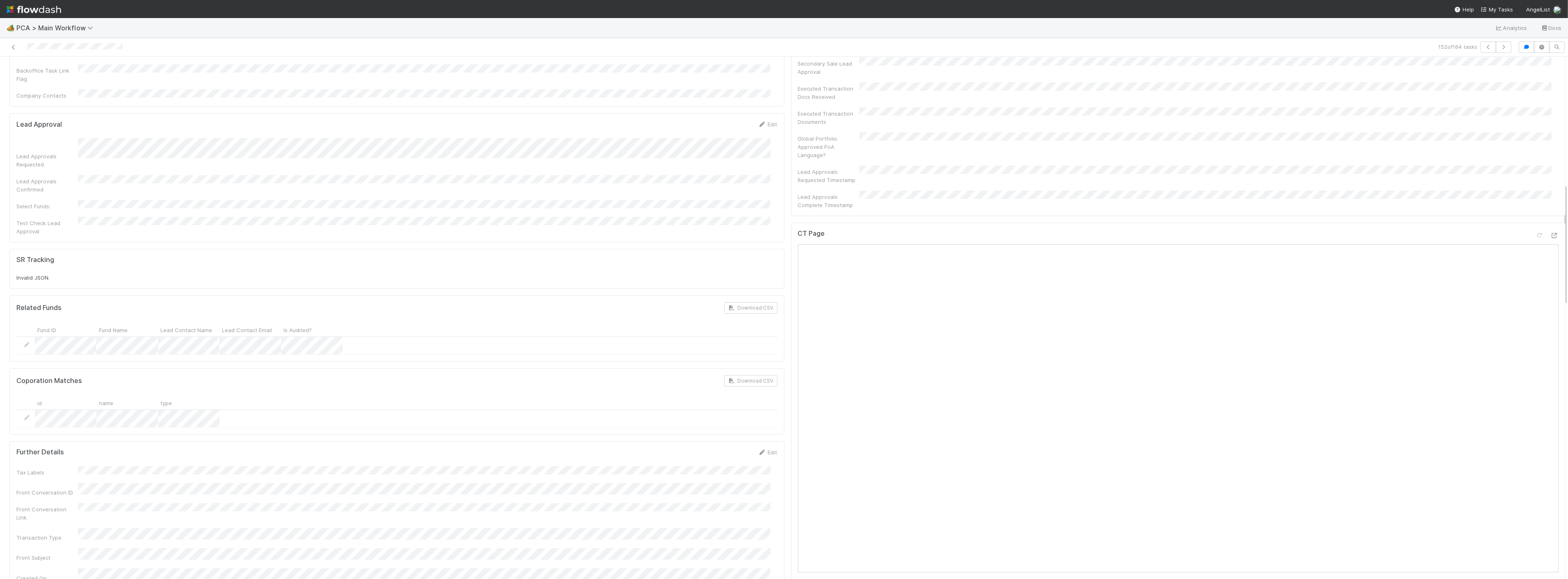
scroll to position [546, 0]
click at [1551, 246] on icon at bounding box center [1555, 249] width 8 height 6
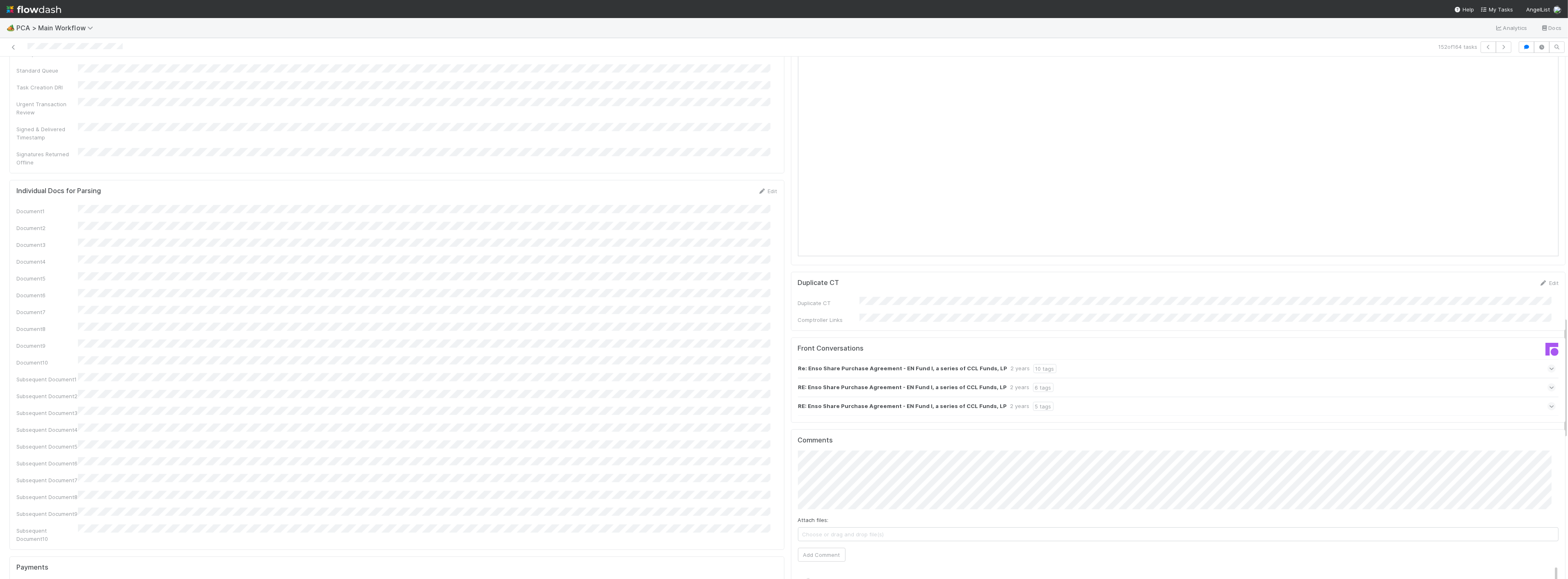
scroll to position [1094, 0]
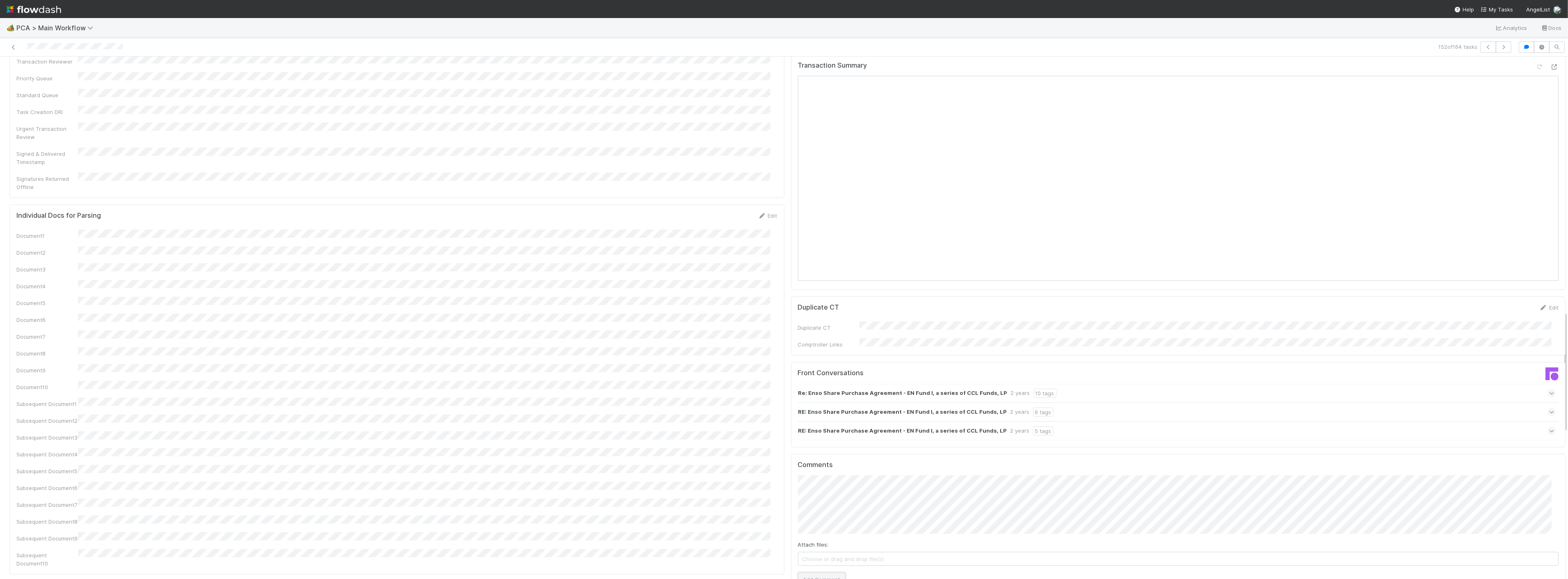
click at [829, 572] on button "Add Comment" at bounding box center [822, 579] width 47 height 14
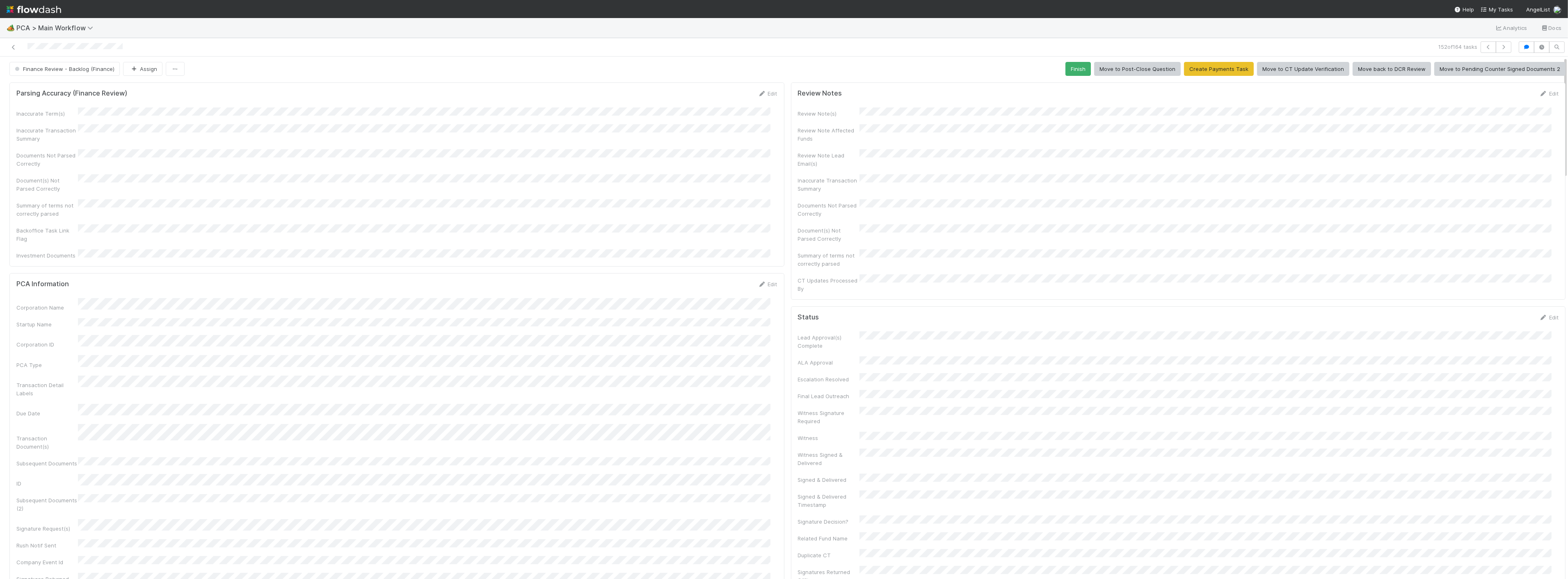
scroll to position [0, 0]
click at [146, 64] on button "Assign" at bounding box center [143, 69] width 39 height 14
click at [143, 91] on span "Zach Byers you" at bounding box center [161, 91] width 54 height 7
click at [96, 67] on span "Finance Review - Backlog (Finance)" at bounding box center [64, 70] width 101 height 7
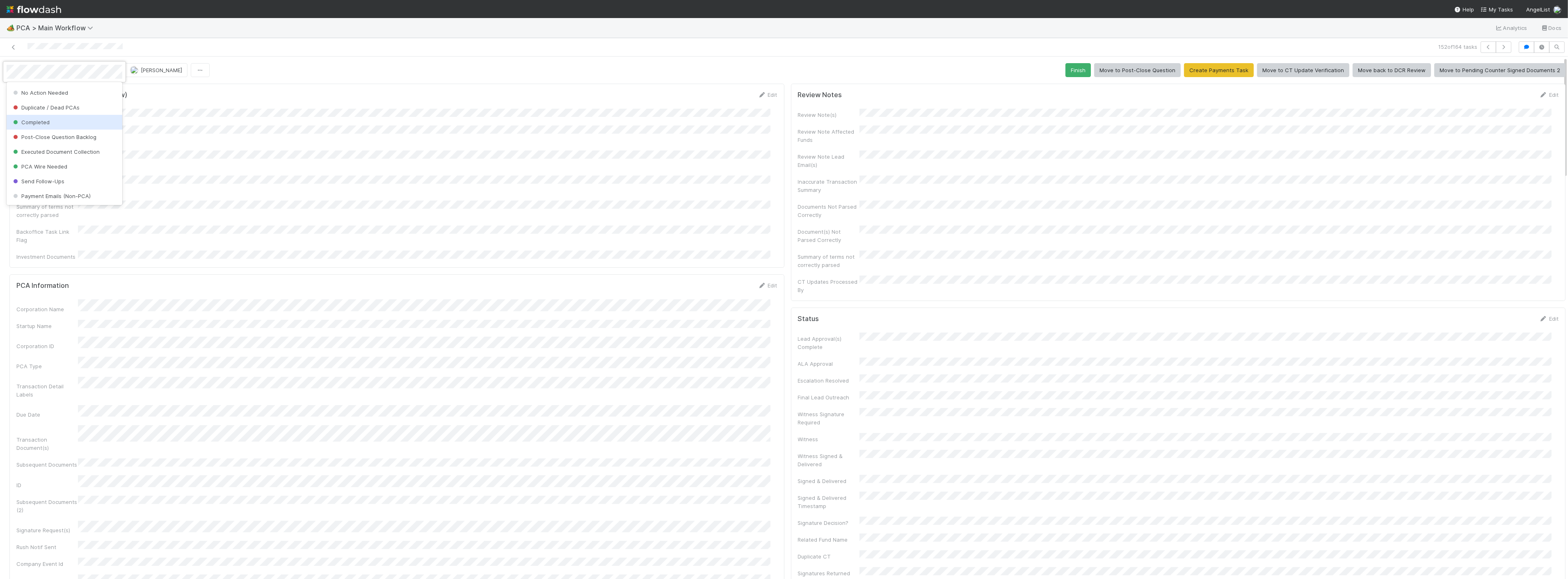
click at [46, 123] on span "Completed" at bounding box center [30, 122] width 38 height 7
click at [1499, 45] on icon "button" at bounding box center [1504, 47] width 8 height 5
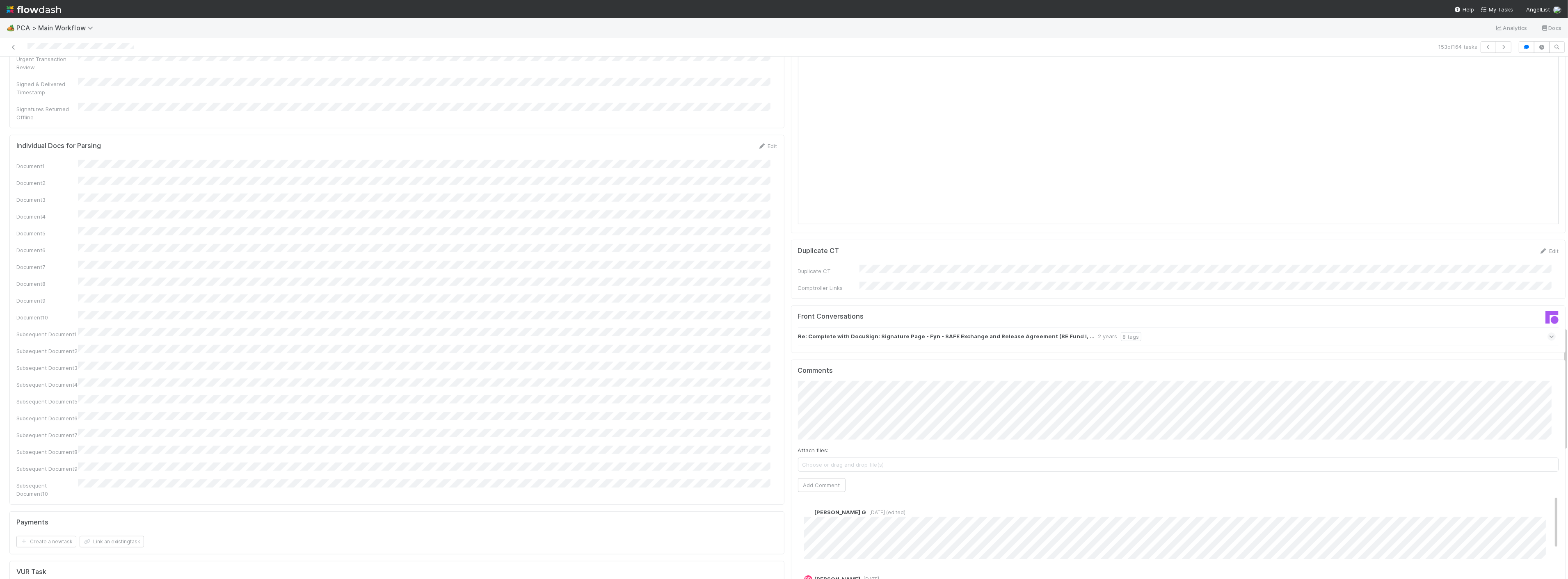
scroll to position [1139, 0]
click at [816, 489] on button "Add Comment" at bounding box center [822, 496] width 47 height 14
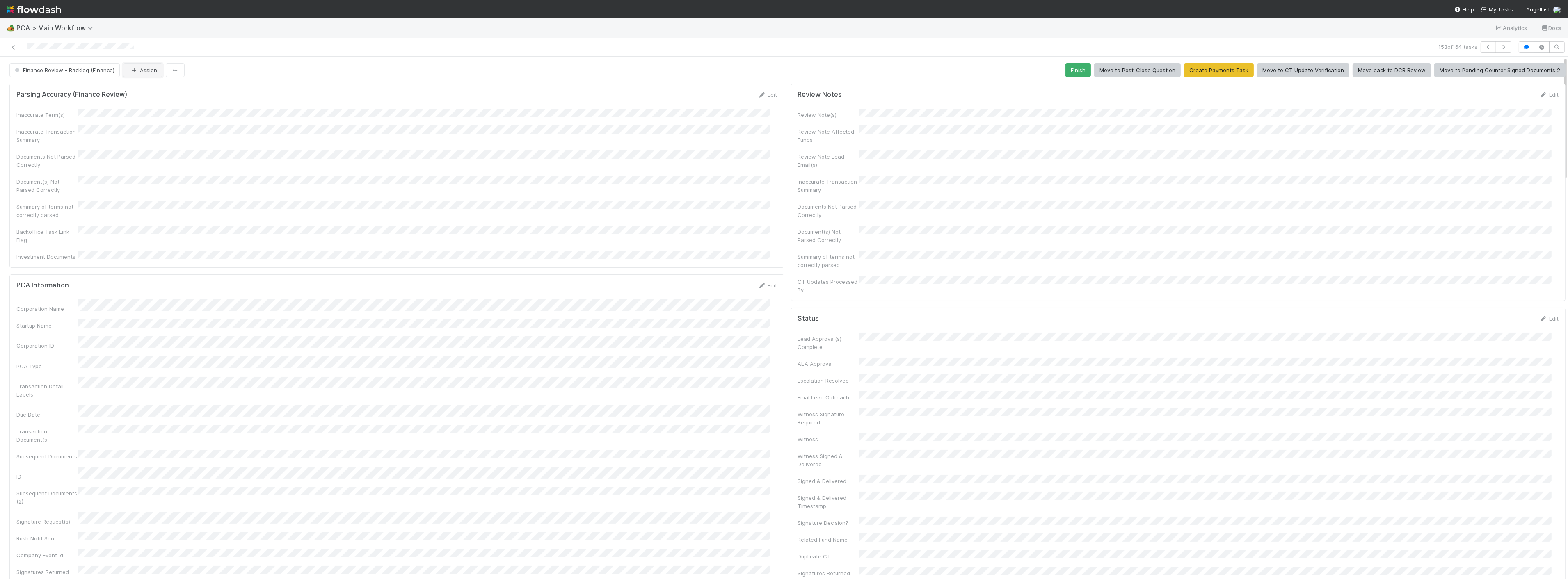
click at [152, 72] on button "Assign" at bounding box center [143, 69] width 39 height 14
click at [150, 104] on span "Zach Byers you" at bounding box center [161, 106] width 54 height 7
click at [73, 74] on button "Finance Review - Backlog (Finance)" at bounding box center [64, 69] width 110 height 14
click at [45, 123] on span "Completed" at bounding box center [30, 122] width 38 height 7
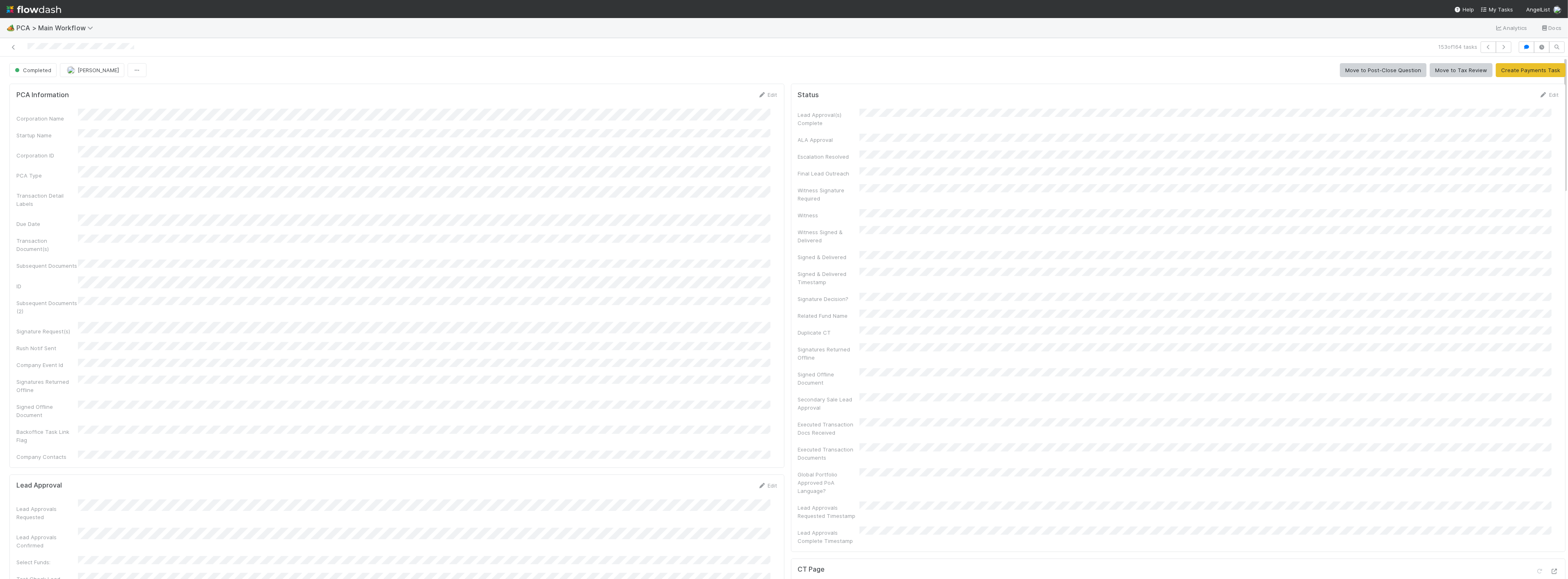
drag, startPoint x: 171, startPoint y: 272, endPoint x: 184, endPoint y: 237, distance: 37.3
click at [171, 272] on div "Corporation Name Startup Name Corporation ID PCA Type Transaction Detail Labels…" at bounding box center [396, 285] width 761 height 352
click at [1499, 45] on icon "button" at bounding box center [1504, 47] width 8 height 5
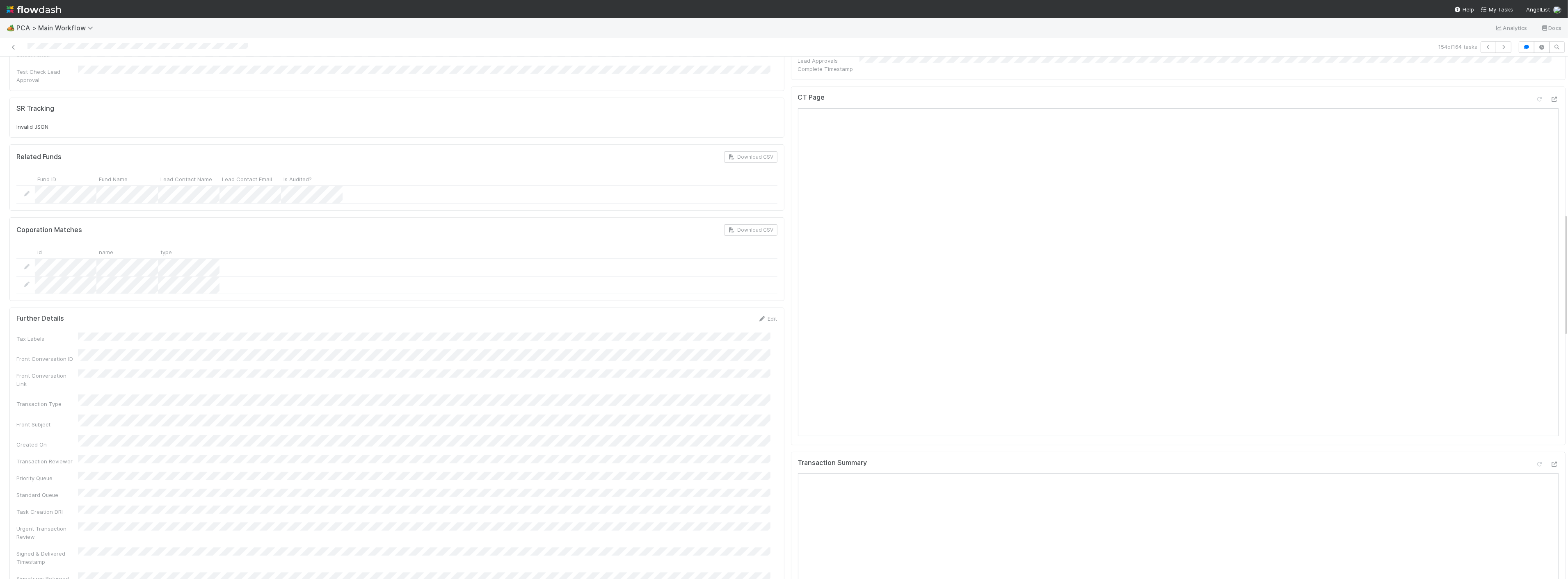
scroll to position [546, 0]
click at [1503, 43] on button "button" at bounding box center [1504, 47] width 16 height 11
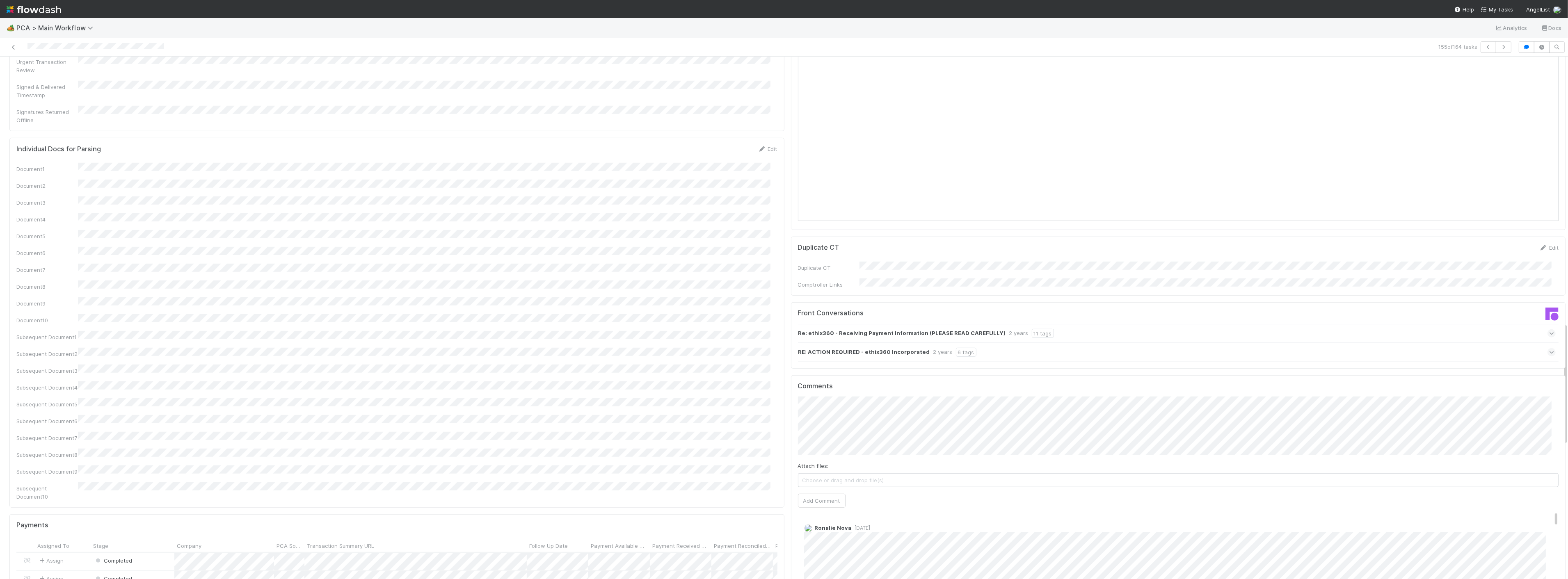
scroll to position [1185, 0]
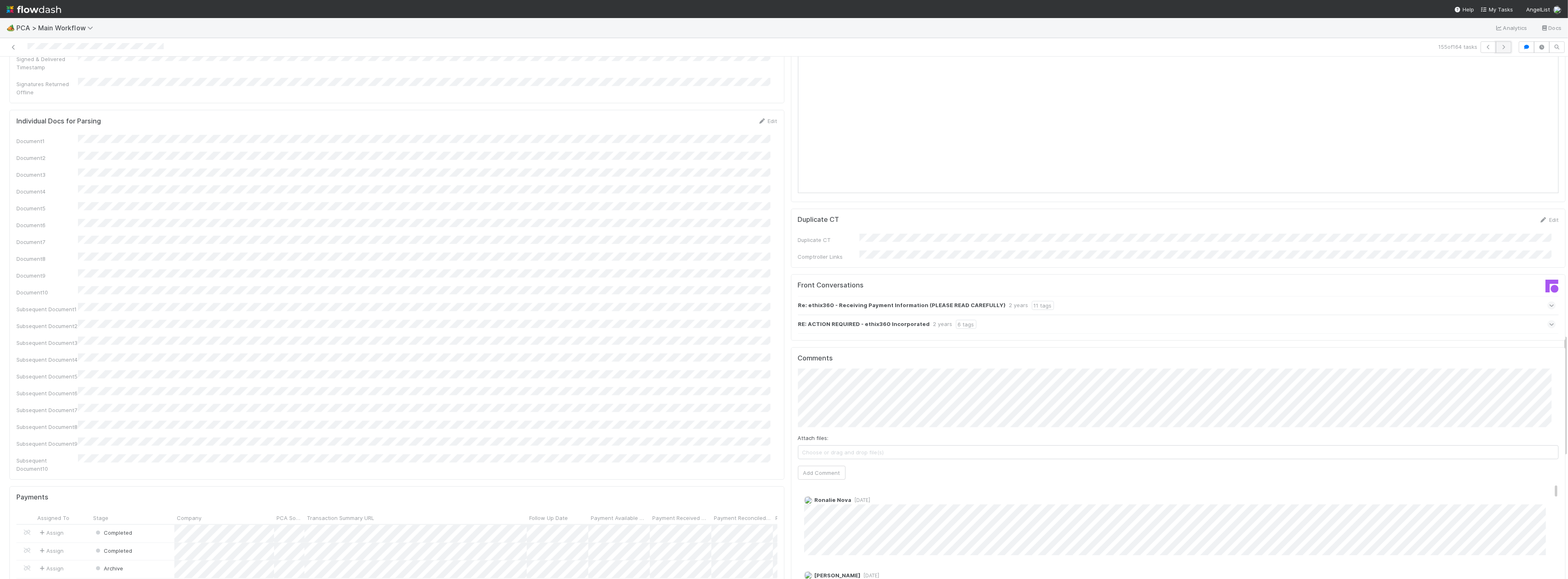
click at [1499, 48] on icon "button" at bounding box center [1504, 47] width 8 height 5
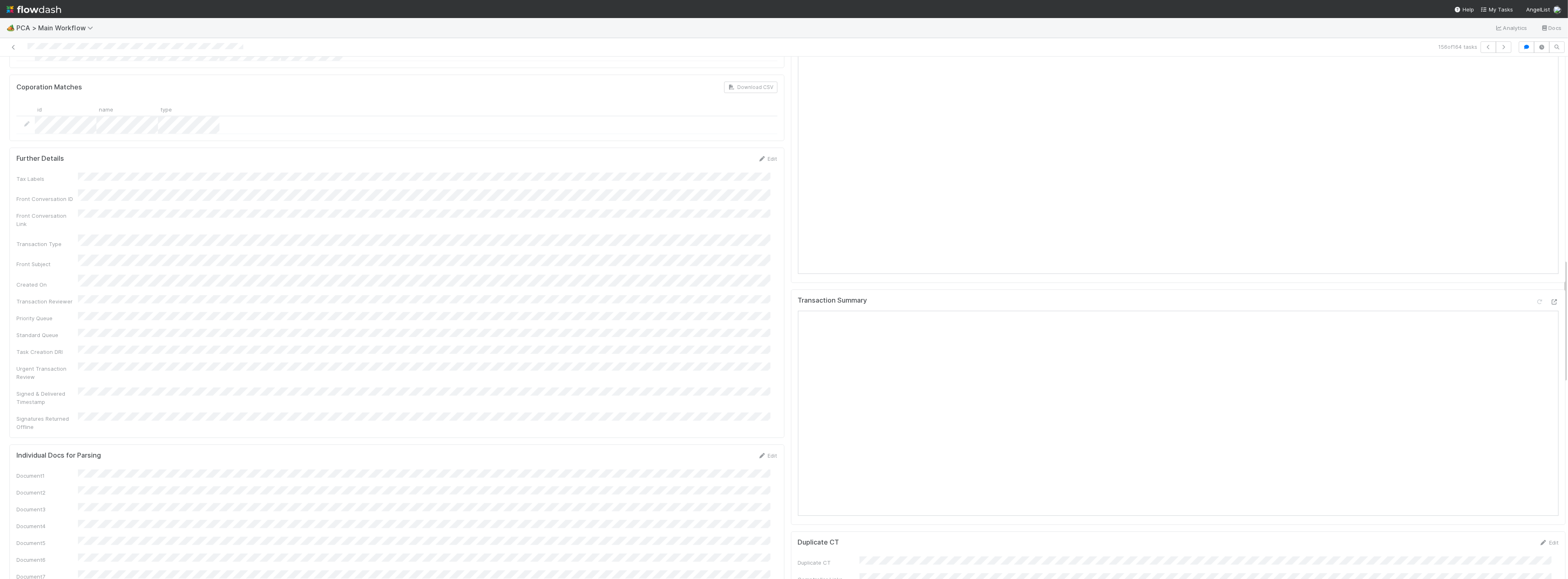
scroll to position [866, 0]
click at [1546, 285] on div "Transaction Summary Open in New Tab" at bounding box center [1179, 403] width 775 height 236
click at [1551, 295] on icon at bounding box center [1555, 298] width 8 height 6
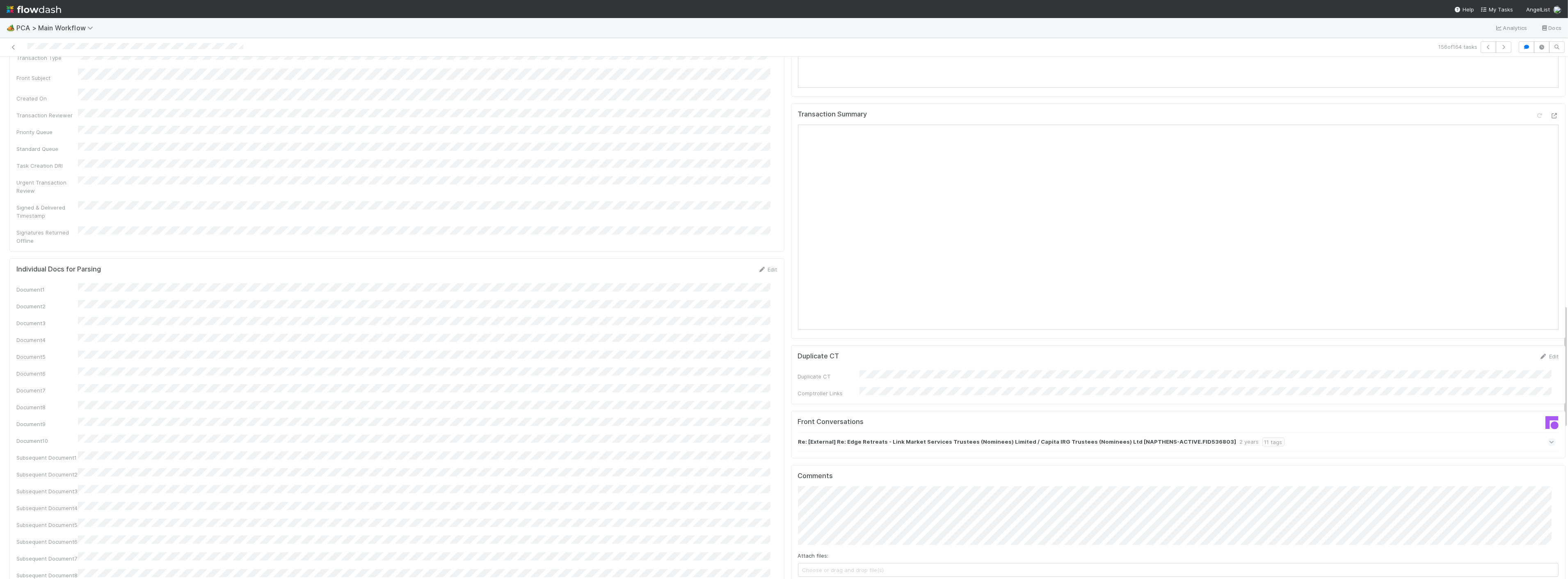
click at [830, 579] on button "Add Comment" at bounding box center [822, 590] width 47 height 14
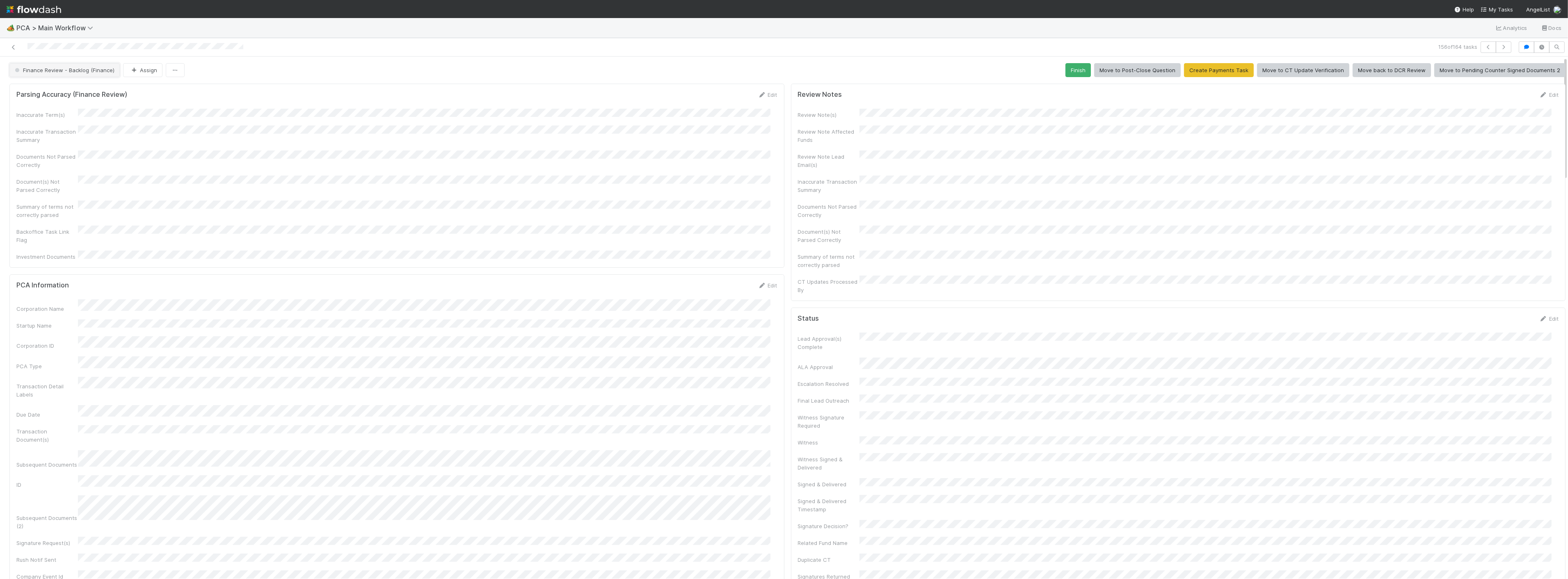
click at [47, 69] on span "Finance Review - Backlog (Finance)" at bounding box center [64, 70] width 101 height 7
click at [34, 152] on div "Completed" at bounding box center [64, 144] width 116 height 15
click at [126, 70] on button "Assign" at bounding box center [143, 69] width 39 height 14
click at [148, 93] on span "Zach Byers you" at bounding box center [161, 91] width 54 height 7
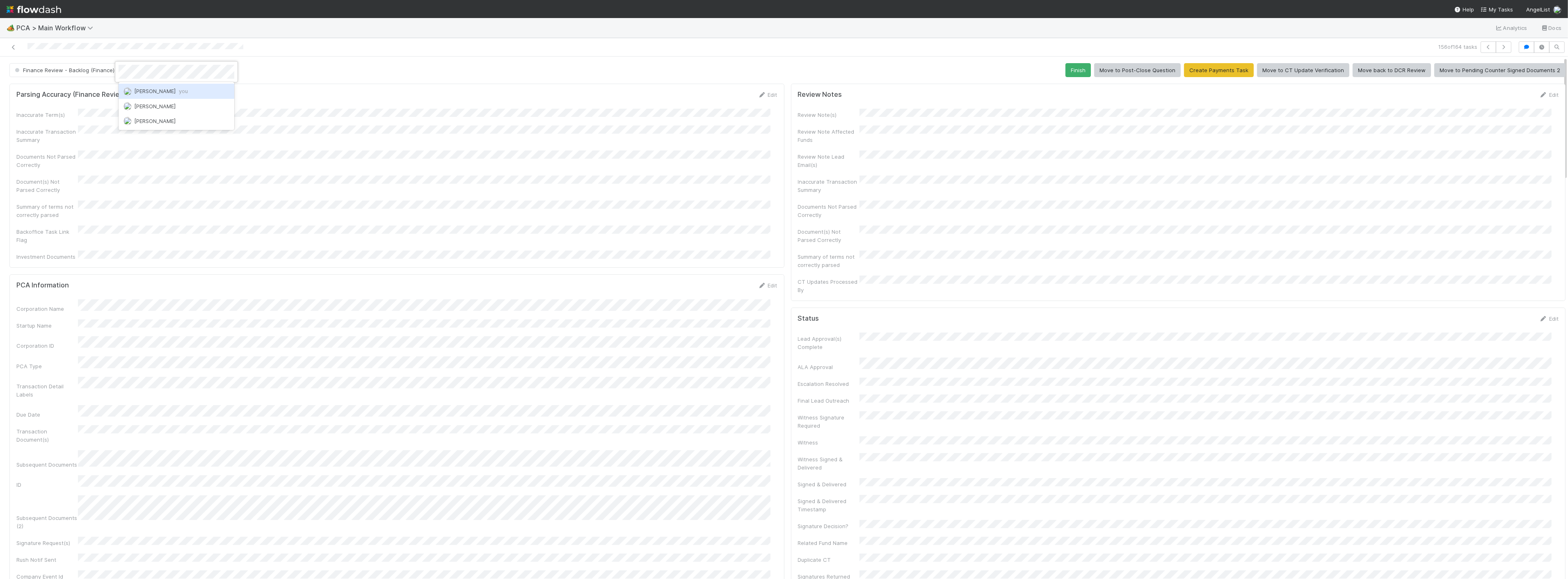
click at [464, 136] on div "Inaccurate Transaction Summary" at bounding box center [396, 135] width 761 height 19
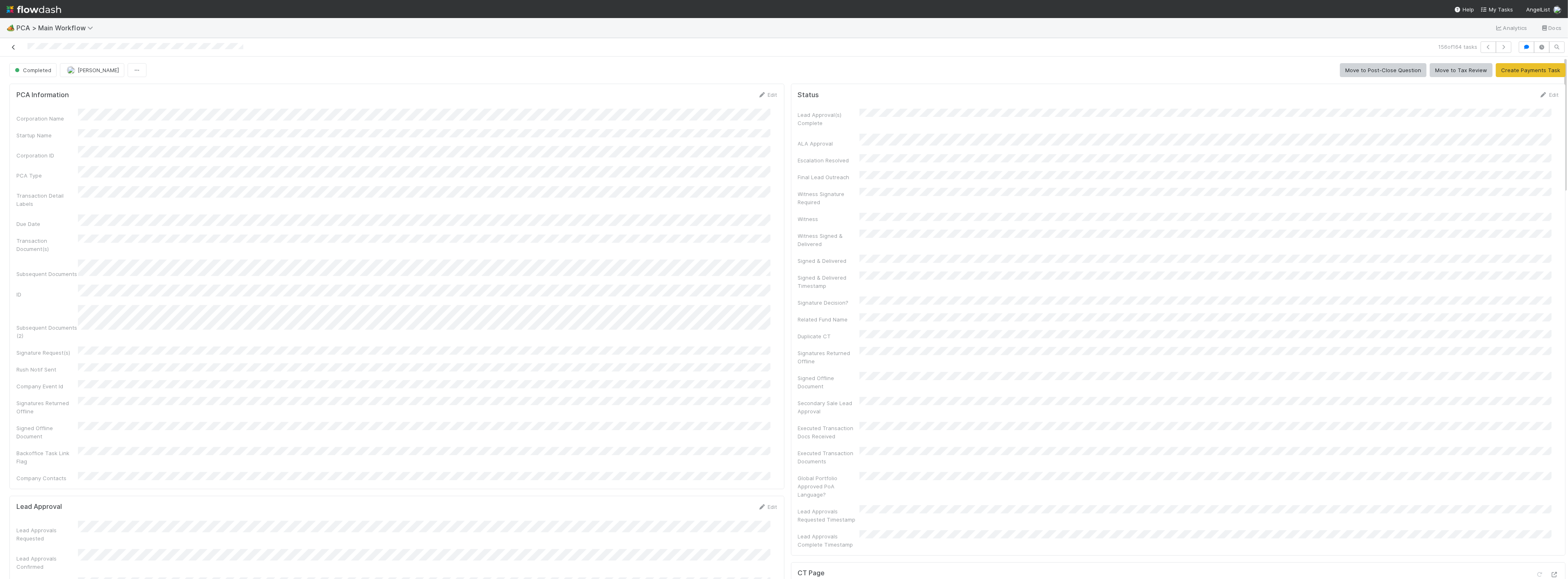
click at [10, 48] on icon at bounding box center [14, 47] width 8 height 6
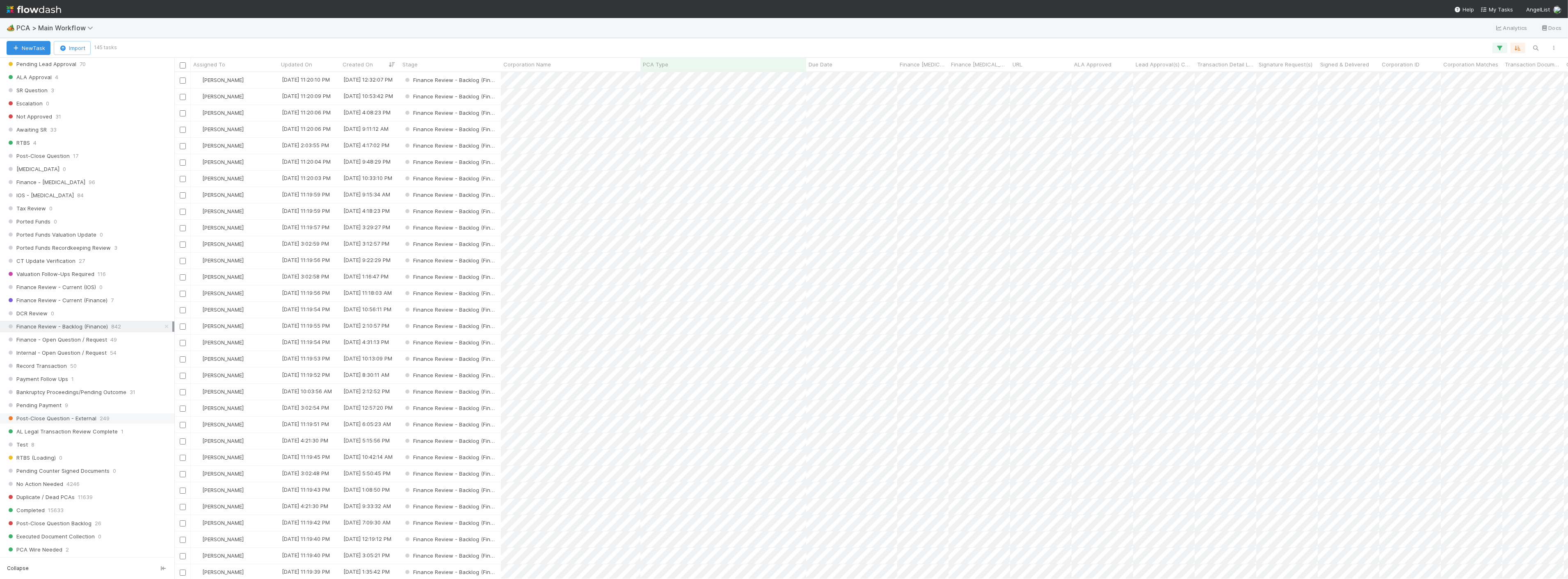
scroll to position [456, 0]
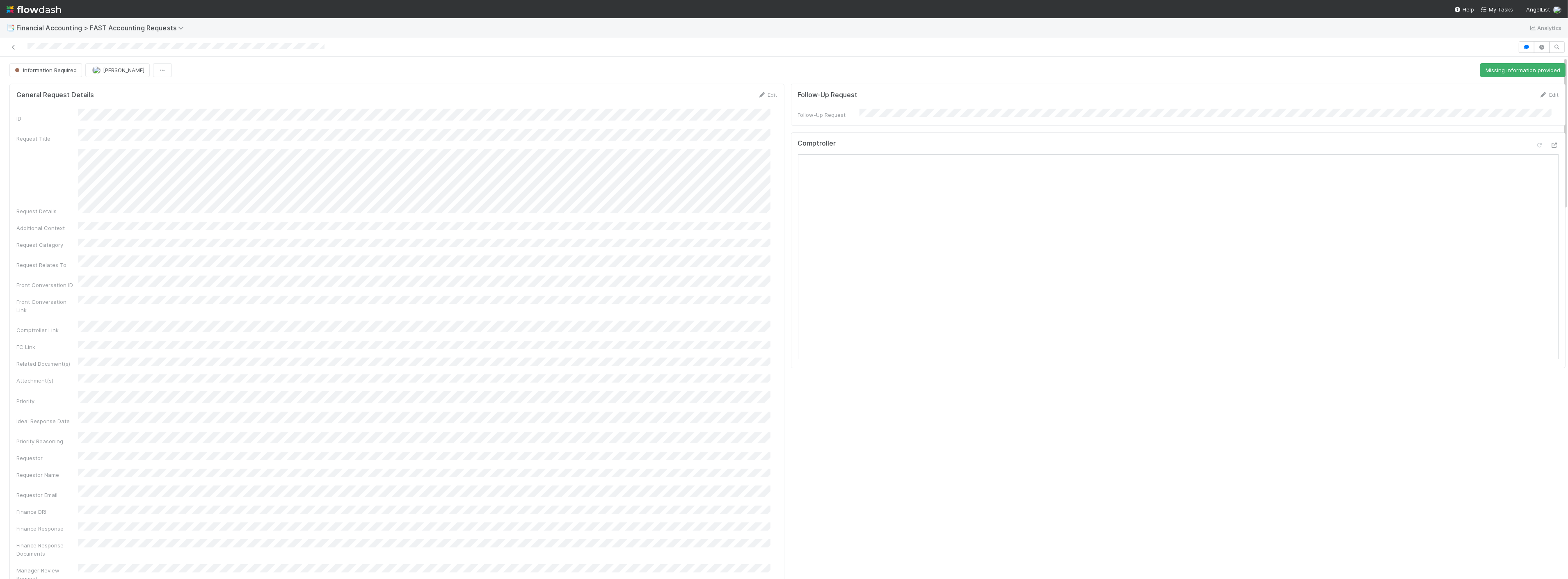
click at [54, 416] on button "Add Comment" at bounding box center [40, 422] width 47 height 14
click at [370, 305] on h5 "Comments" at bounding box center [396, 309] width 761 height 8
drag, startPoint x: 198, startPoint y: 135, endPoint x: 196, endPoint y: 179, distance: 44.0
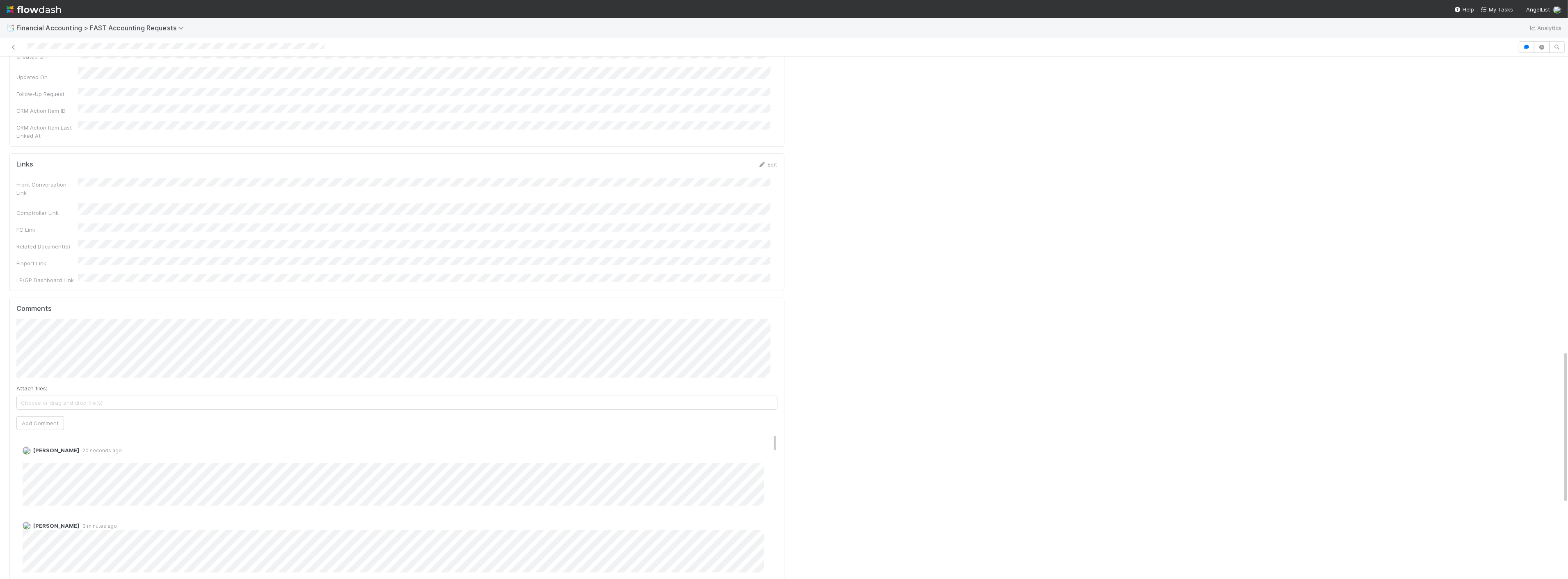
click at [198, 179] on div "Front Conversation Link Comptroller Link FC Link Related Document(s) Finport Li…" at bounding box center [396, 232] width 761 height 106
drag, startPoint x: 72, startPoint y: 79, endPoint x: 69, endPoint y: 71, distance: 8.5
click at [65, 64] on button "Information Required" at bounding box center [46, 69] width 73 height 14
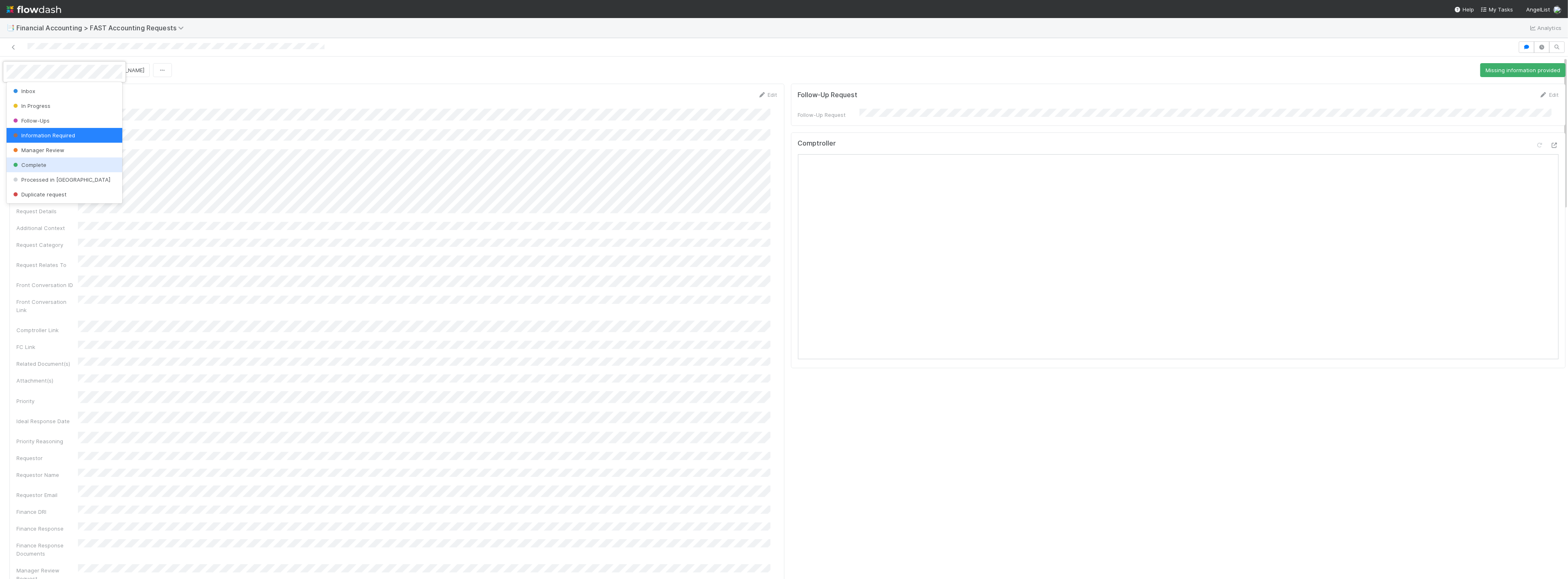
click at [511, 312] on div at bounding box center [784, 290] width 1568 height 579
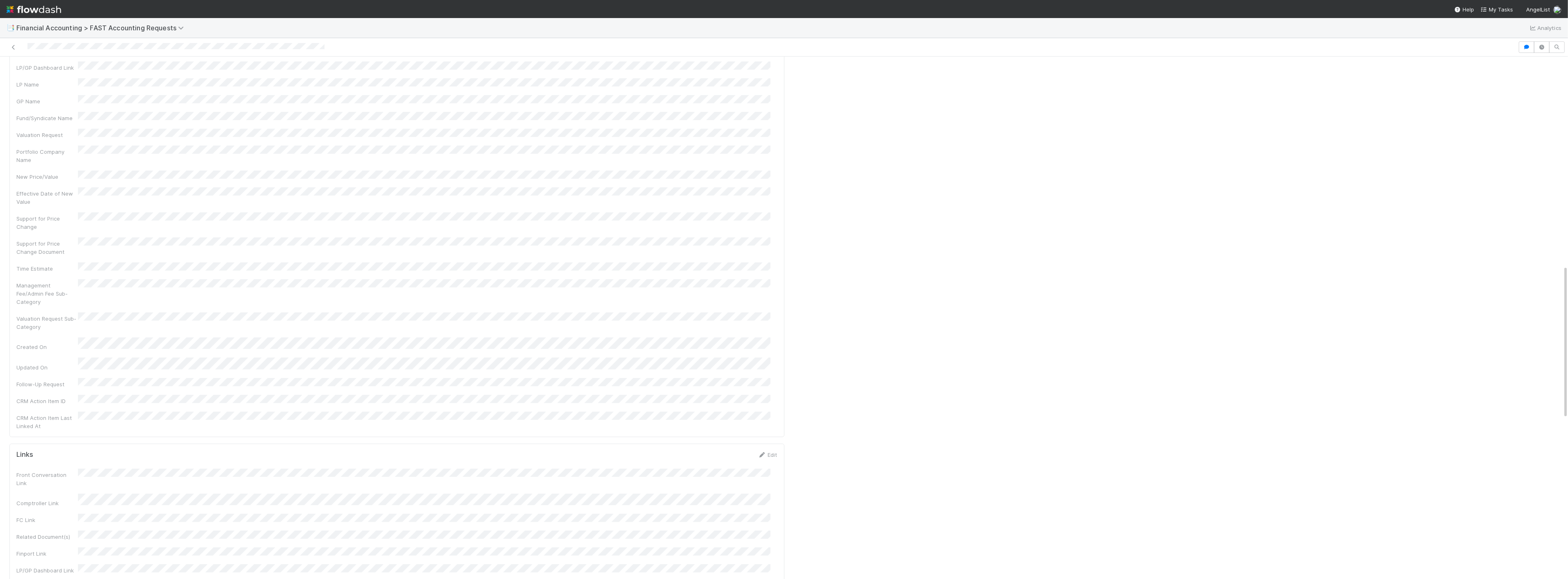
scroll to position [621, 0]
drag, startPoint x: 928, startPoint y: 387, endPoint x: 895, endPoint y: 515, distance: 132.2
click at [928, 387] on div "Follow-Up Request Edit Follow-Up Request Comptroller" at bounding box center [1179, 228] width 782 height 1536
click at [140, 17] on nav "Help My Tasks AngelList" at bounding box center [784, 9] width 1568 height 18
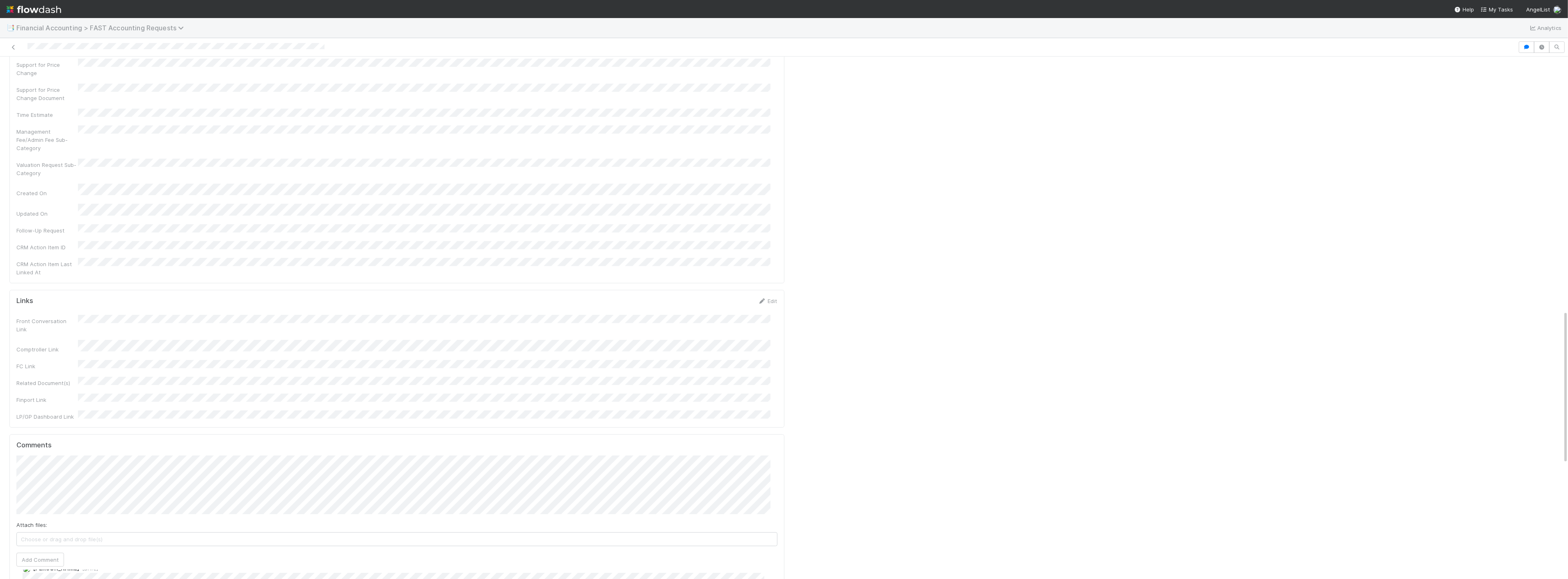
click at [140, 25] on span "Financial Accounting > FAST Accounting Requests" at bounding box center [102, 28] width 171 height 8
click at [73, 98] on div "🏕️ PCA > Main Workflow" at bounding box center [107, 95] width 195 height 8
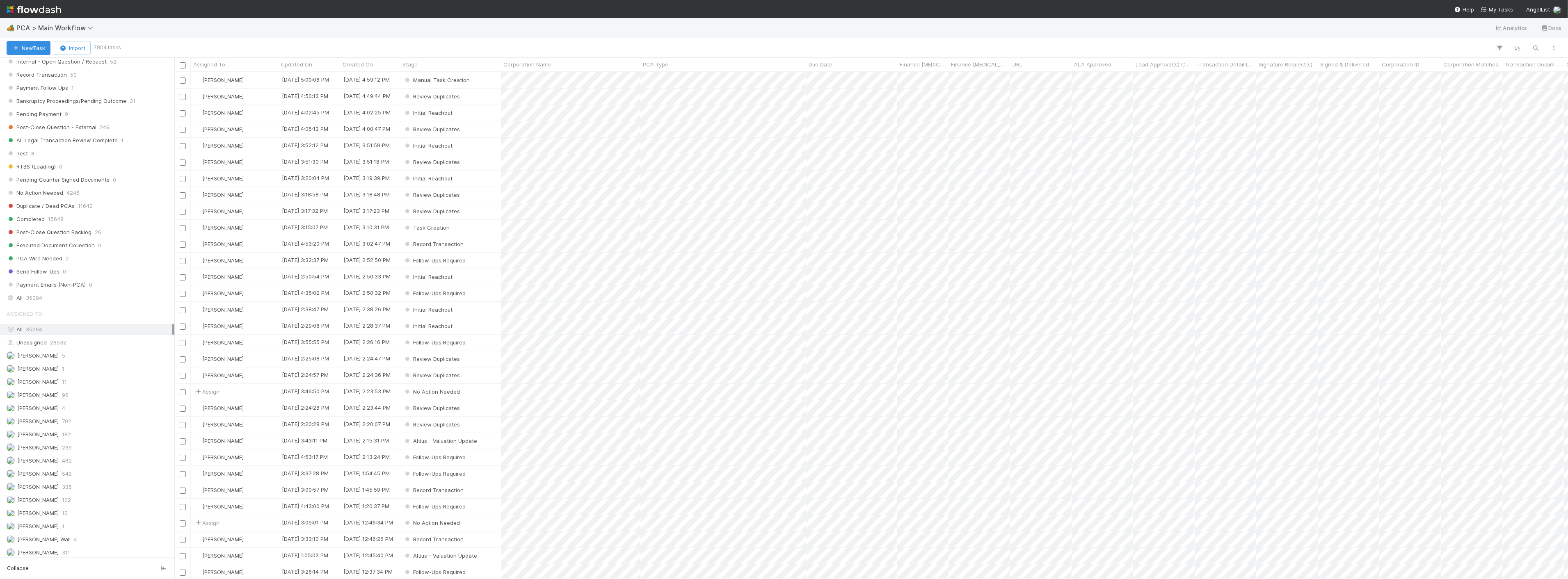
scroll to position [775, 0]
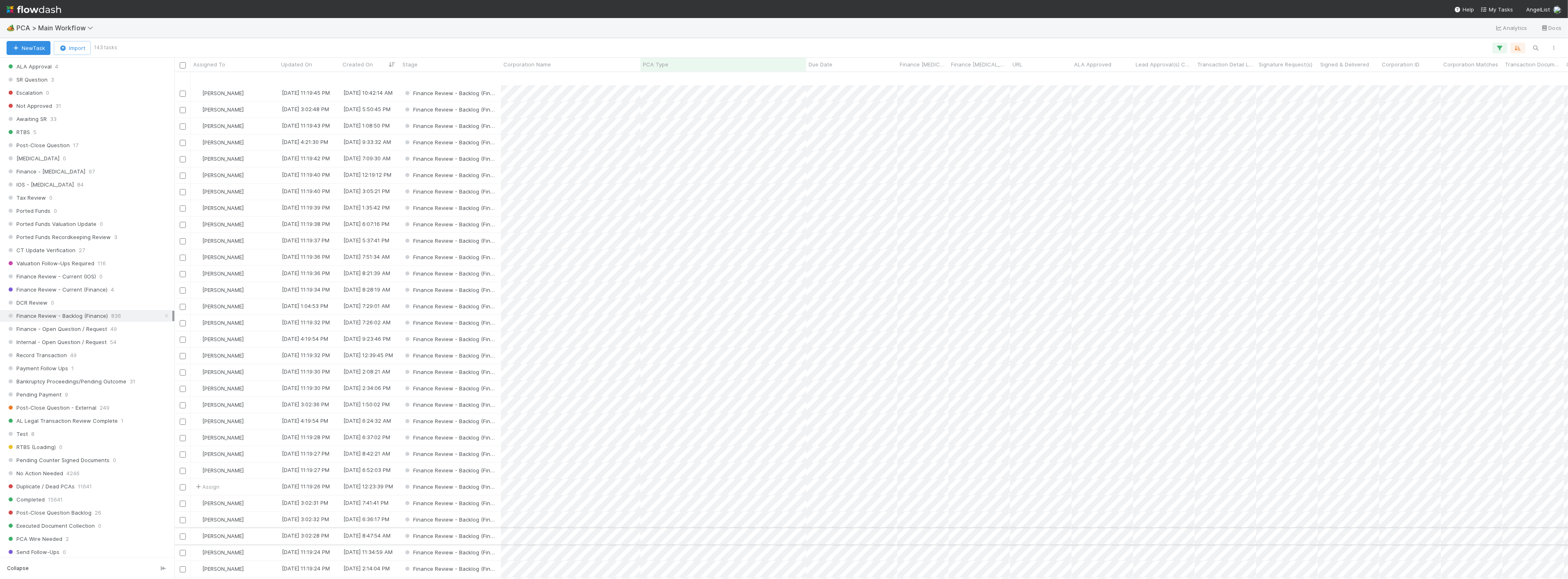
scroll to position [410, 0]
click at [254, 437] on div "Assign" at bounding box center [235, 441] width 88 height 16
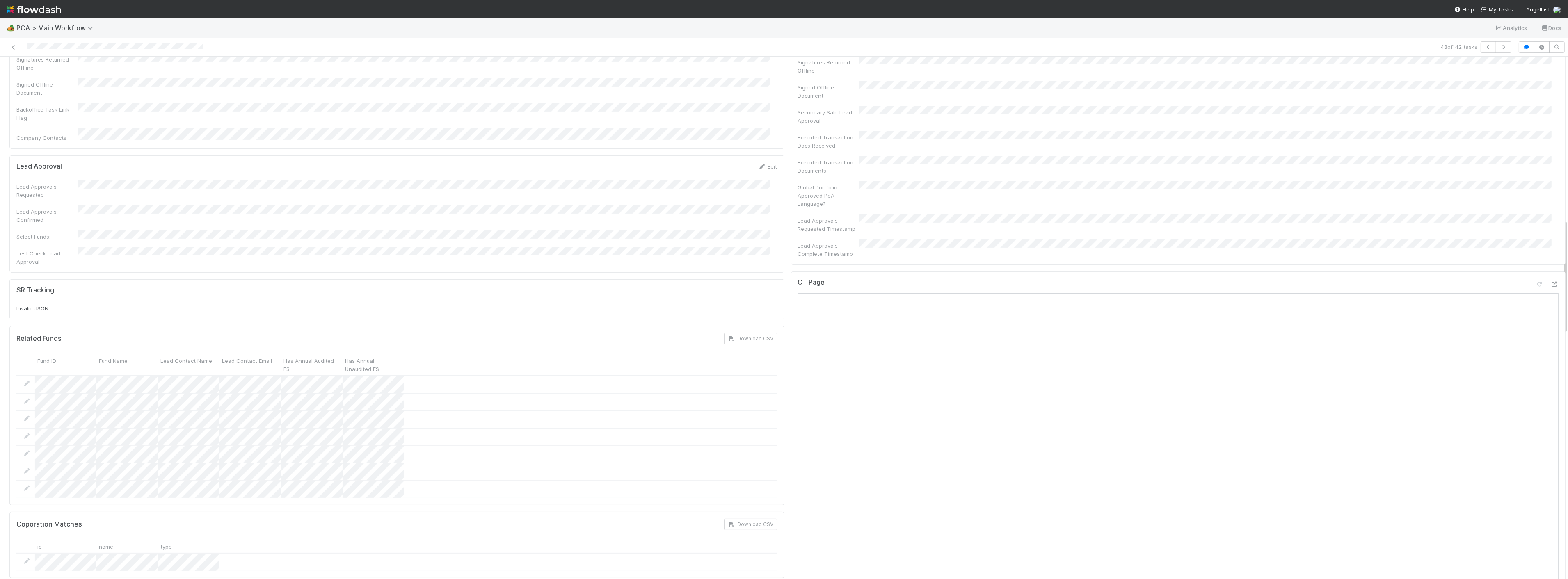
scroll to position [1231, 0]
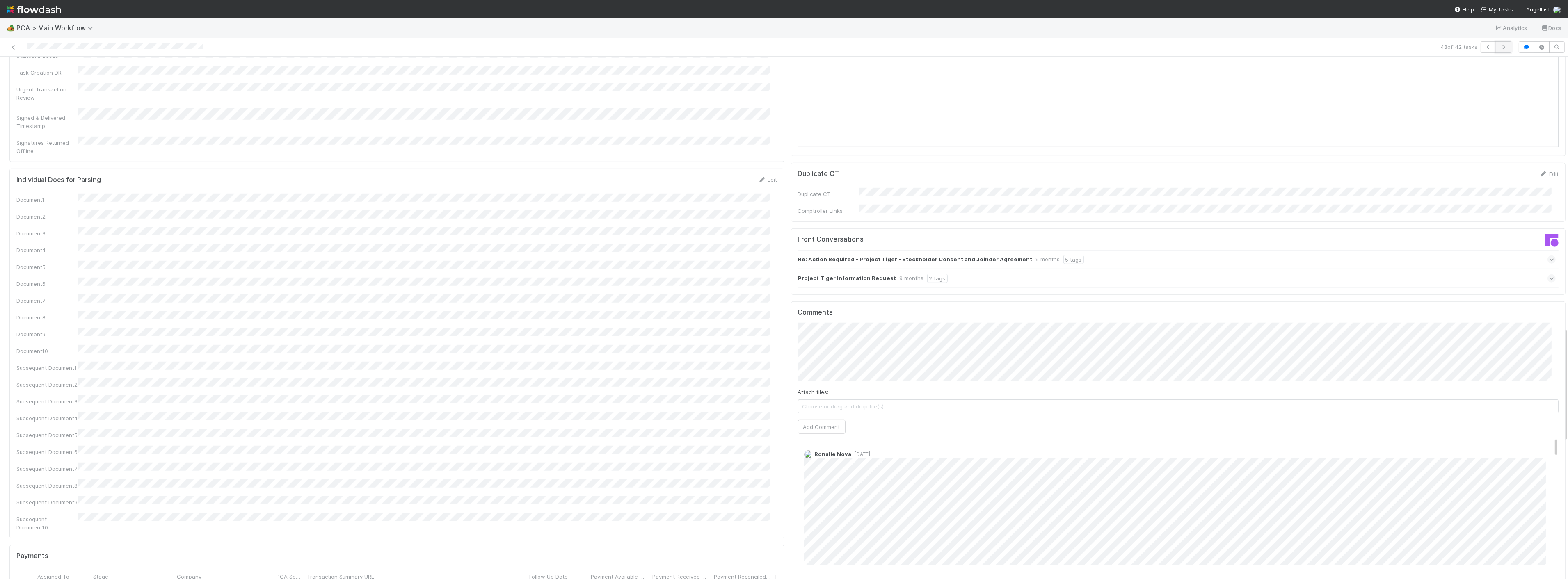
click at [1496, 51] on button "button" at bounding box center [1504, 47] width 16 height 11
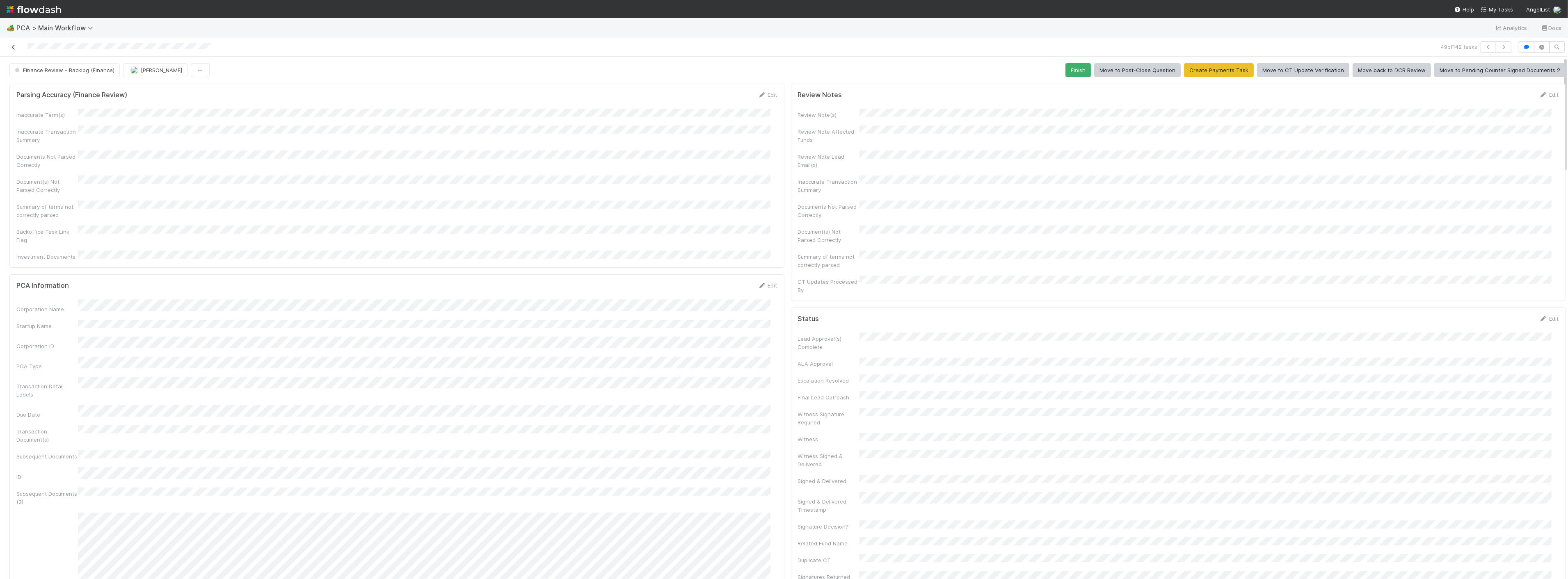
click at [15, 46] on icon at bounding box center [14, 47] width 8 height 6
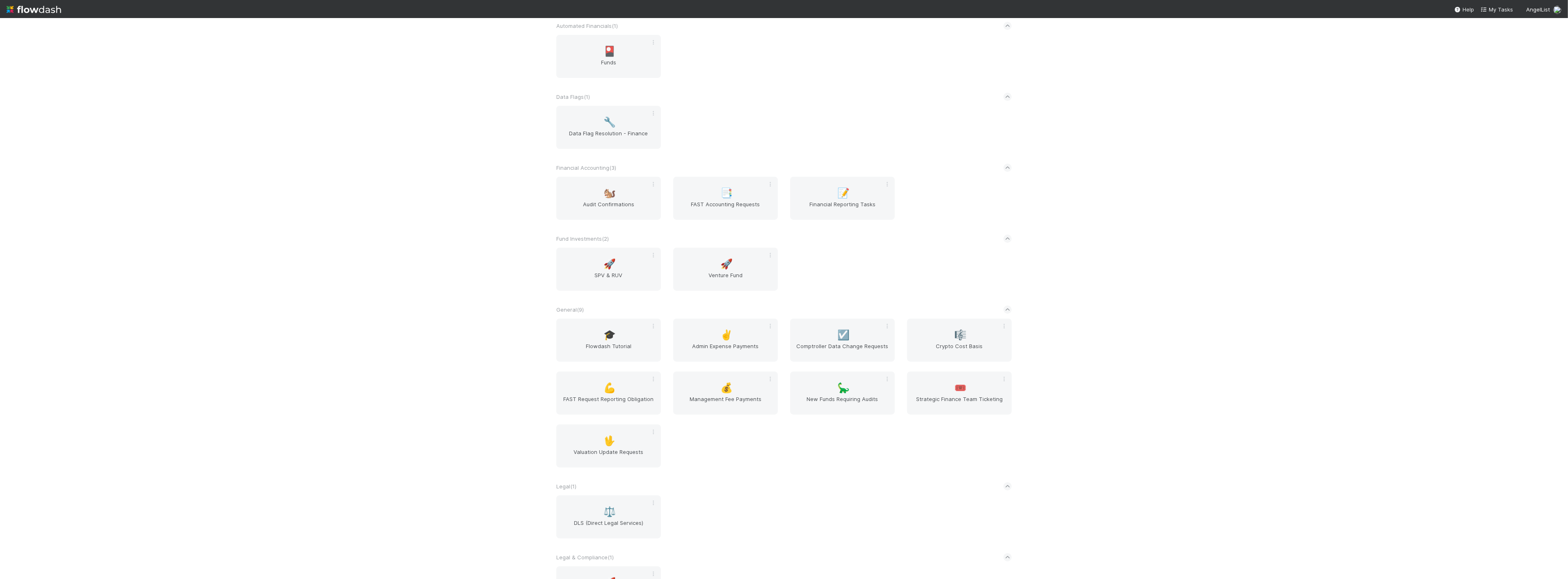
scroll to position [136, 0]
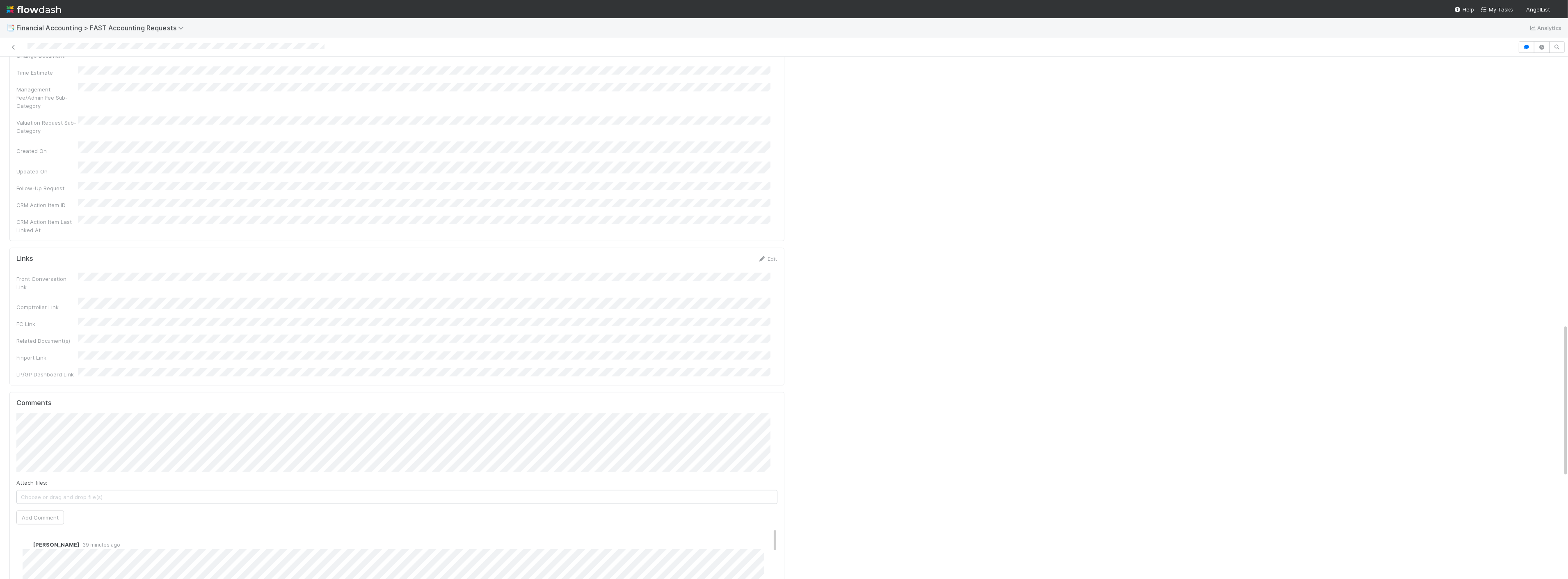
scroll to position [912, 0]
click at [40, 507] on button "Add Comment" at bounding box center [40, 514] width 47 height 14
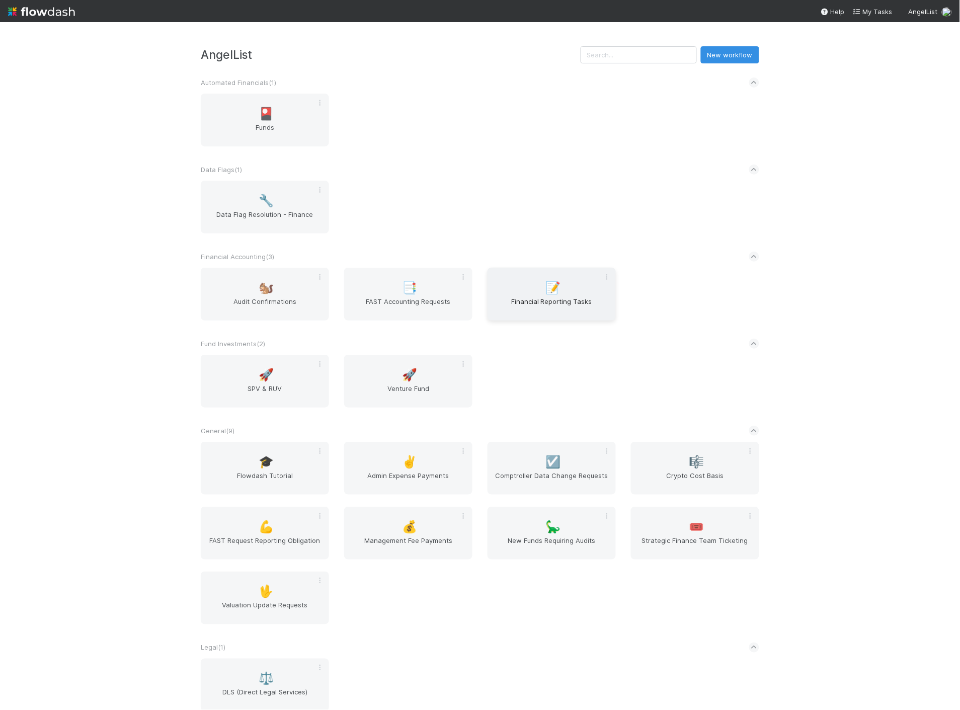
click at [522, 296] on span "Financial Reporting Tasks" at bounding box center [551, 306] width 120 height 20
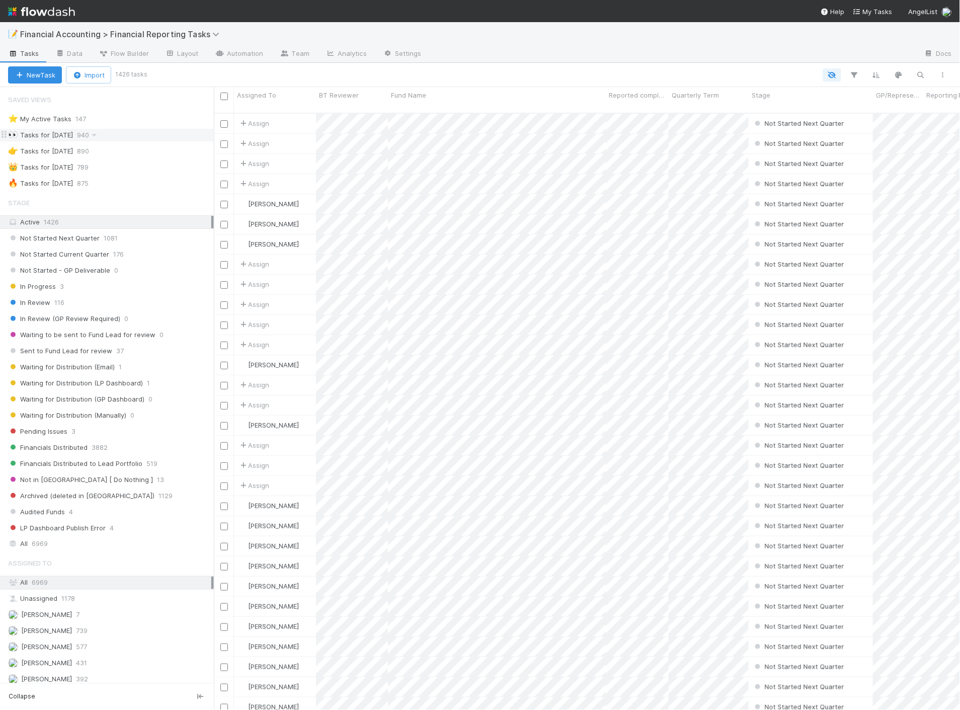
scroll to position [596, 737]
click at [43, 545] on span "6969" at bounding box center [40, 544] width 16 height 13
click at [853, 72] on icon "button" at bounding box center [854, 74] width 10 height 9
click at [685, 103] on icon "button" at bounding box center [684, 105] width 10 height 6
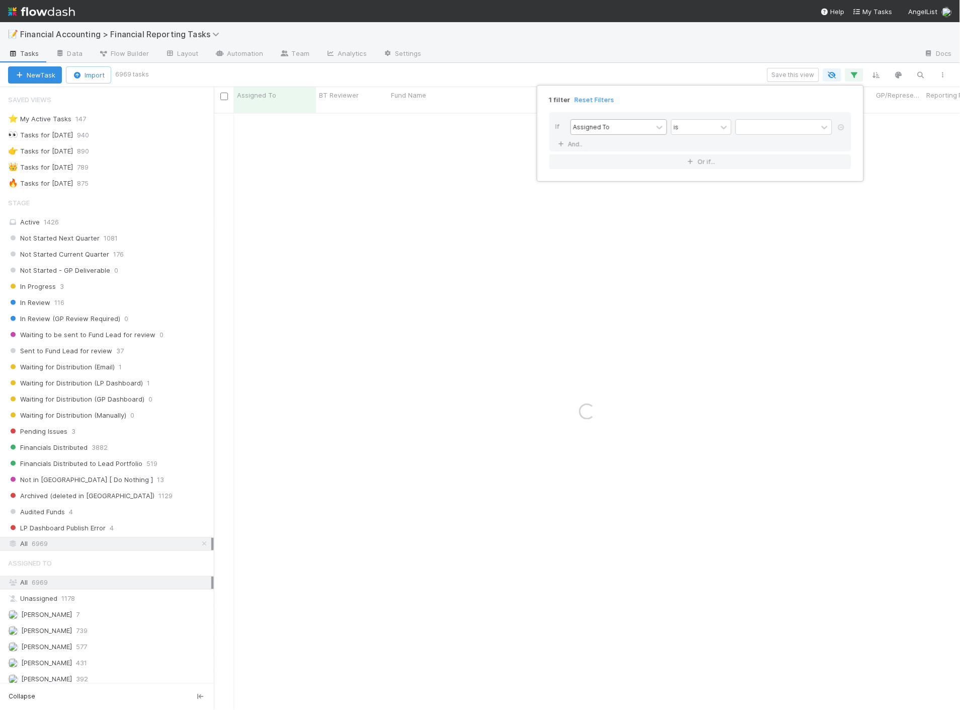
click at [596, 126] on div "Assigned To" at bounding box center [591, 126] width 37 height 9
click at [595, 205] on div "Fund Name" at bounding box center [618, 201] width 97 height 17
click at [765, 124] on input "text" at bounding box center [783, 127] width 97 height 15
paste input "HF Scale Opportunity Fund I LP"
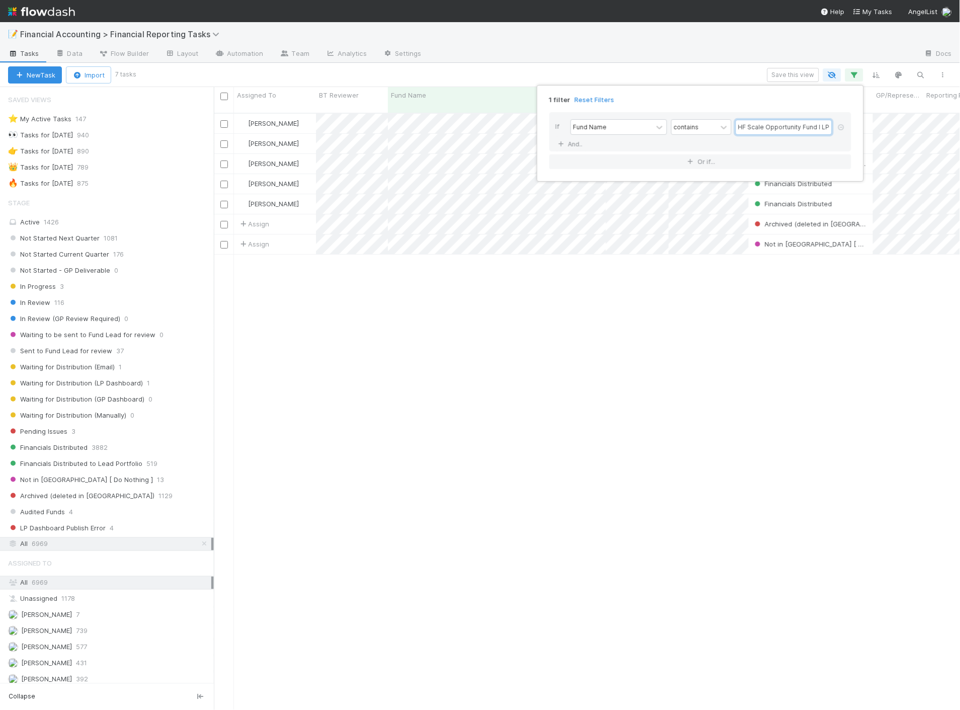
scroll to position [596, 737]
type input "HF Scale Opportunity Fund I LP"
click at [451, 62] on div "1 filter Reset Filters If Fund Name contains HF Scale Opportunity Fund I LP And…" at bounding box center [480, 355] width 960 height 710
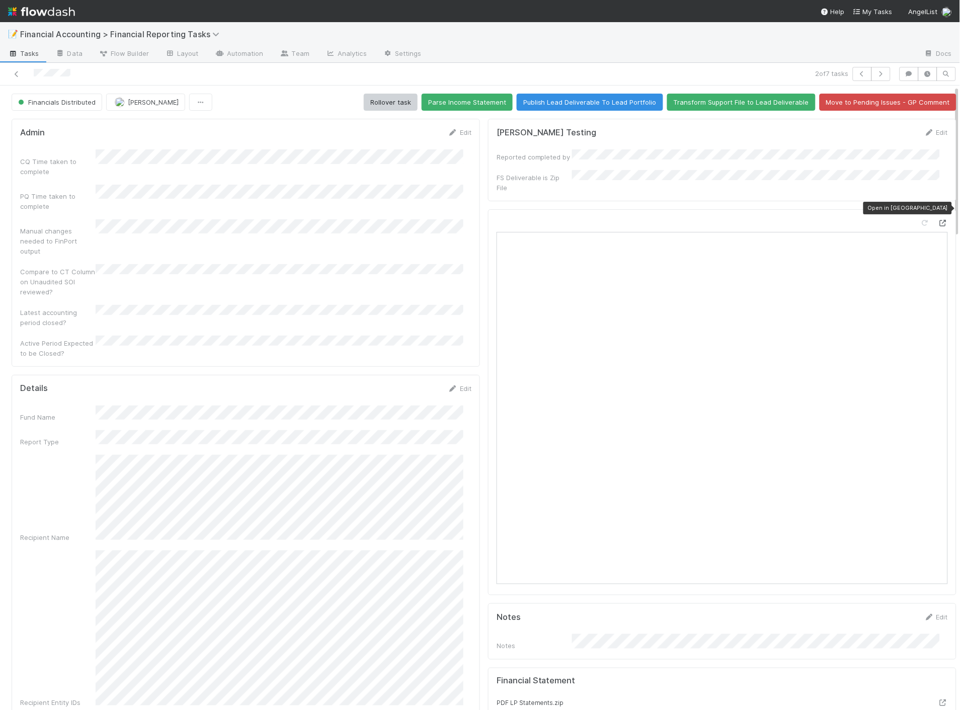
click at [937, 220] on icon at bounding box center [942, 223] width 10 height 7
click at [16, 76] on icon at bounding box center [17, 74] width 10 height 7
click at [937, 220] on icon at bounding box center [942, 223] width 10 height 7
